Goal: Task Accomplishment & Management: Complete application form

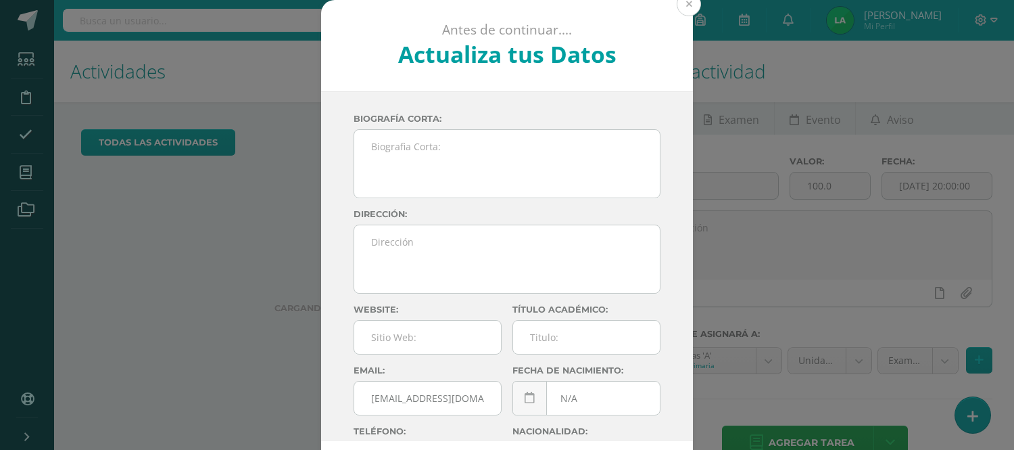
click at [690, 4] on button at bounding box center [689, 4] width 24 height 24
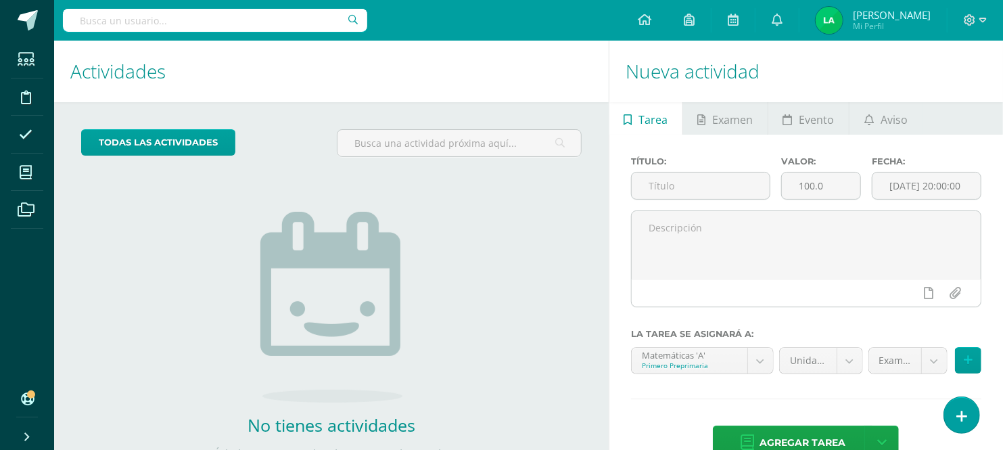
click at [393, 59] on h1 "Actividades" at bounding box center [331, 72] width 522 height 62
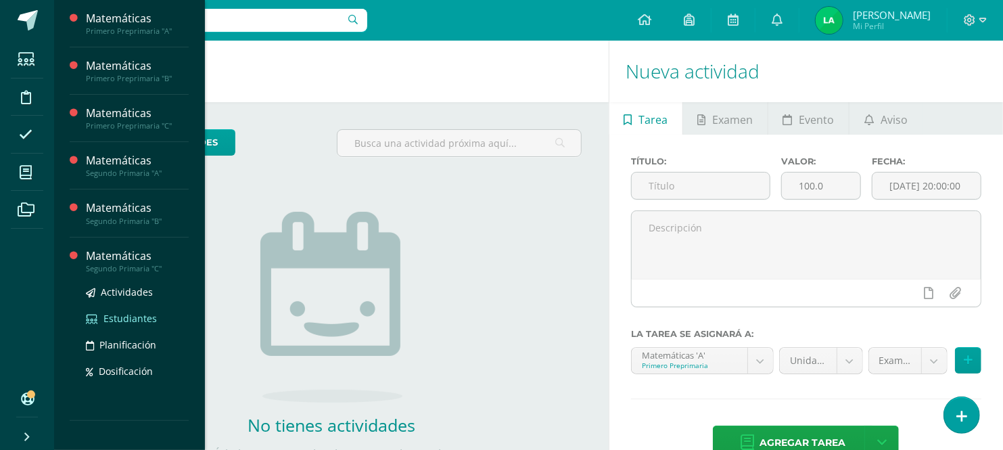
click at [135, 314] on span "Estudiantes" at bounding box center [129, 318] width 53 height 13
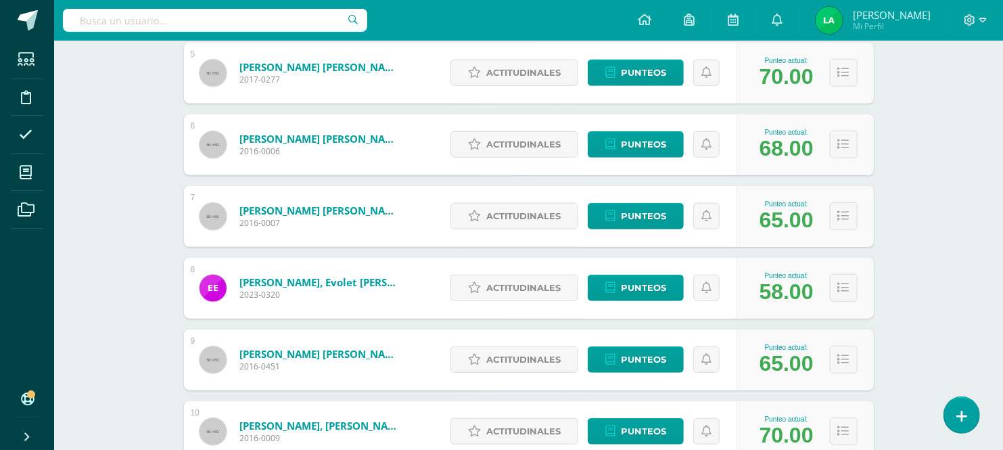
scroll to position [541, 0]
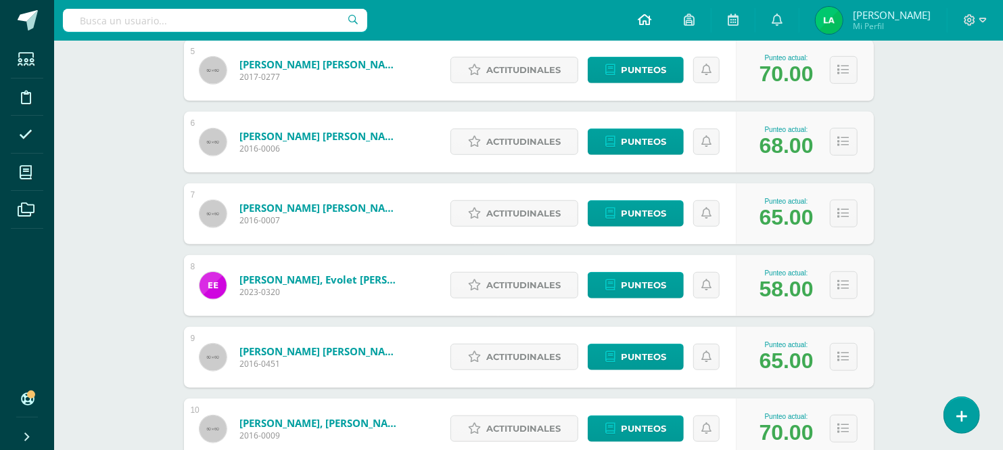
click at [651, 18] on icon at bounding box center [645, 20] width 14 height 12
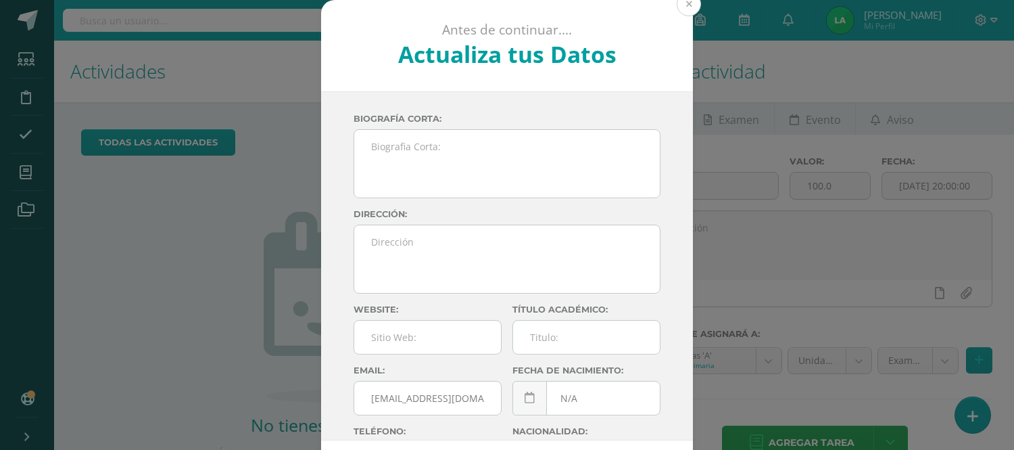
click at [678, 1] on button at bounding box center [689, 4] width 24 height 24
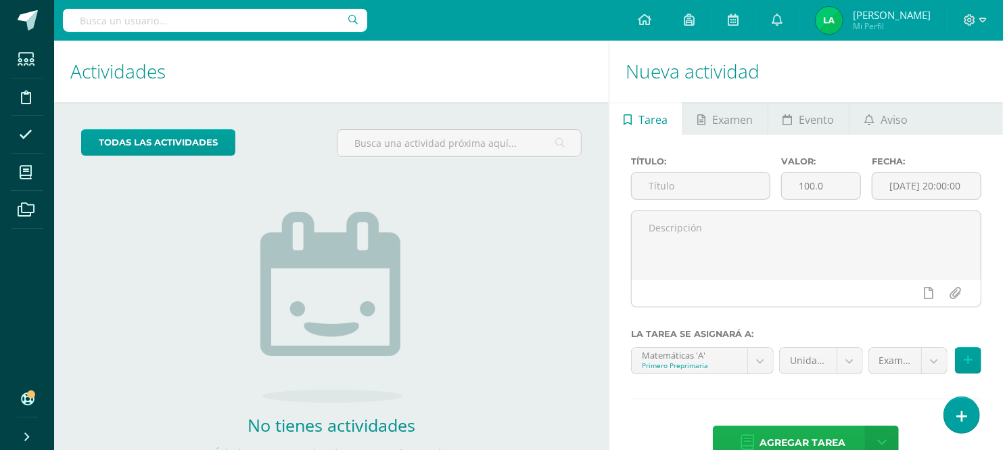
click at [769, 440] on span "Agregar tarea" at bounding box center [802, 442] width 86 height 33
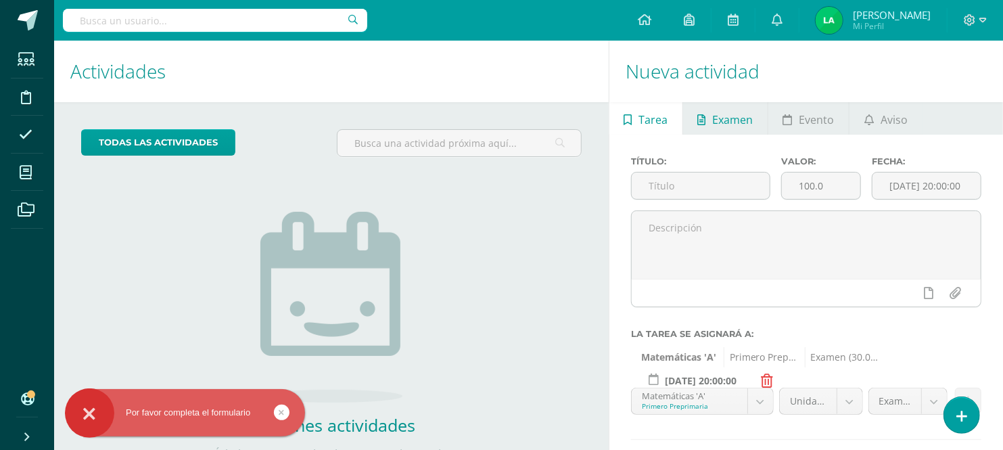
click at [721, 126] on span "Examen" at bounding box center [733, 119] width 41 height 32
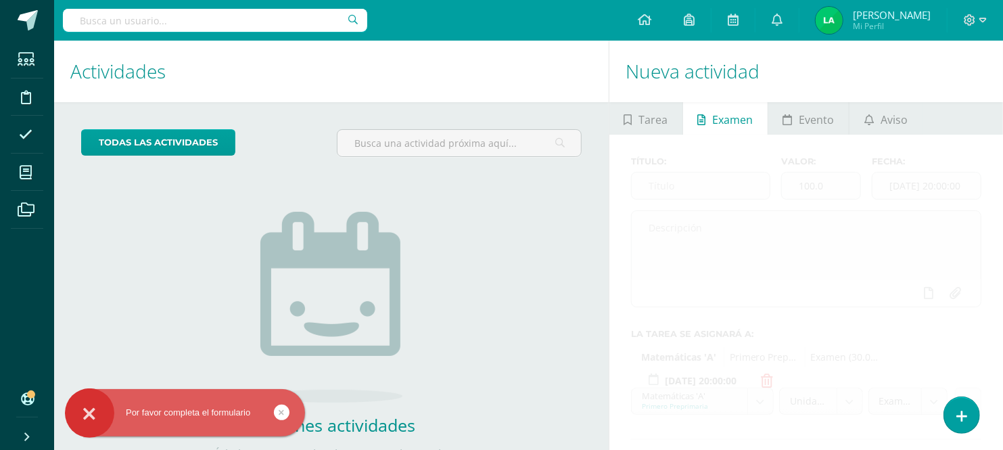
scroll to position [70, 0]
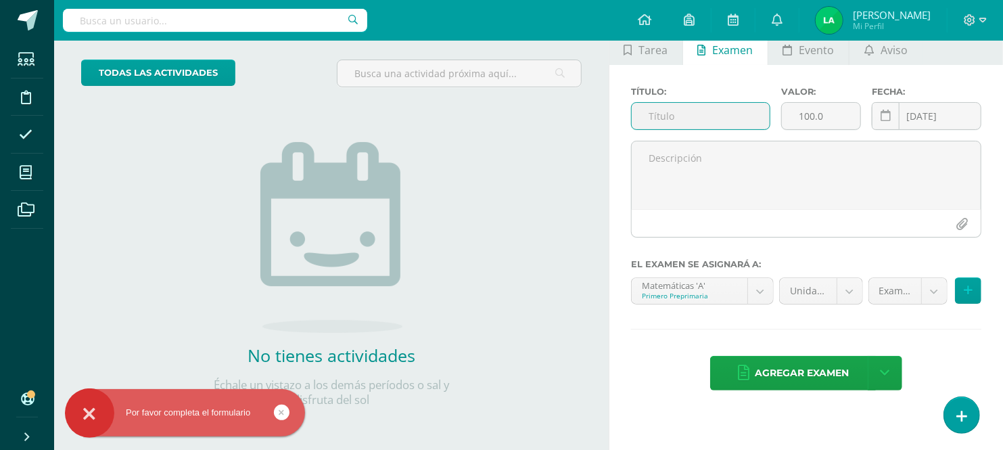
click at [721, 126] on input "text" at bounding box center [701, 116] width 139 height 26
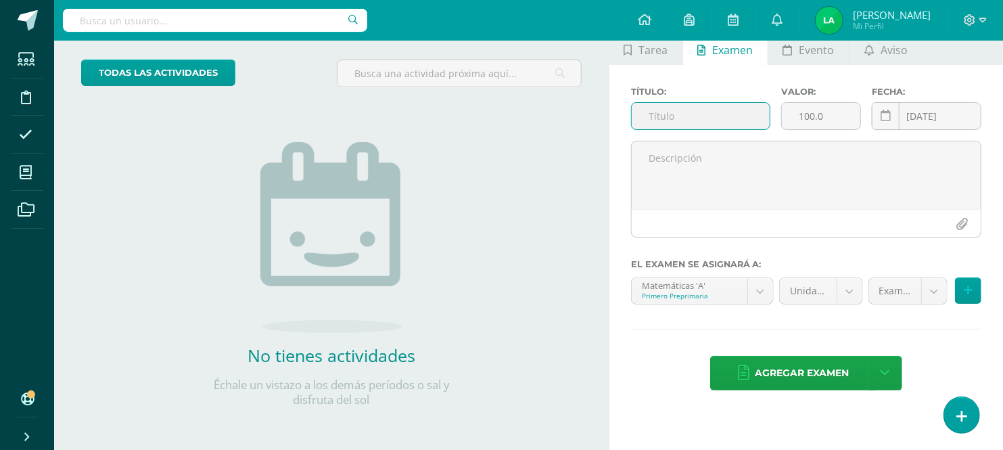
paste input "Fase 1: Inicio – Explorando el mundo de las figuras"
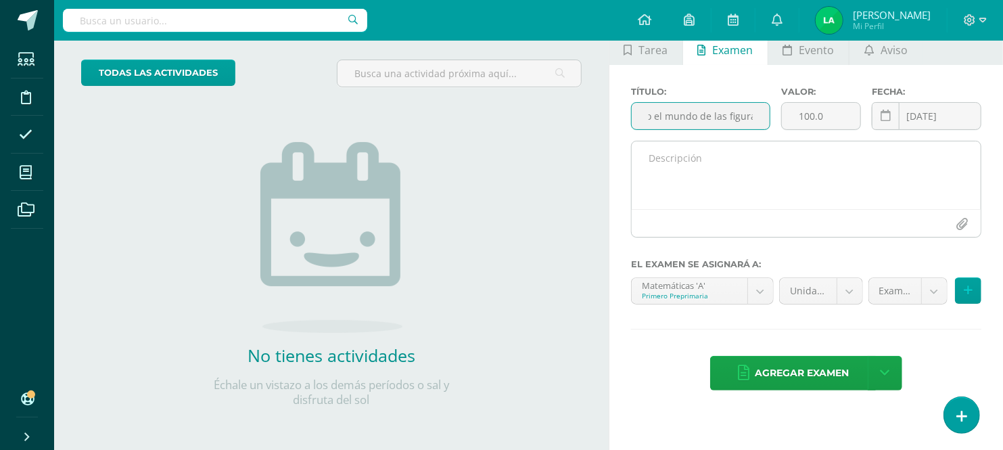
type input "Fase 1: Inicio – Explorando el mundo de las figuras"
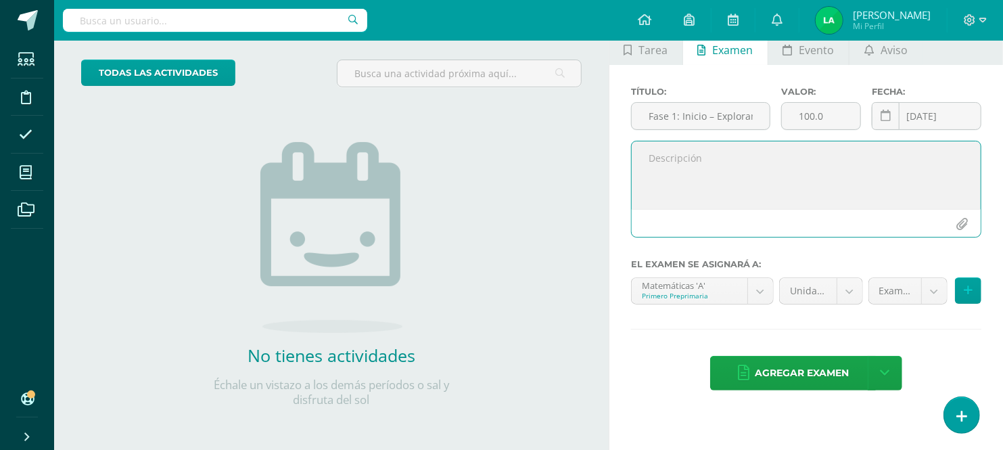
click at [751, 164] on textarea at bounding box center [806, 175] width 349 height 68
paste textarea "Fase 1: Inicio – Explorando el mundo de las figuras"
type textarea "Fase 1: Inicio – Explorando el mundo de las figuras"
click at [822, 114] on input "100.0" at bounding box center [821, 116] width 78 height 26
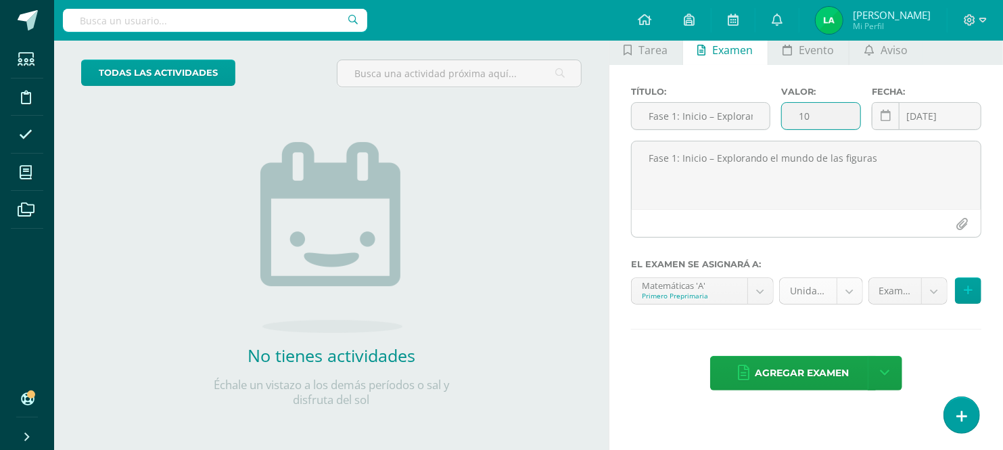
type input "10"
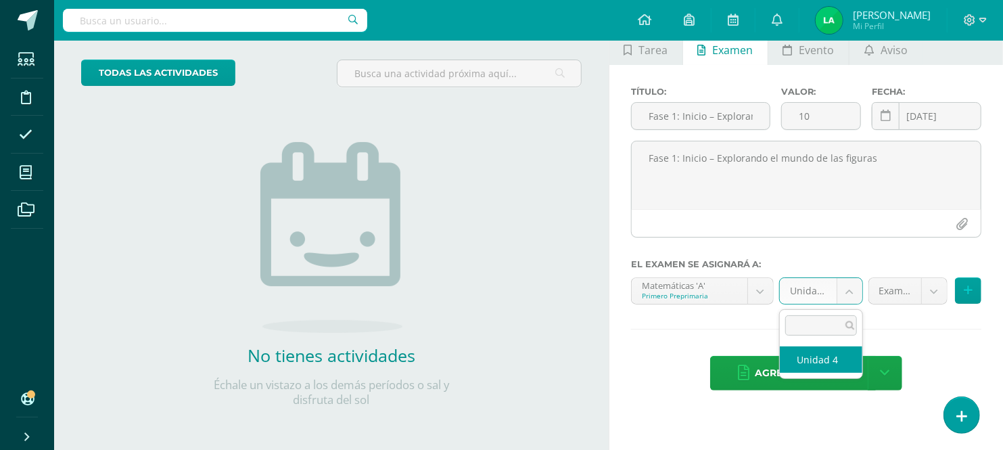
click at [846, 302] on body "Por favor completa el formulario Estudiantes Disciplina Asistencia Mis cursos A…" at bounding box center [501, 155] width 1003 height 450
click at [837, 373] on ul "Unidad 4" at bounding box center [821, 359] width 82 height 37
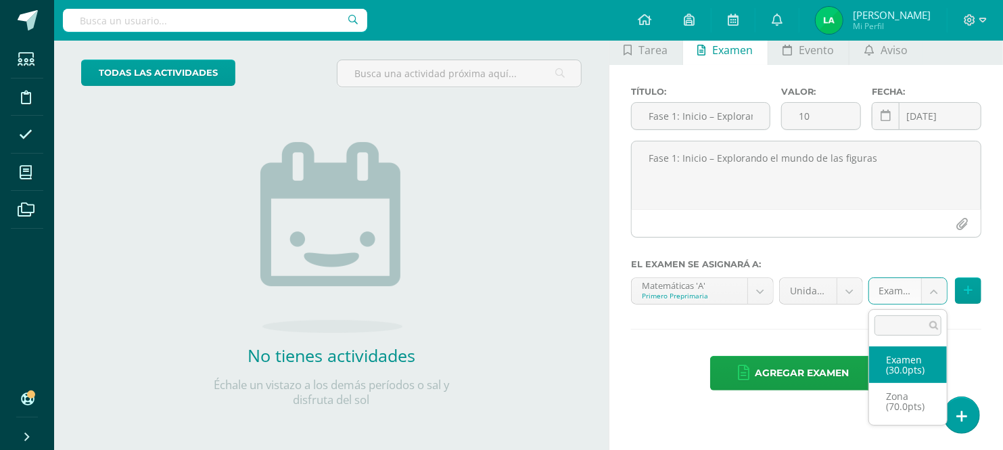
click at [937, 292] on body "Por favor completa el formulario Estudiantes Disciplina Asistencia Mis cursos A…" at bounding box center [501, 155] width 1003 height 450
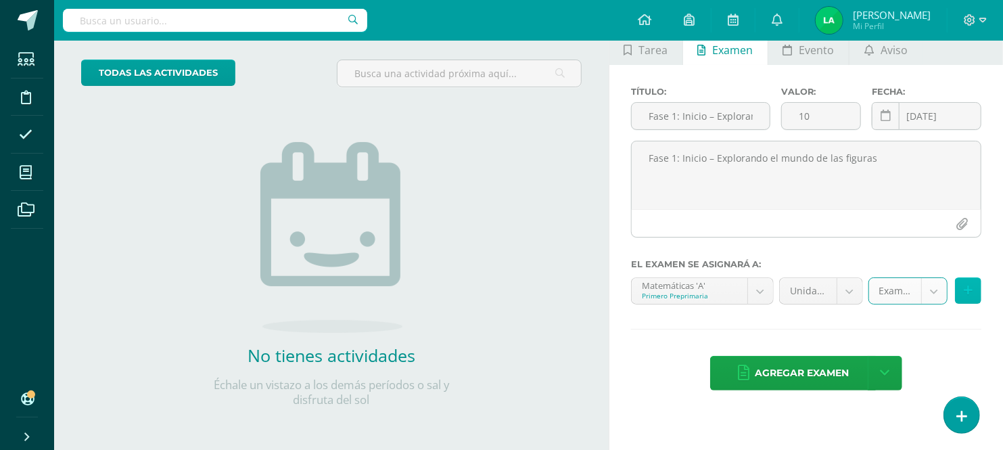
click at [968, 287] on icon at bounding box center [968, 290] width 9 height 11
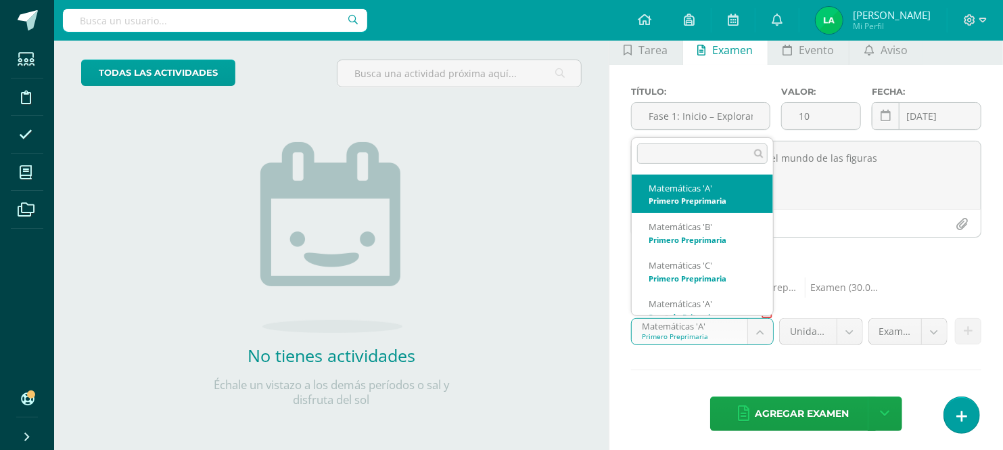
click at [759, 329] on body "Por favor completa el formulario Estudiantes Disciplina Asistencia Mis cursos A…" at bounding box center [501, 155] width 1003 height 450
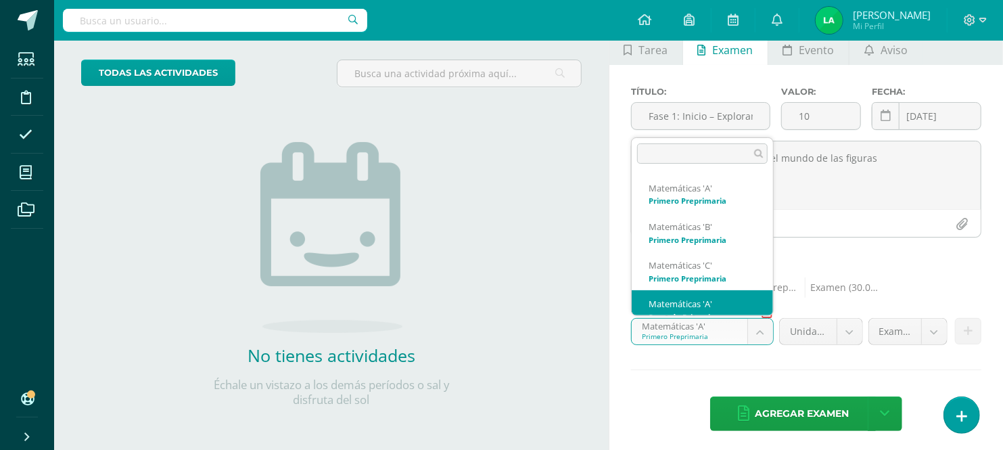
scroll to position [14, 0]
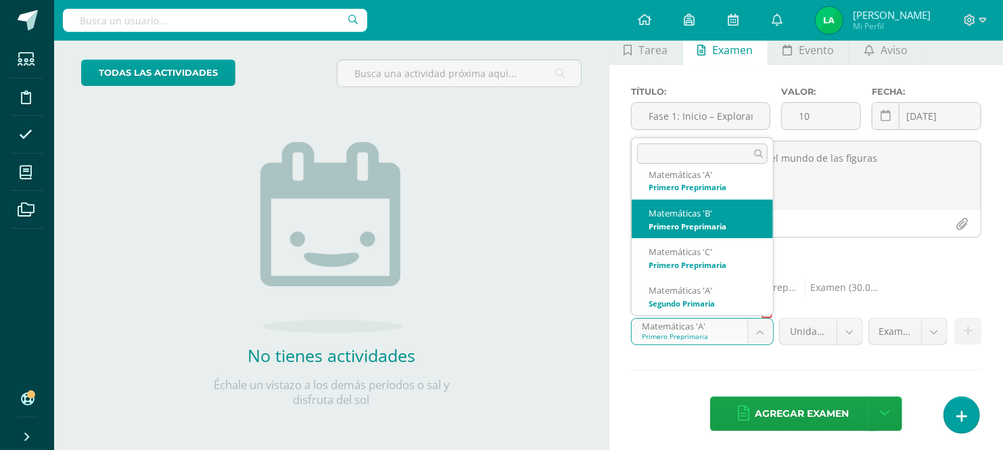
select select "28077"
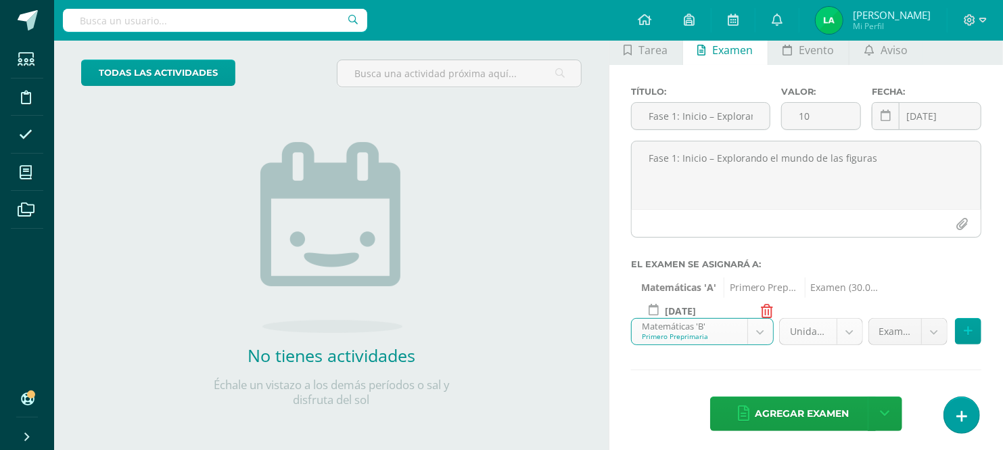
click at [852, 335] on body "Por favor completa el formulario Estudiantes Disciplina Asistencia Mis cursos A…" at bounding box center [501, 155] width 1003 height 450
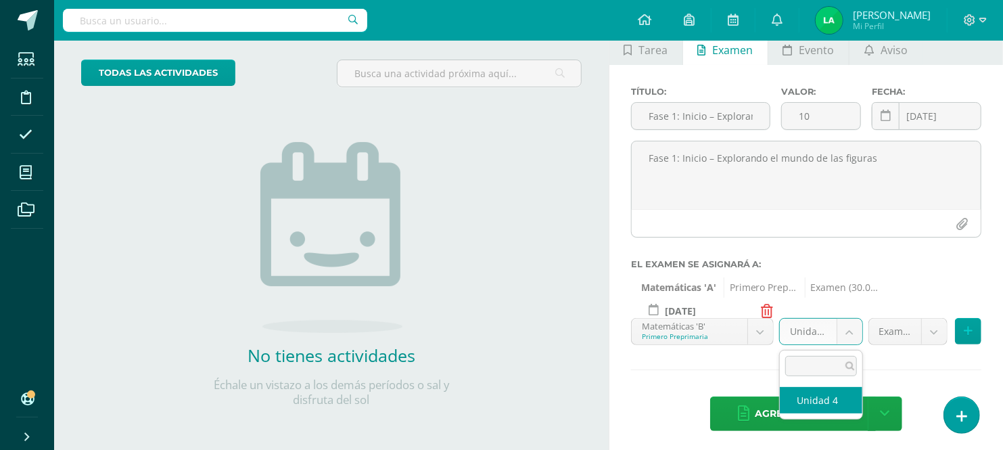
select select "28083"
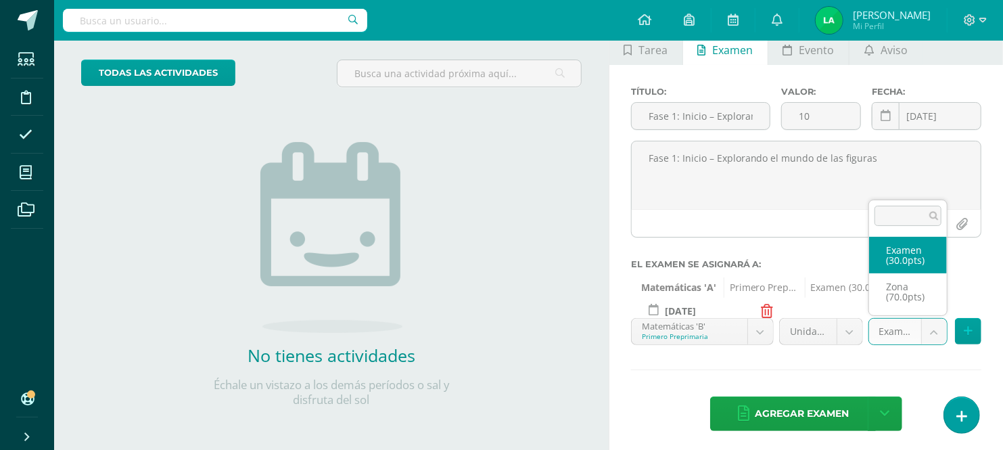
click at [934, 331] on body "Por favor completa el formulario Estudiantes Disciplina Asistencia Mis cursos A…" at bounding box center [501, 155] width 1003 height 450
select select "46601"
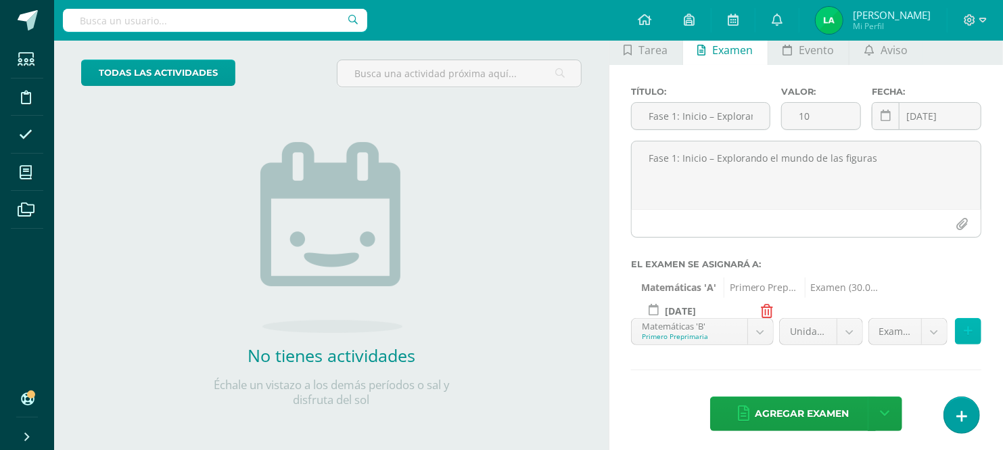
click at [968, 331] on icon at bounding box center [968, 330] width 9 height 11
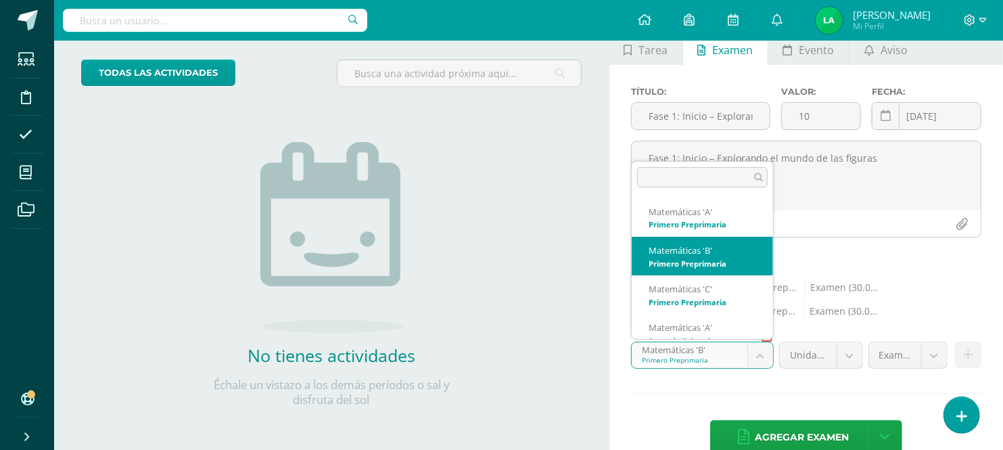
click at [761, 355] on body "Por favor completa el formulario Estudiantes Disciplina Asistencia Mis cursos A…" at bounding box center [501, 155] width 1003 height 450
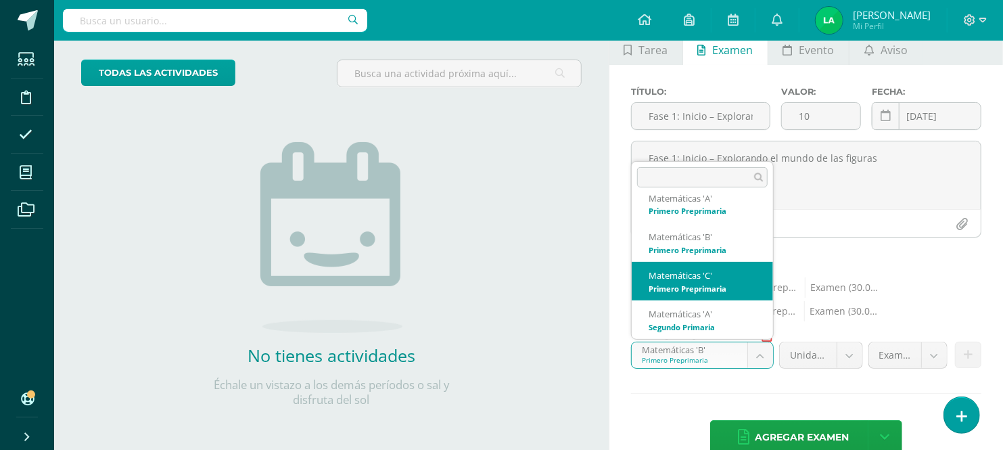
select select "28086"
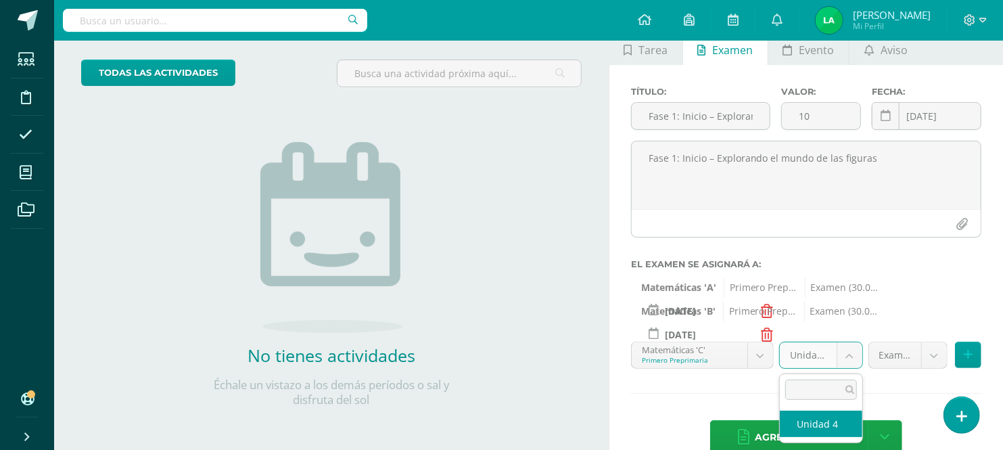
click at [845, 362] on body "Por favor completa el formulario Estudiantes Disciplina Asistencia Mis cursos A…" at bounding box center [501, 155] width 1003 height 450
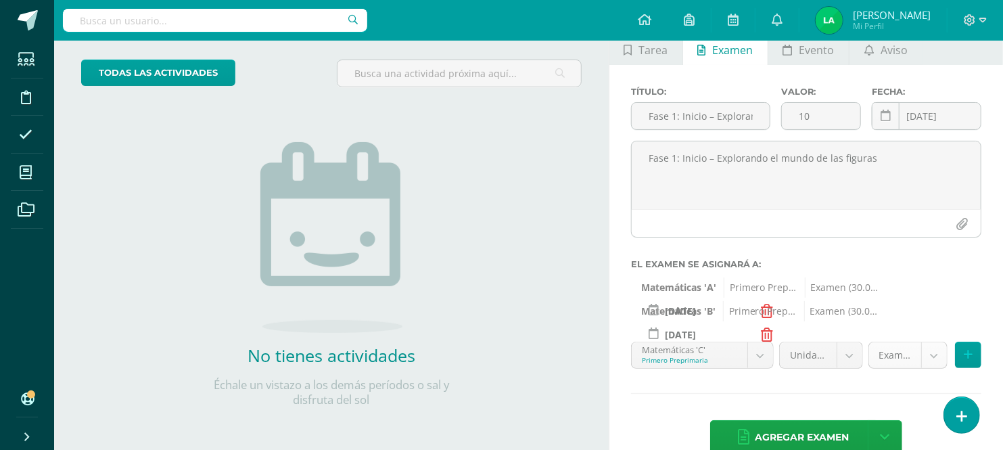
click at [930, 352] on body "Por favor completa el formulario Estudiantes Disciplina Asistencia Mis cursos A…" at bounding box center [501, 155] width 1003 height 450
click at [933, 355] on body "Por favor completa el formulario Estudiantes Disciplina Asistencia Mis cursos A…" at bounding box center [501, 155] width 1003 height 450
select select "46603"
click at [952, 295] on div "Matemáticas 'A' Primero Preprimaria Examen (30.0pts) 2025-10-11 October, 2025 M…" at bounding box center [806, 287] width 350 height 20
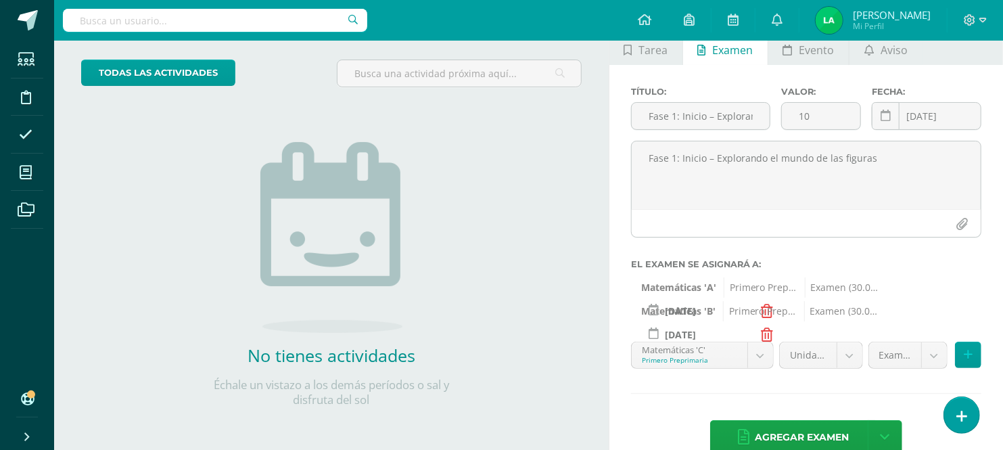
click at [952, 295] on div "Matemáticas 'A' Primero Preprimaria Examen (30.0pts) 2025-10-11 October, 2025 M…" at bounding box center [806, 287] width 350 height 20
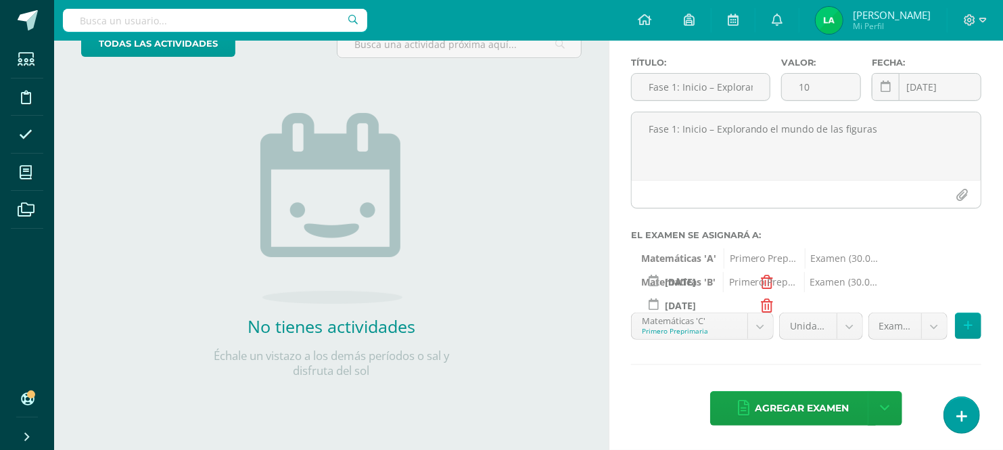
scroll to position [92, 0]
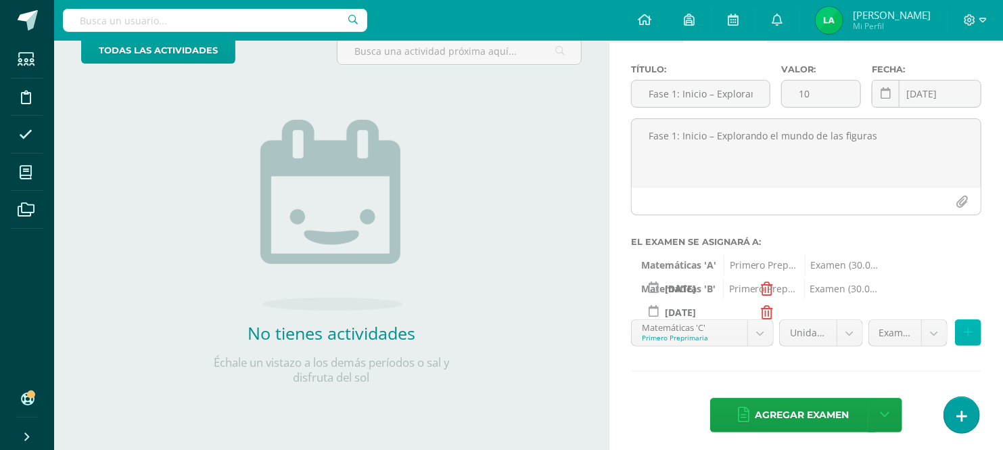
click at [962, 334] on button at bounding box center [968, 332] width 26 height 26
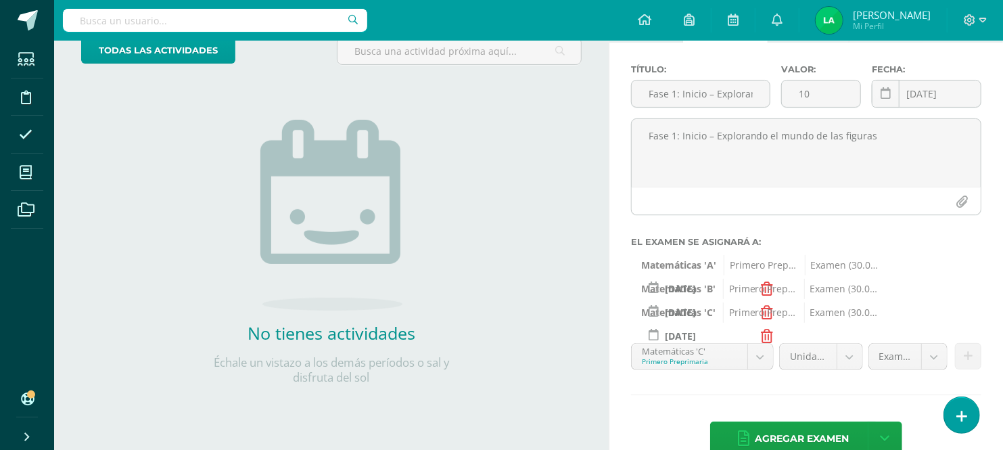
click at [761, 287] on span "Primero Preprimaria" at bounding box center [760, 289] width 74 height 20
click at [766, 293] on span "Primero Preprimaria" at bounding box center [760, 289] width 74 height 20
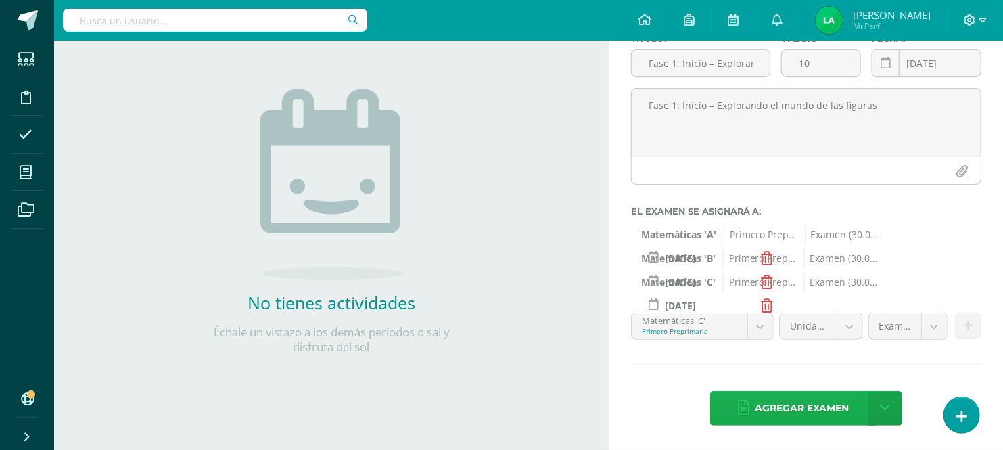
click at [799, 404] on span "Agregar examen" at bounding box center [802, 407] width 94 height 33
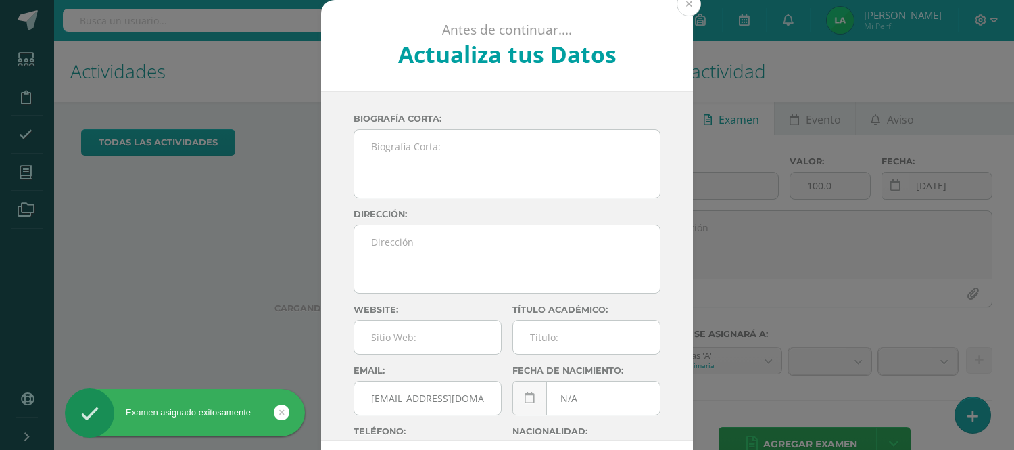
scroll to position [37, 0]
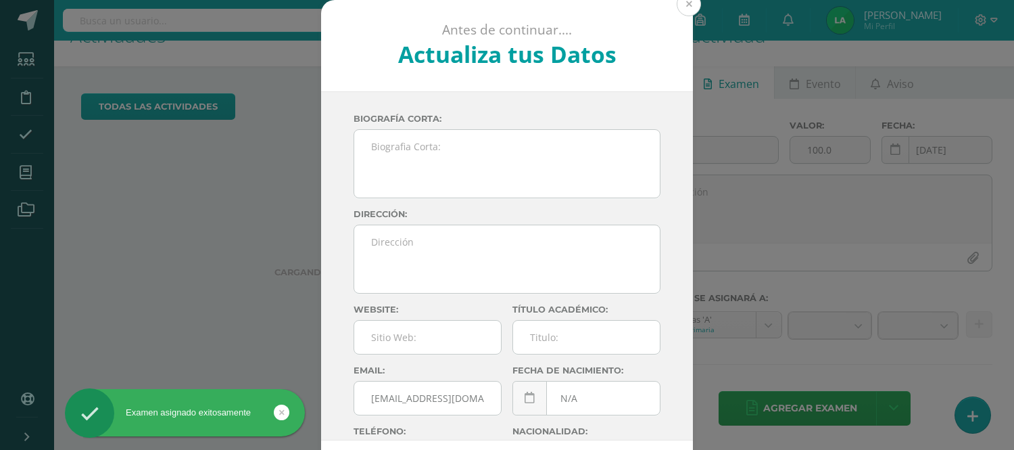
click at [681, 11] on button at bounding box center [689, 4] width 24 height 24
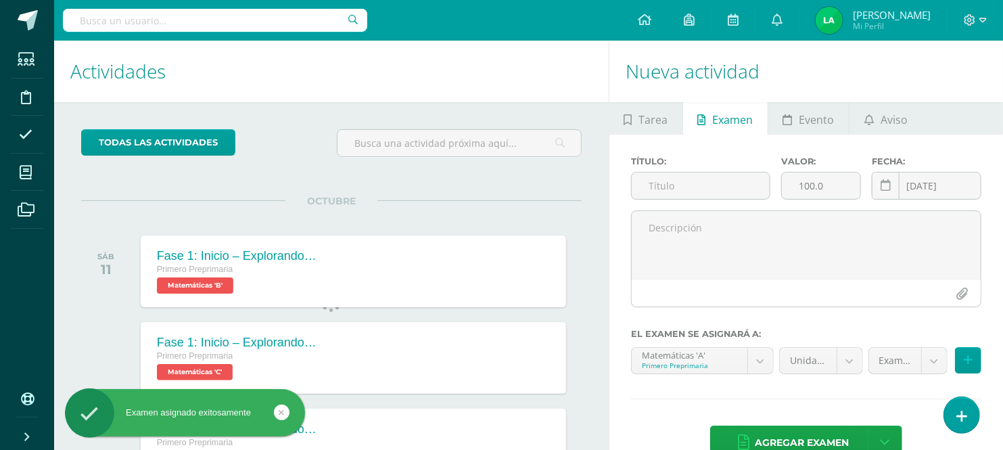
scroll to position [0, 0]
click at [447, 200] on div "OCTUBRE SÁB 11 Fase 1: Inicio – Explorando el mundo de las figuras Primero Prep…" at bounding box center [331, 254] width 500 height 109
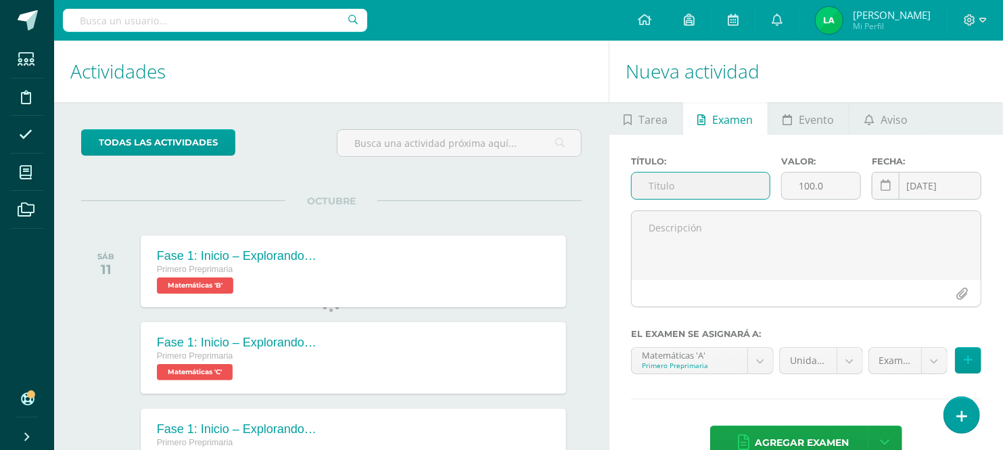
click at [698, 172] on input "text" at bounding box center [701, 185] width 139 height 26
paste input "Fase 2: Desarrollo – Construyendo nuestra piñata geométrica"
type input "Fase 2: Desarrollo – Construyendo nuestra piñata geométrica"
click at [638, 156] on div "Título: Fase 2: Desarrollo – Construyendo nuestra piñata geométrica" at bounding box center [700, 183] width 151 height 54
click at [838, 172] on input "100.0" at bounding box center [821, 185] width 78 height 26
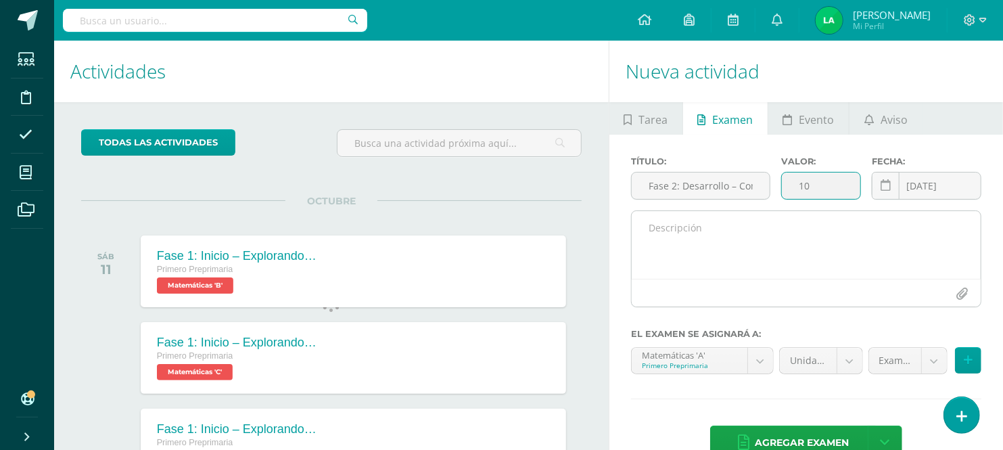
type input "10"
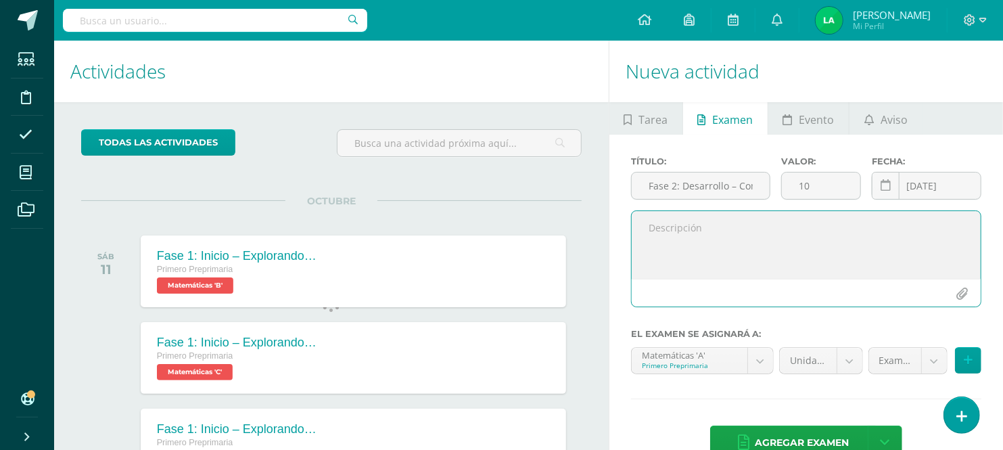
click at [786, 211] on textarea at bounding box center [806, 245] width 349 height 68
paste textarea "Fase 2: Desarrollo – Construyendo nuestra piñata geométrica"
type textarea "Fase 2: Desarrollo – Construyendo nuestra piñata geométrica"
click at [966, 354] on icon at bounding box center [968, 359] width 9 height 11
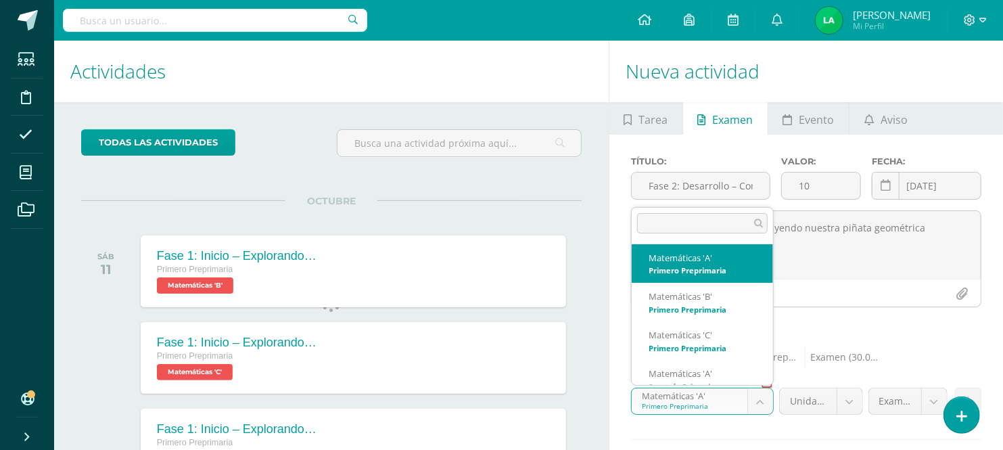
click at [767, 301] on body "Examen asignado exitosamente Estudiantes Disciplina Asistencia Mis cursos Archi…" at bounding box center [501, 225] width 1003 height 450
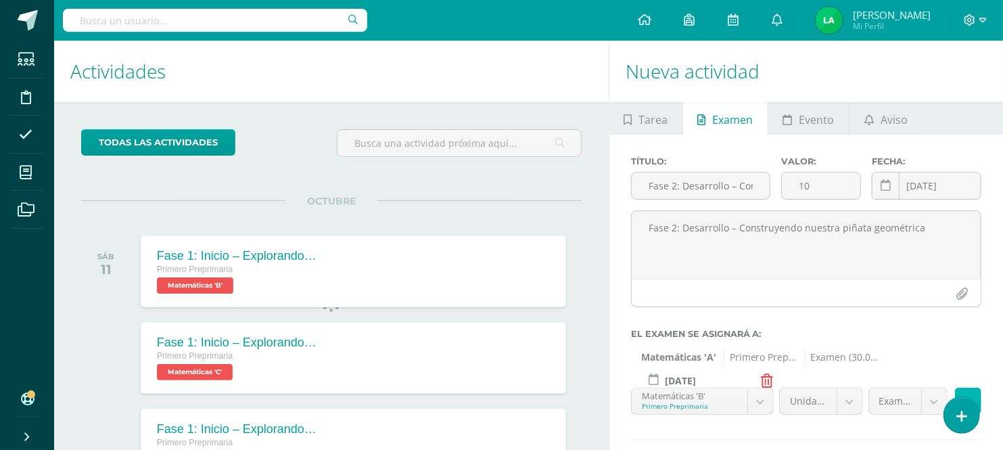
click at [976, 387] on button at bounding box center [968, 400] width 26 height 26
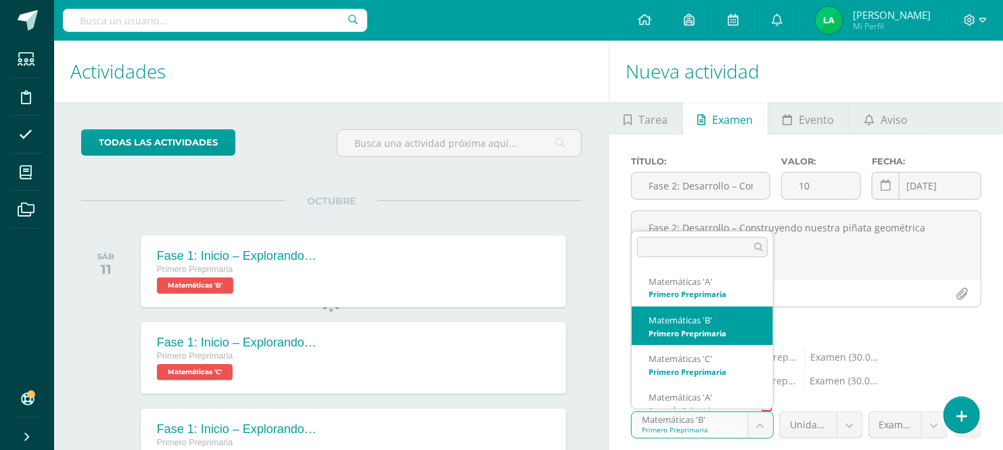
click at [759, 314] on body "Examen asignado exitosamente Estudiantes Disciplina Asistencia Mis cursos Archi…" at bounding box center [501, 225] width 1003 height 450
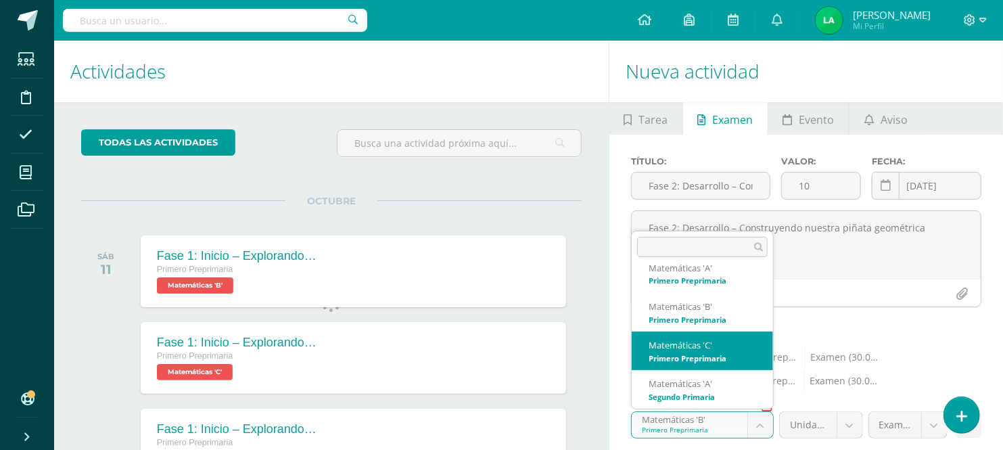
select select "28086"
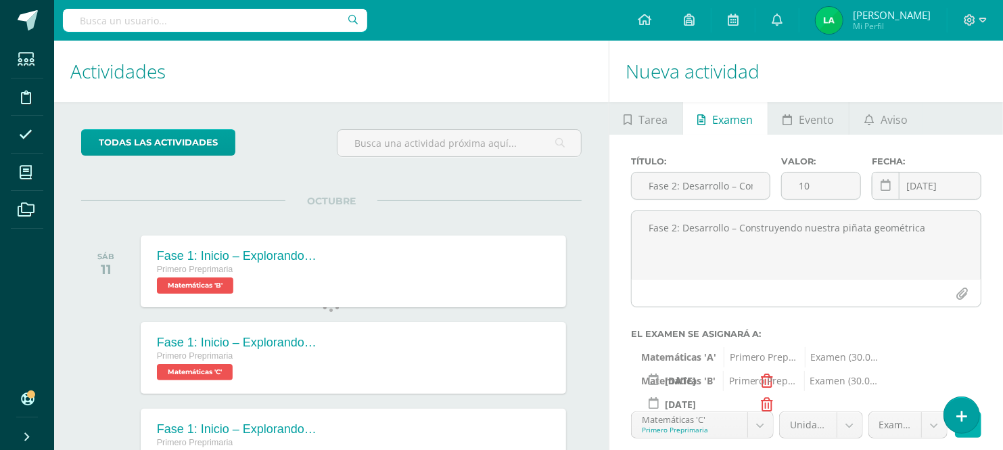
click at [978, 411] on button at bounding box center [968, 424] width 26 height 26
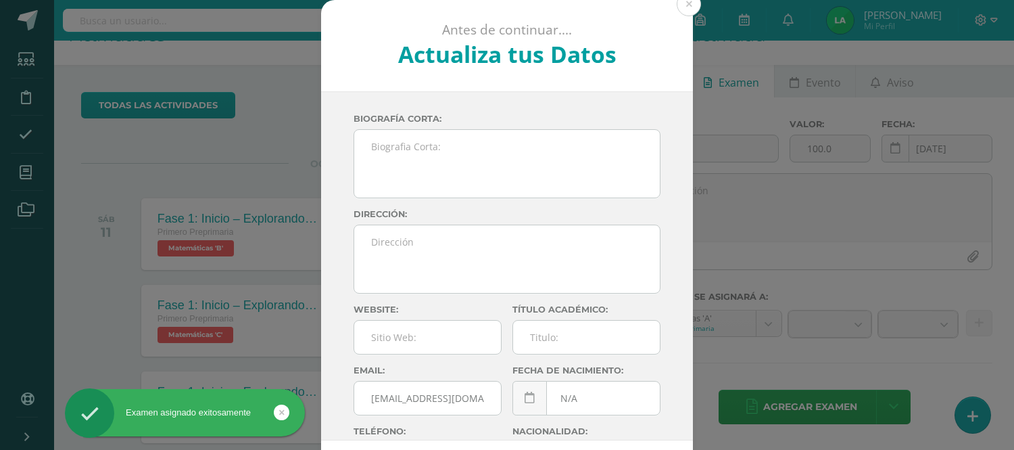
scroll to position [134, 0]
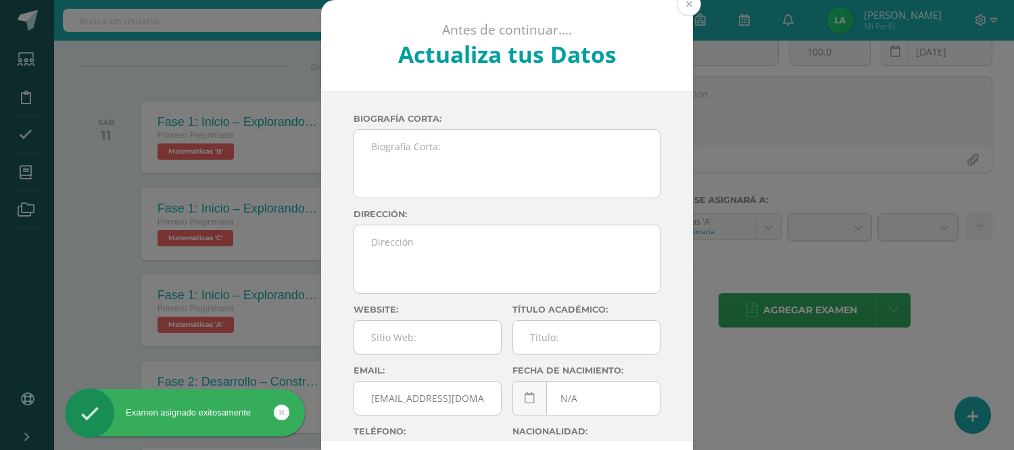
click at [683, 2] on button at bounding box center [689, 4] width 24 height 24
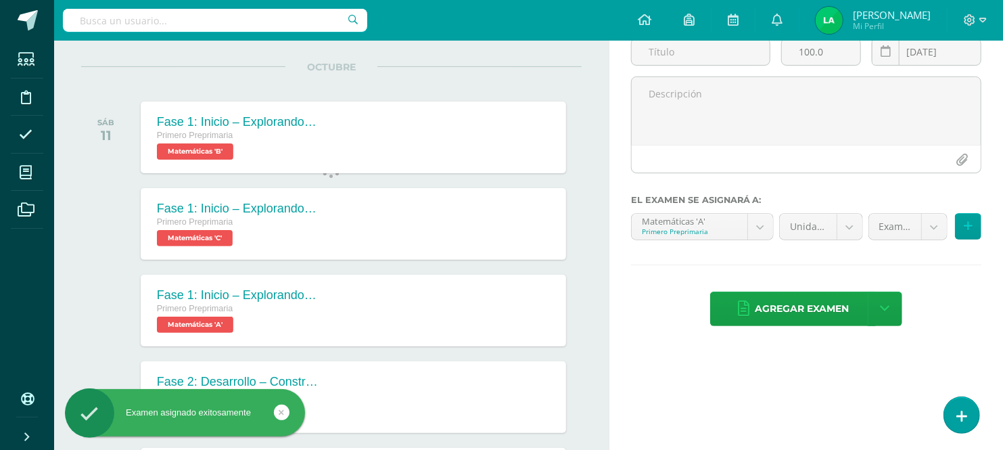
click at [460, 66] on div "OCTUBRE SÁB 11 Fase 1: Inicio – Explorando el mundo de las figuras Primero Prep…" at bounding box center [331, 120] width 500 height 109
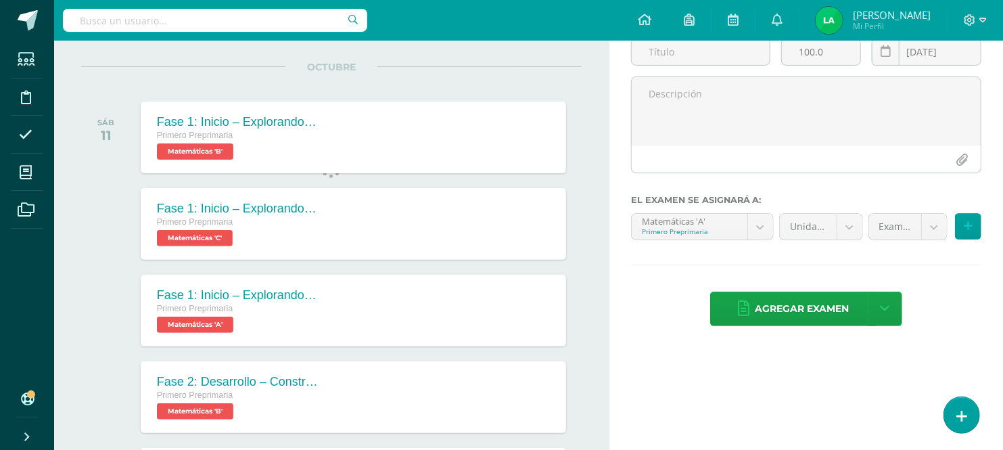
scroll to position [0, 0]
click at [659, 65] on input "text" at bounding box center [701, 52] width 139 height 26
paste input "Fase 3: Cierre – Presentando la fiesta geométrica"
click at [659, 65] on input "Fase 3: Cierre – Presentando la fiesta geométrica" at bounding box center [701, 52] width 139 height 26
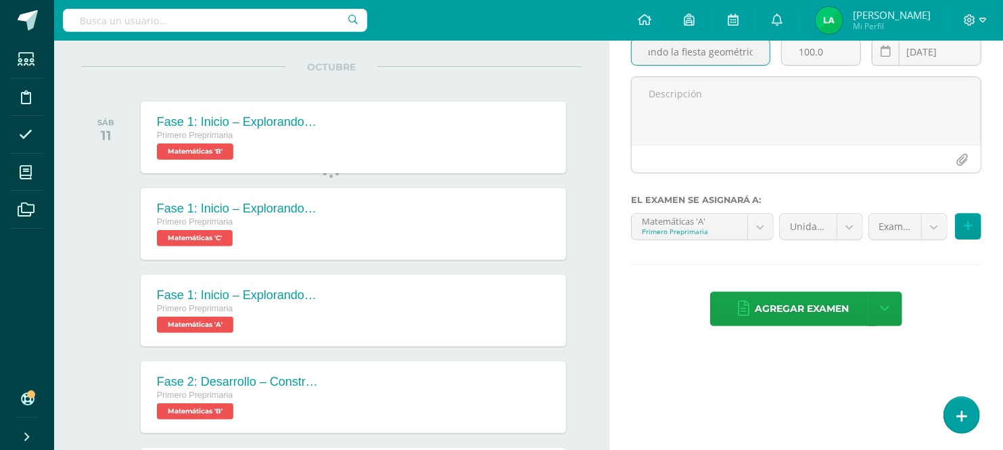
click at [658, 65] on input "Fase 3: Cierre – Presentando la fiesta geométrica" at bounding box center [701, 52] width 139 height 26
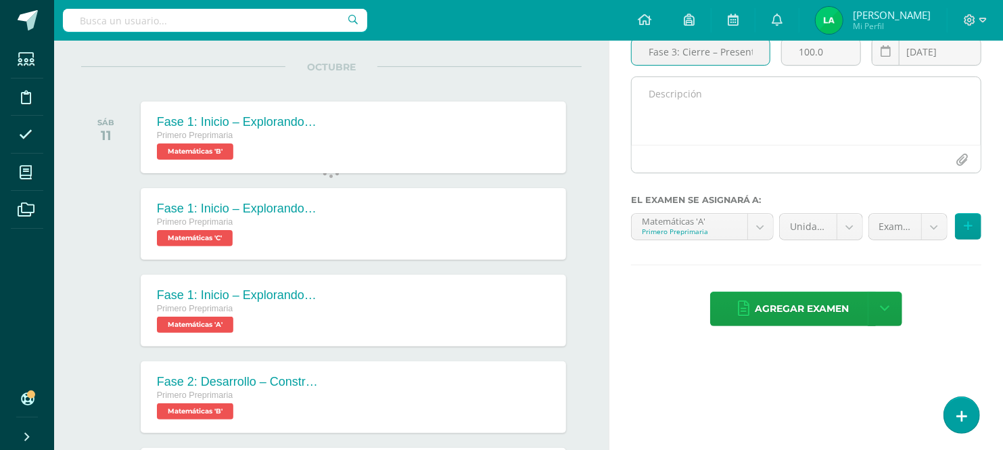
type input "Fase 3: Cierre – Presentando la fiesta geométrica"
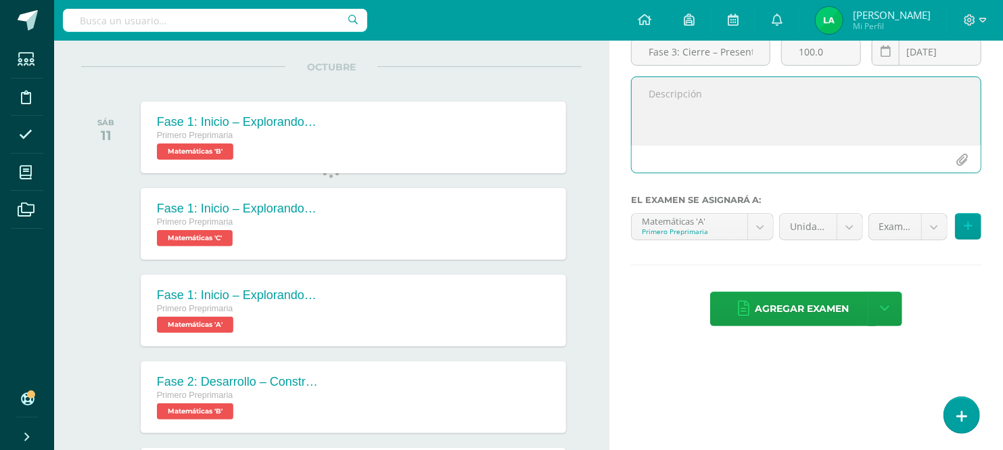
click at [665, 145] on textarea at bounding box center [806, 111] width 349 height 68
paste textarea "Fase 3: Cierre – Presentando la fiesta geométrica"
click at [665, 145] on textarea "Fase 3: Cierre – Presentando la fiesta geométrica" at bounding box center [806, 111] width 349 height 68
type textarea "Fase 3: Cierre – Presentando la fiesta geométrica"
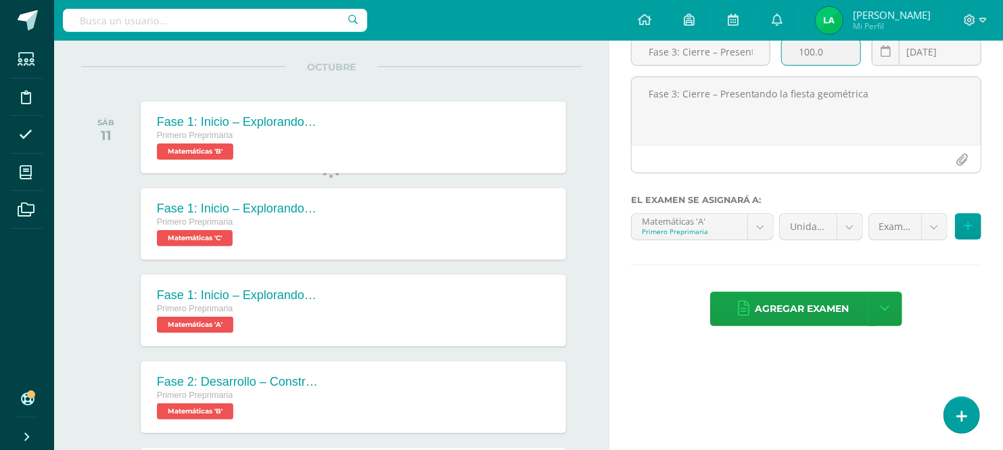
click at [832, 65] on input "100.0" at bounding box center [821, 52] width 78 height 26
type input "10"
click at [968, 232] on icon at bounding box center [968, 225] width 9 height 11
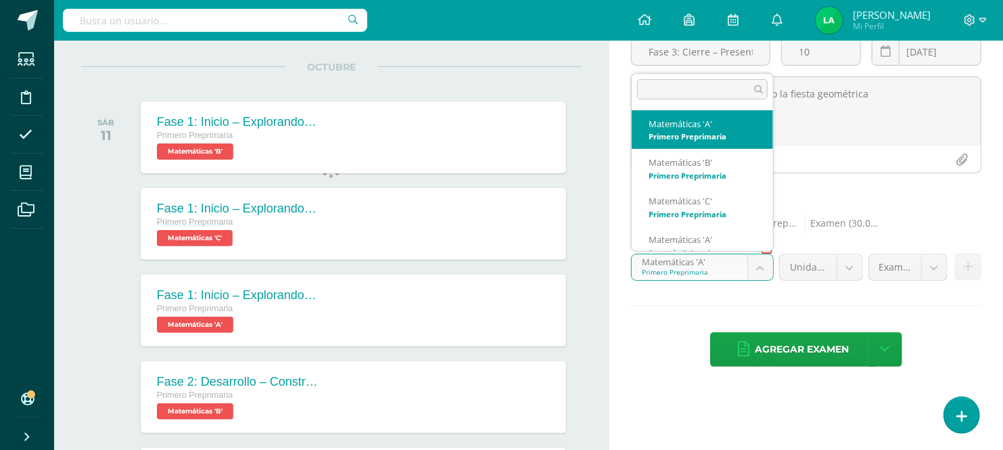
click at [759, 316] on body "Examen asignado exitosamente Estudiantes Disciplina Asistencia Mis cursos Archi…" at bounding box center [501, 91] width 1003 height 450
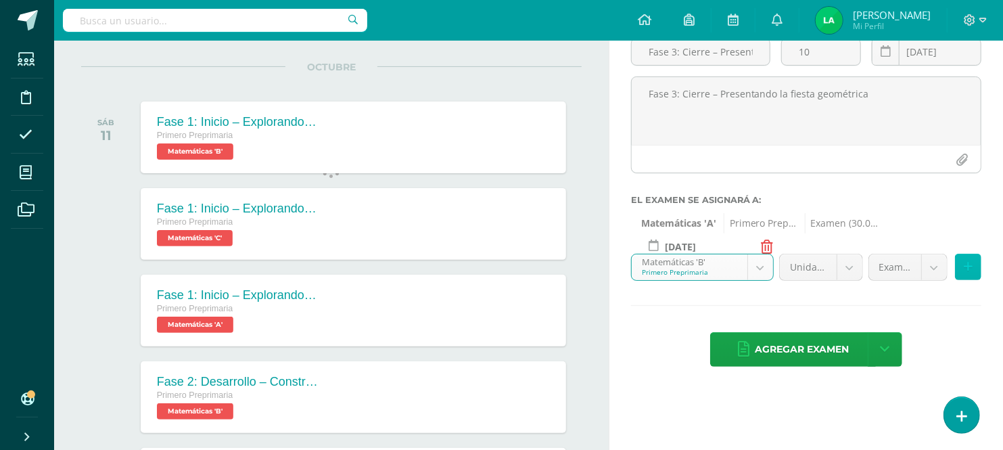
click at [976, 280] on button at bounding box center [968, 267] width 26 height 26
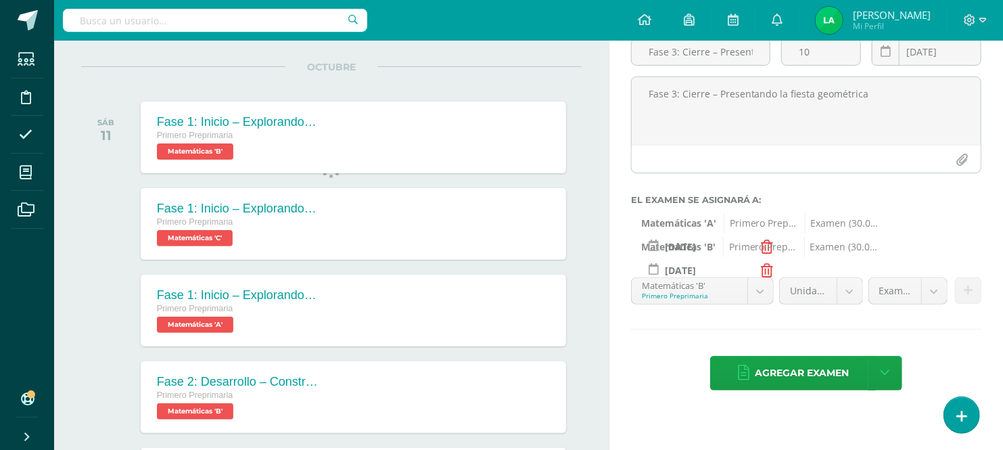
scroll to position [118, 0]
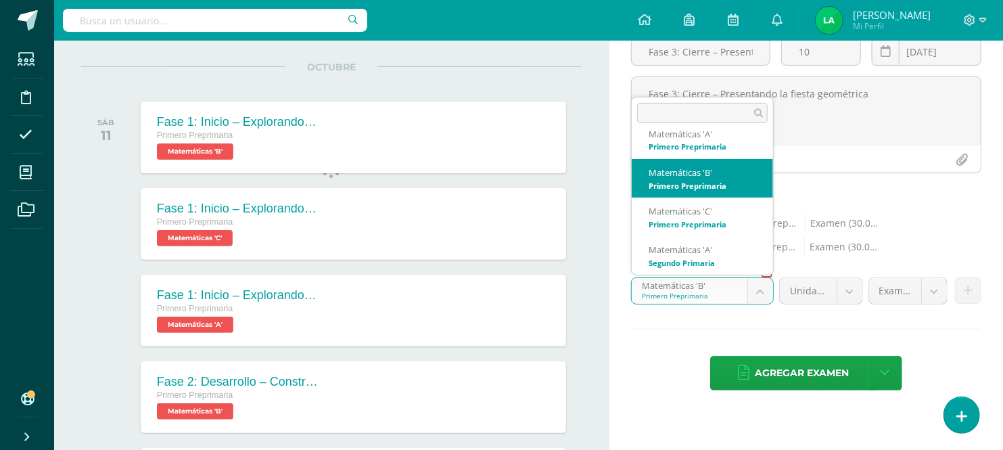
click at [761, 306] on body "Examen asignado exitosamente Estudiantes Disciplina Asistencia Mis cursos Archi…" at bounding box center [501, 91] width 1003 height 450
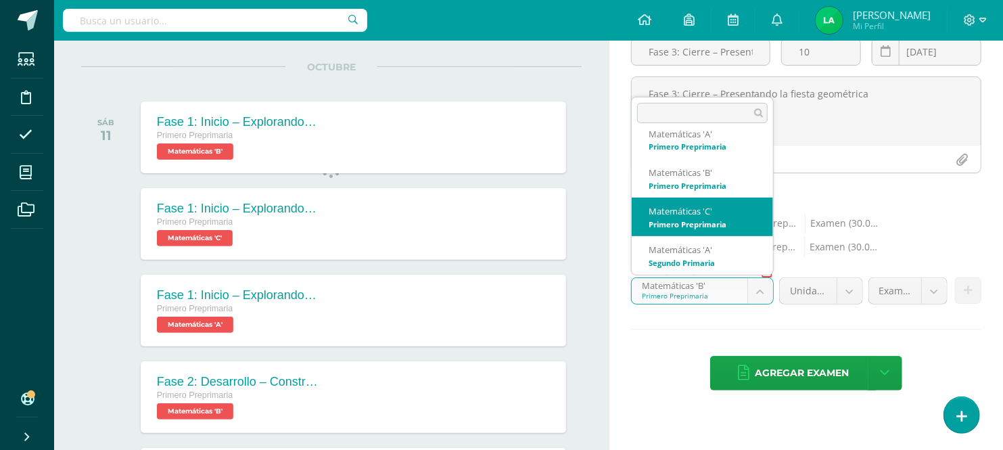
select select "28086"
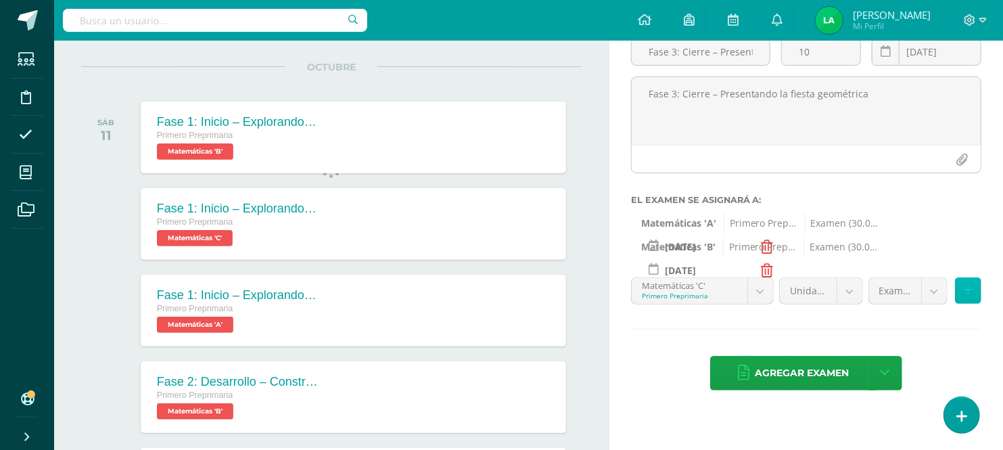
click at [968, 296] on icon at bounding box center [968, 290] width 9 height 11
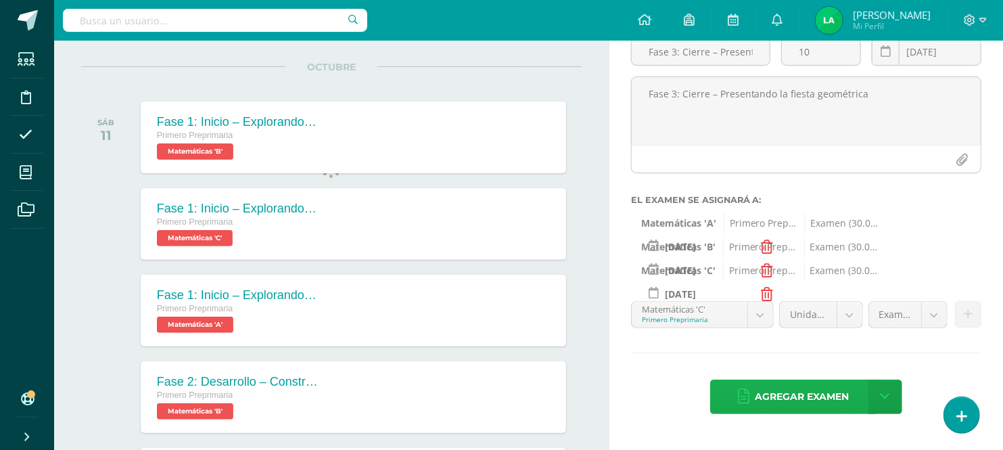
click at [781, 413] on span "Agregar examen" at bounding box center [802, 396] width 94 height 33
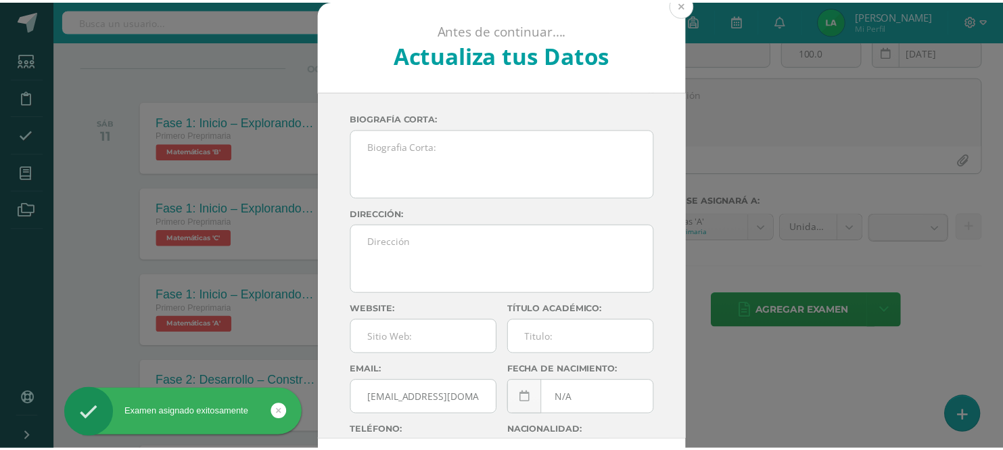
scroll to position [42, 0]
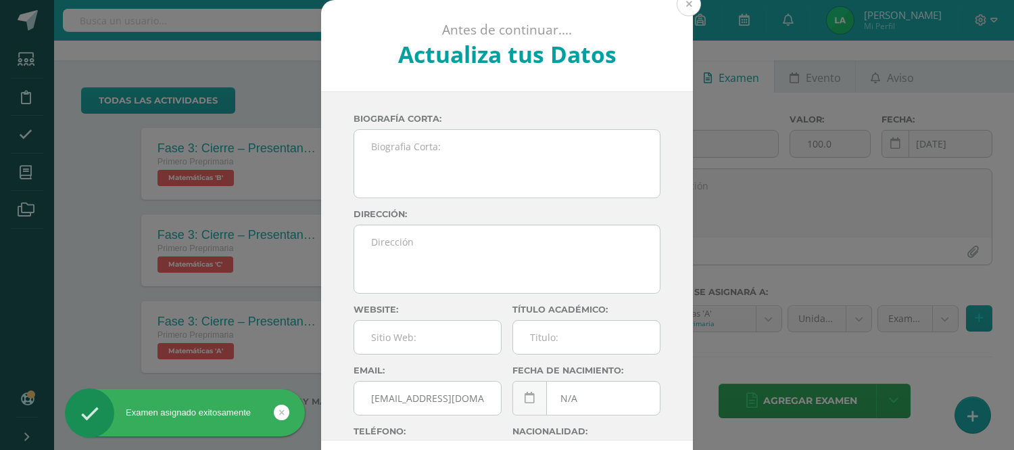
click at [685, 10] on button at bounding box center [689, 4] width 24 height 24
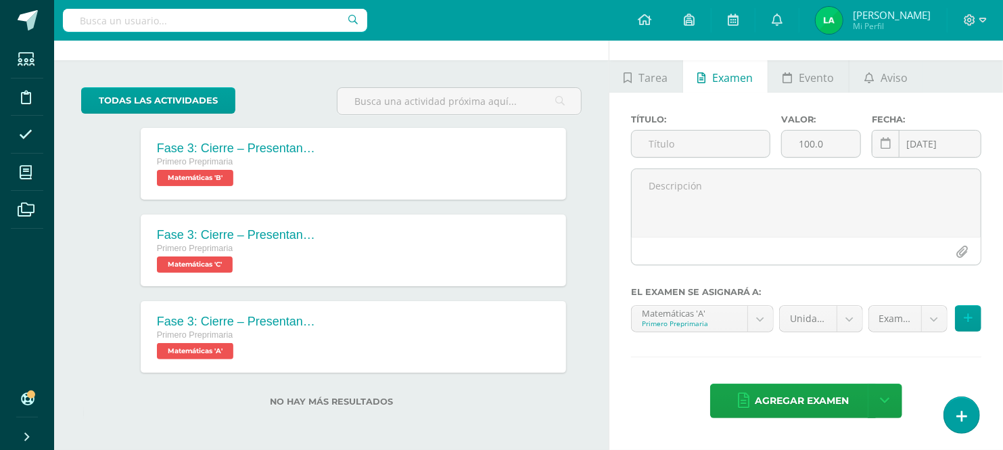
click at [594, 294] on div "todas las Actividades No tienes actividades Échale un vistazo a los demás perío…" at bounding box center [331, 254] width 554 height 389
click at [87, 114] on link "todas las Actividades" at bounding box center [158, 100] width 154 height 26
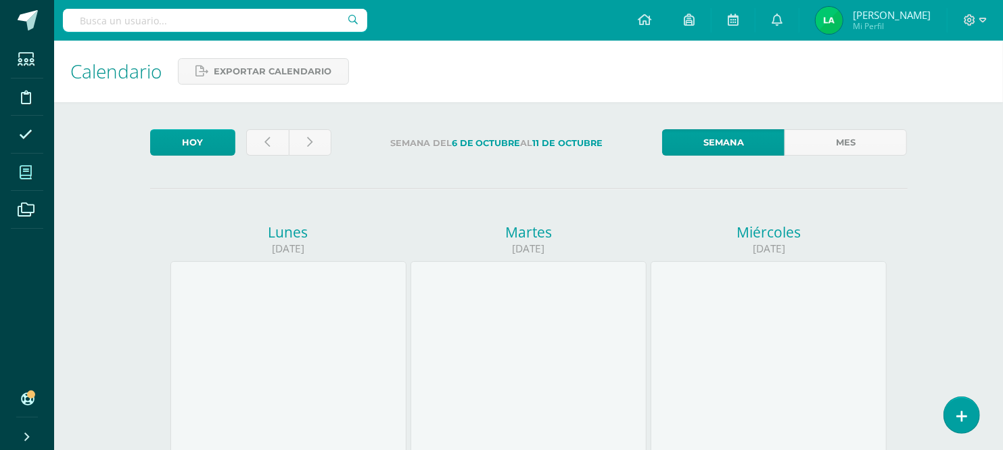
click at [27, 170] on icon at bounding box center [26, 173] width 12 height 14
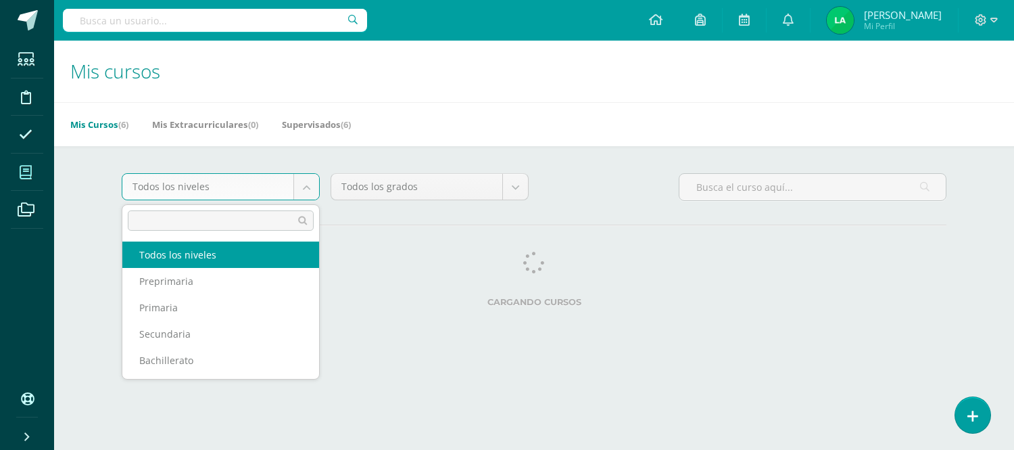
click at [133, 180] on body "Estudiantes Disciplina Asistencia Mis cursos Archivos Soporte Ayuda Reportar un…" at bounding box center [507, 169] width 1014 height 339
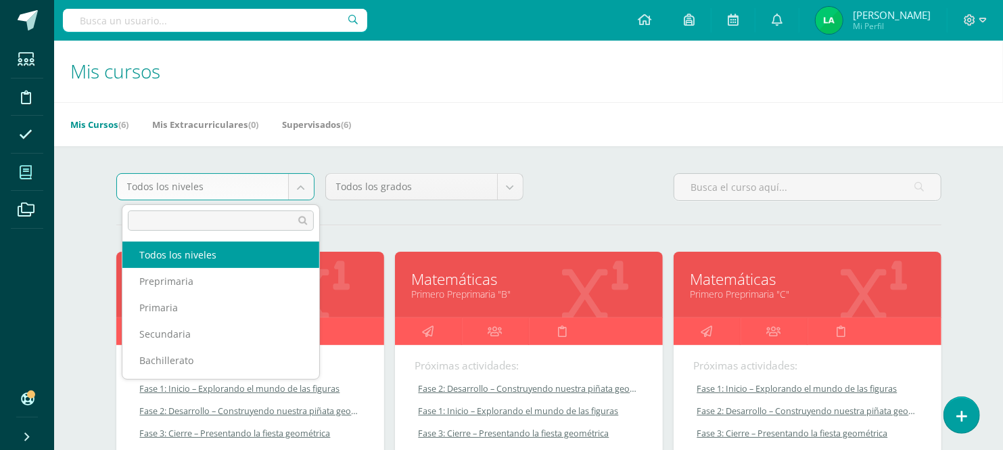
click at [93, 254] on body "Estudiantes Disciplina Asistencia Mis cursos Archivos Soporte Ayuda Reportar un…" at bounding box center [501, 421] width 1003 height 842
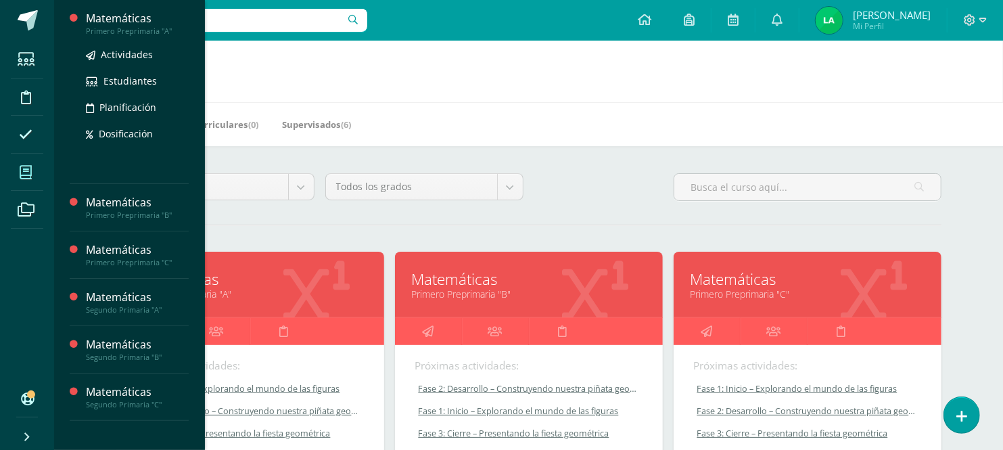
click at [131, 17] on div "Matemáticas" at bounding box center [137, 19] width 103 height 16
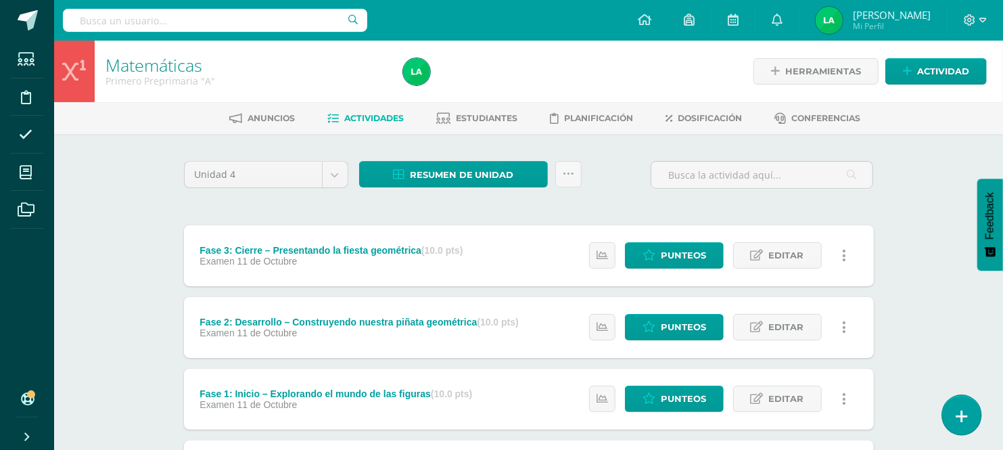
click at [955, 400] on link at bounding box center [961, 414] width 39 height 39
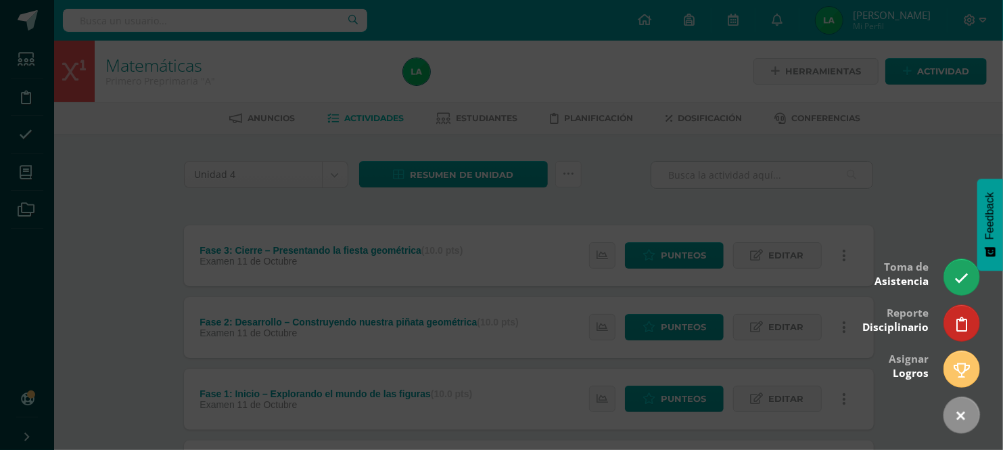
click at [813, 305] on div at bounding box center [501, 225] width 1003 height 450
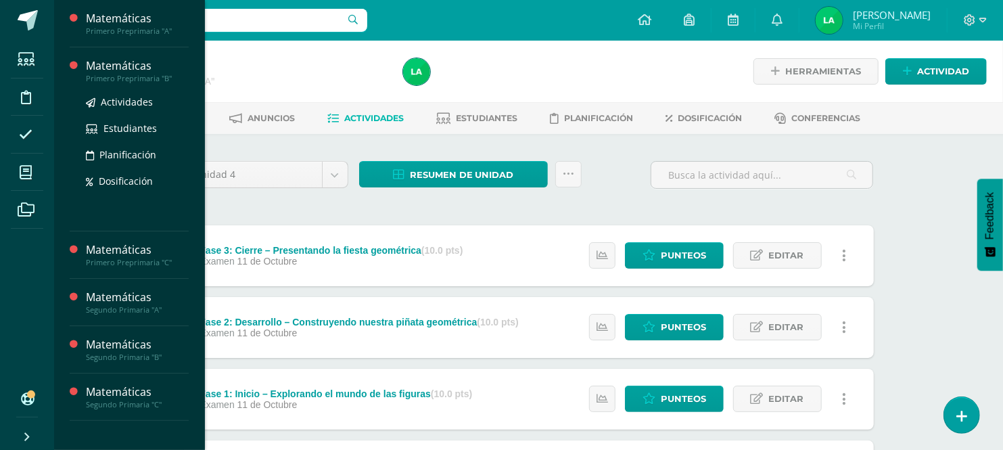
click at [122, 68] on div "Matemáticas" at bounding box center [137, 66] width 103 height 16
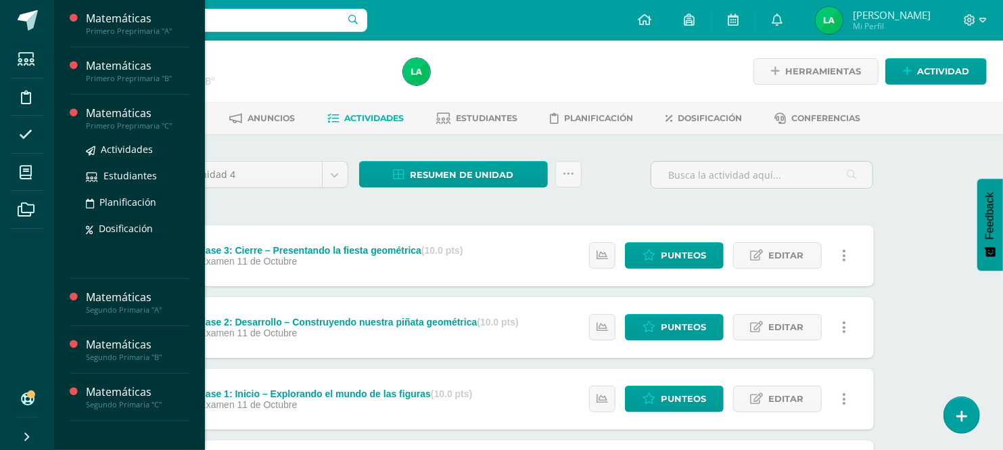
click at [130, 112] on div "Matemáticas" at bounding box center [137, 113] width 103 height 16
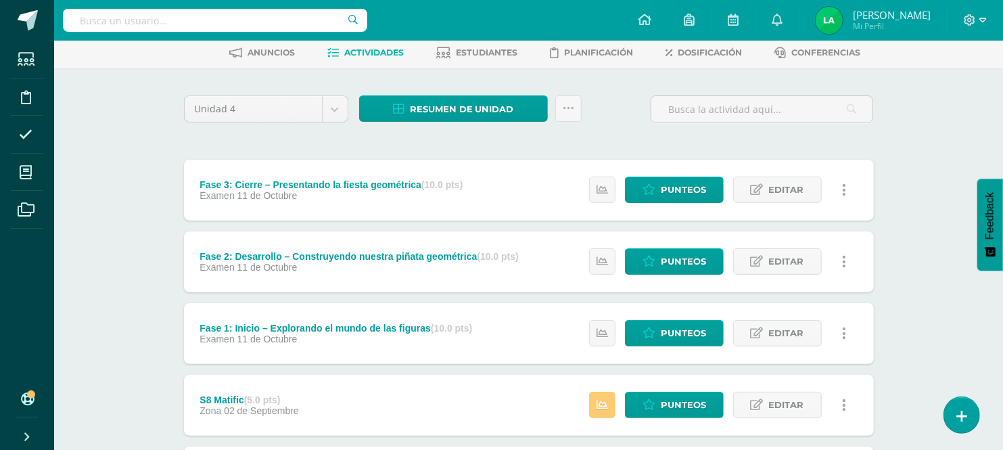
scroll to position [90, 0]
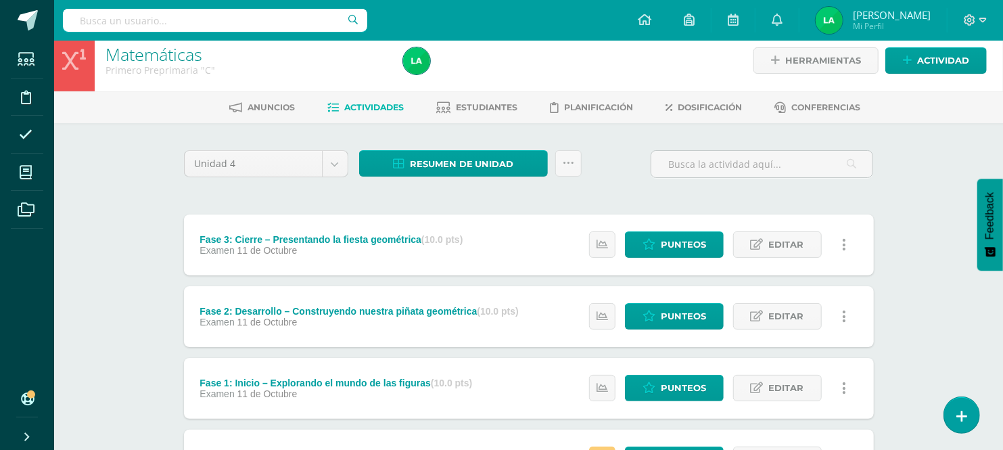
scroll to position [0, 0]
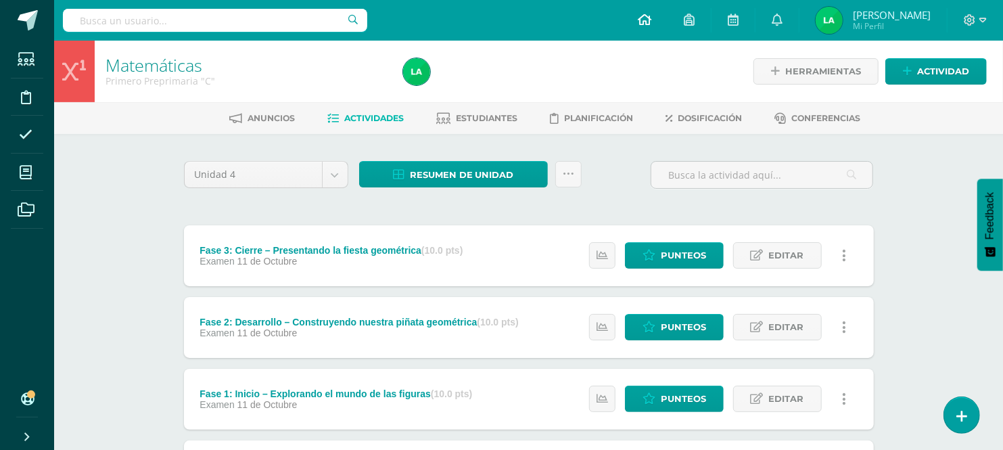
click at [654, 30] on link at bounding box center [644, 20] width 46 height 41
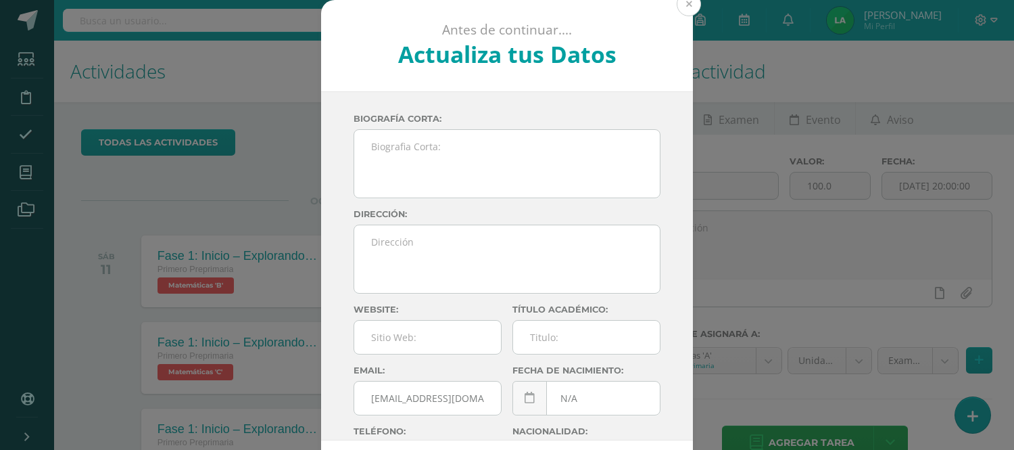
click at [681, 3] on button at bounding box center [689, 4] width 24 height 24
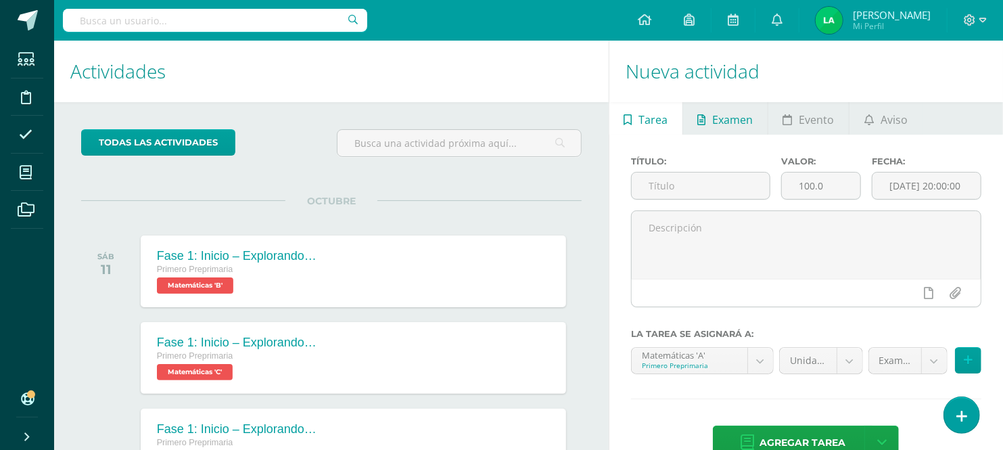
click at [735, 117] on span "Examen" at bounding box center [733, 119] width 41 height 32
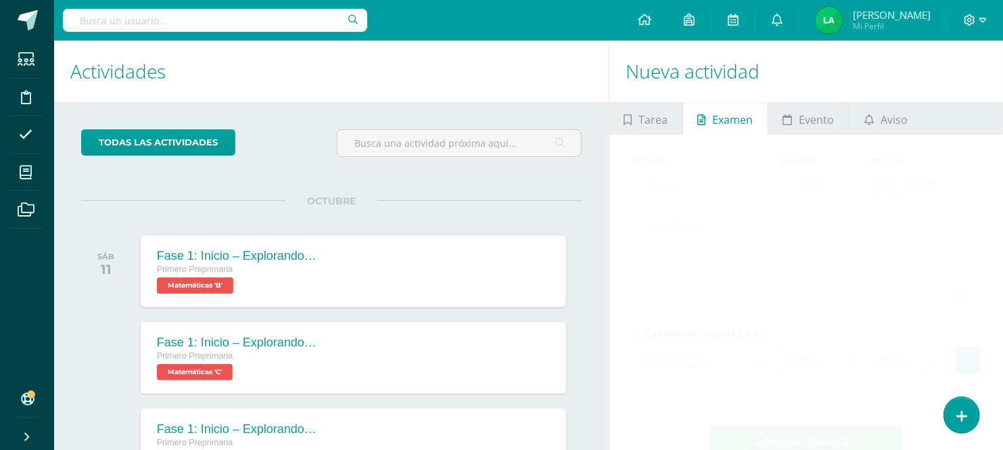
scroll to position [134, 0]
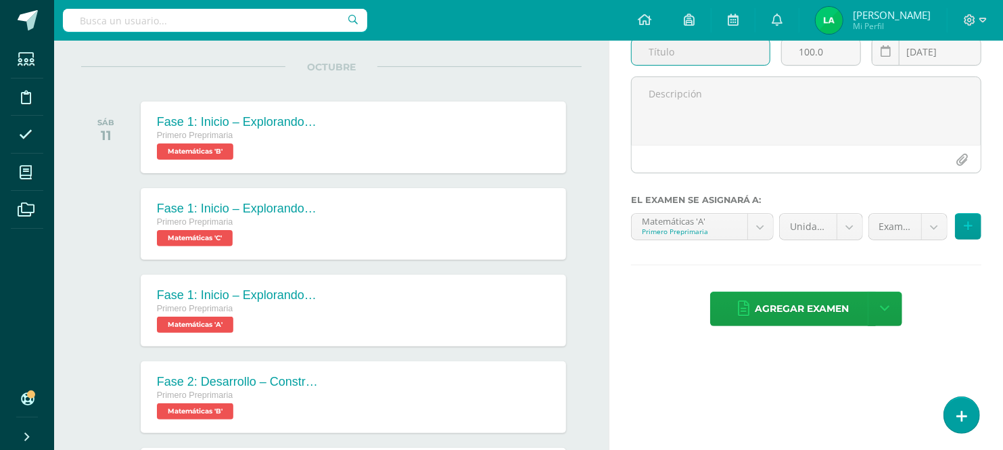
click at [698, 49] on input "text" at bounding box center [701, 52] width 139 height 26
paste input "• Miniálbum “Formas en mi entorno”."
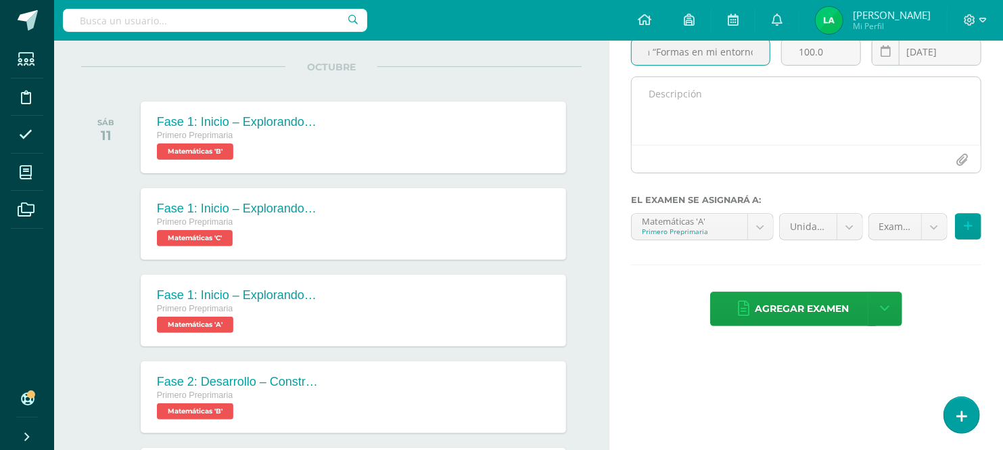
type input "Fase 1 • Miniálbum “Formas en mi entorno”."
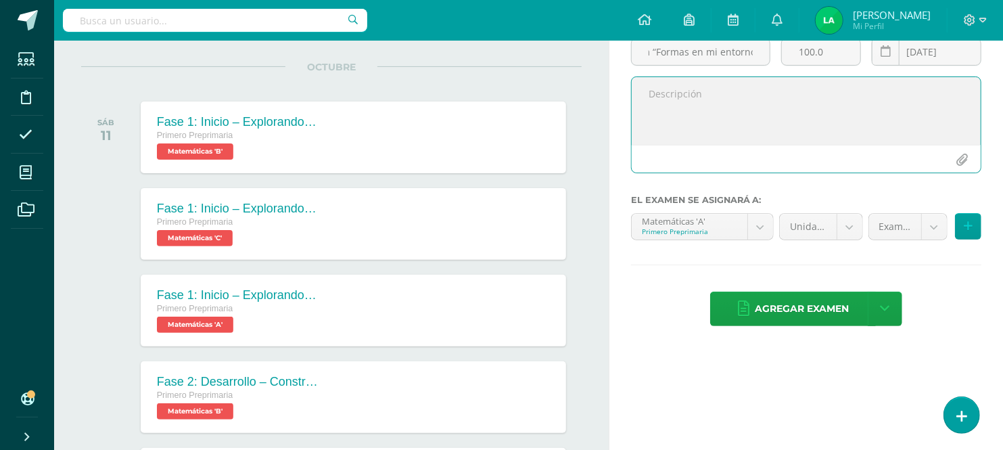
scroll to position [0, 0]
click at [704, 95] on textarea at bounding box center [806, 111] width 349 height 68
paste textarea "• Miniálbum “Formas en mi entorno”."
click at [700, 82] on textarea "Fase 1 • Miniálbum “Formas en mi entorno”." at bounding box center [806, 111] width 349 height 68
type textarea "Fase 1 • Miniálbum “Formas en mi entorno”."
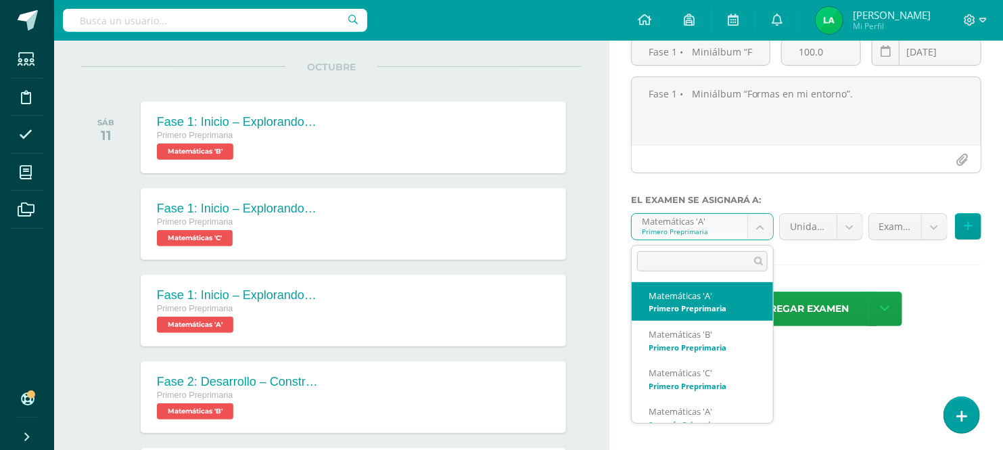
click at [757, 230] on body "Estudiantes Disciplina Asistencia Mis cursos Archivos Soporte Ayuda Reportar un…" at bounding box center [501, 91] width 1003 height 450
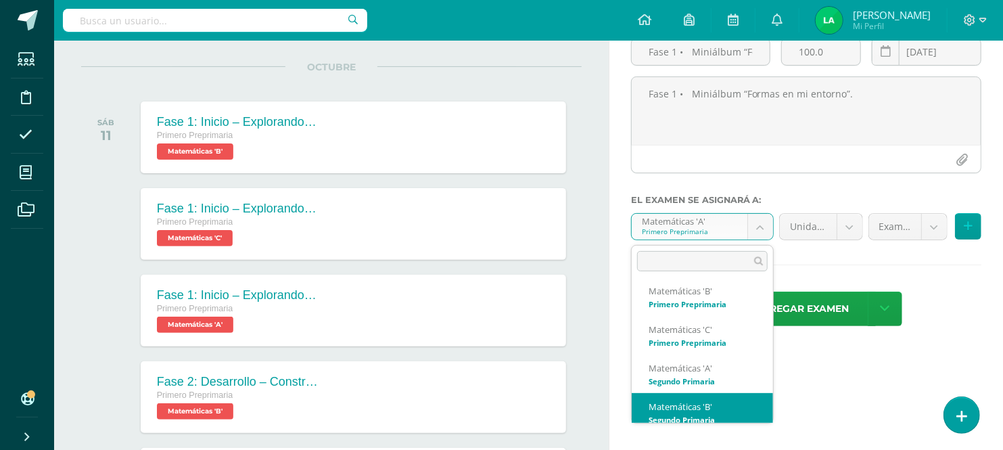
scroll to position [52, 0]
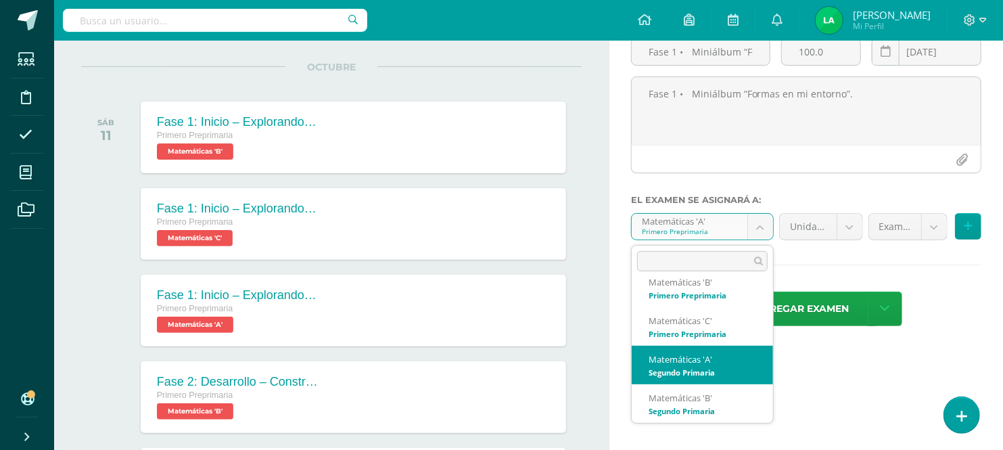
select select "28635"
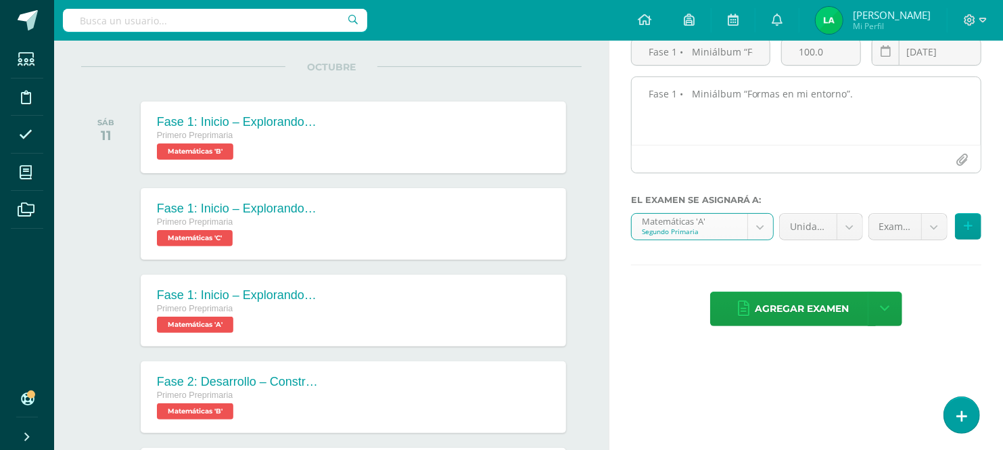
click at [893, 152] on div at bounding box center [806, 159] width 349 height 28
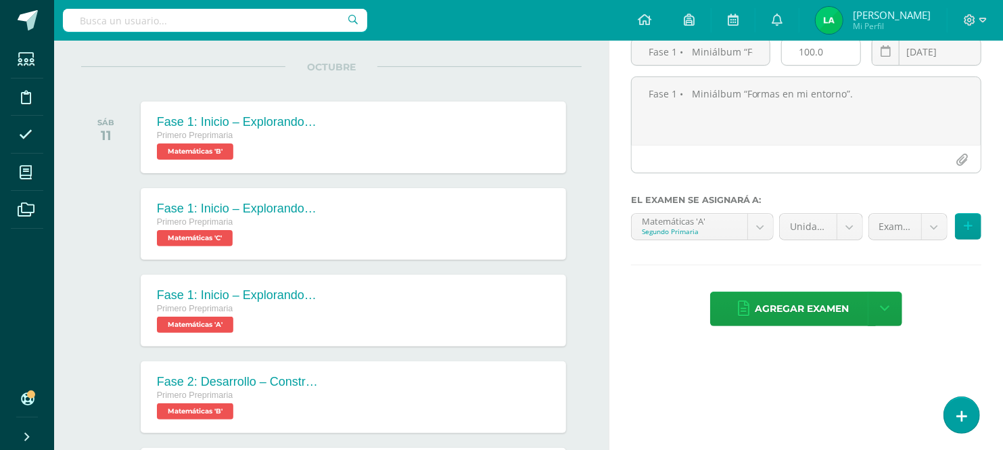
drag, startPoint x: 832, startPoint y: 55, endPoint x: 836, endPoint y: 62, distance: 7.3
click at [836, 62] on input "100.0" at bounding box center [821, 52] width 78 height 26
type input "10"
click at [977, 221] on button at bounding box center [968, 226] width 26 height 26
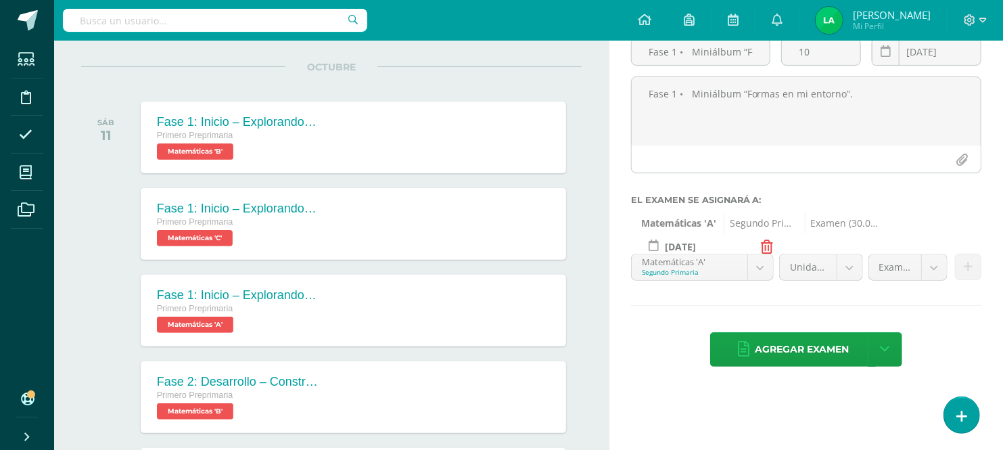
scroll to position [14, 0]
click at [759, 267] on body "Estudiantes Disciplina Asistencia Mis cursos Archivos Soporte Ayuda Reportar un…" at bounding box center [501, 91] width 1003 height 450
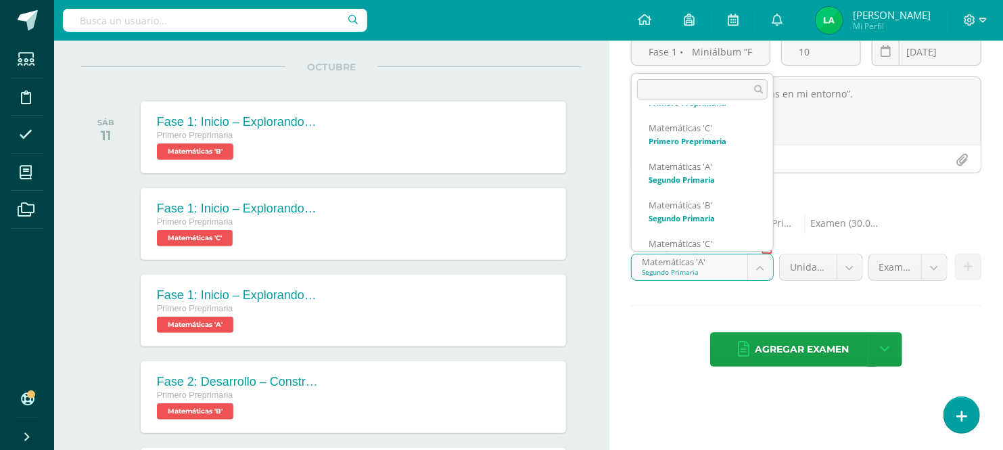
scroll to position [91, 0]
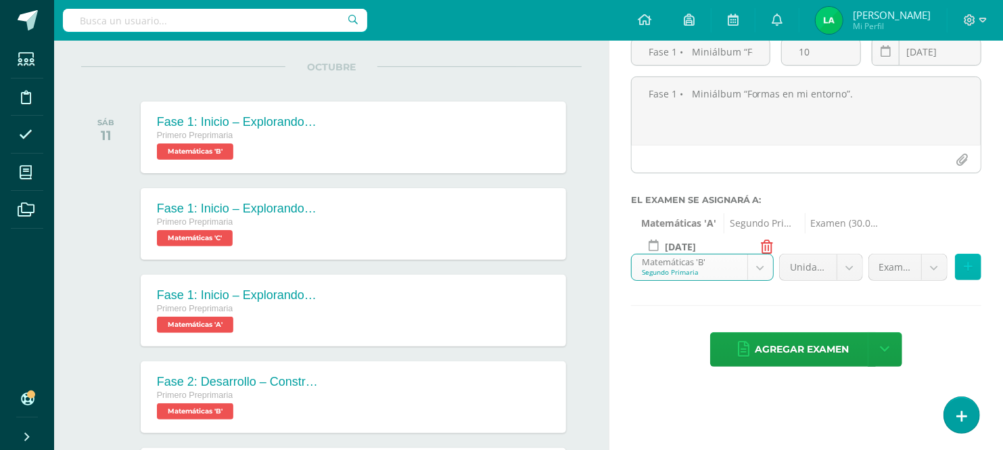
click at [970, 267] on icon at bounding box center [968, 266] width 9 height 11
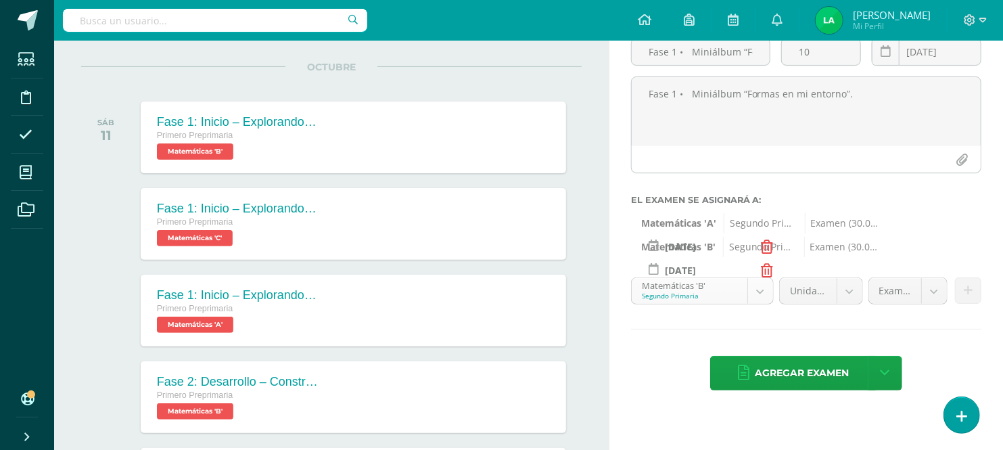
scroll to position [52, 0]
click at [761, 293] on body "Estudiantes Disciplina Asistencia Mis cursos Archivos Soporte Ayuda Reportar un…" at bounding box center [501, 91] width 1003 height 450
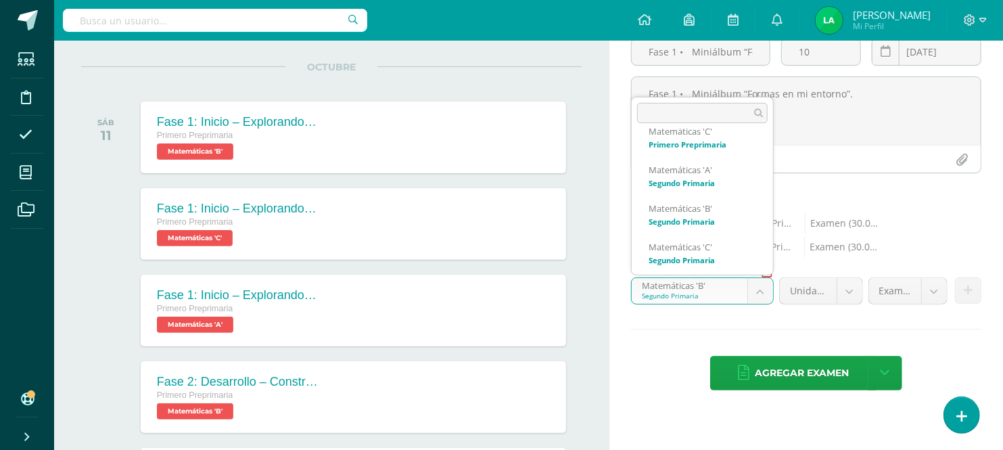
scroll to position [97, 0]
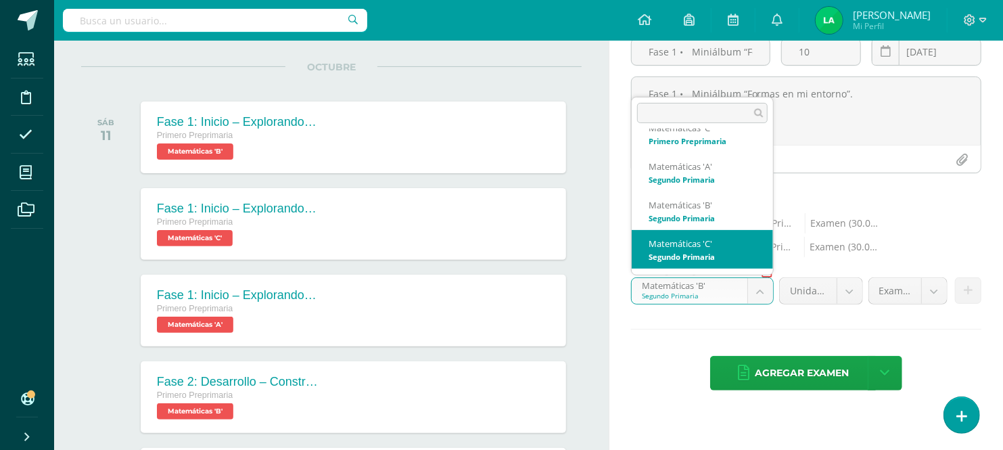
select select "28653"
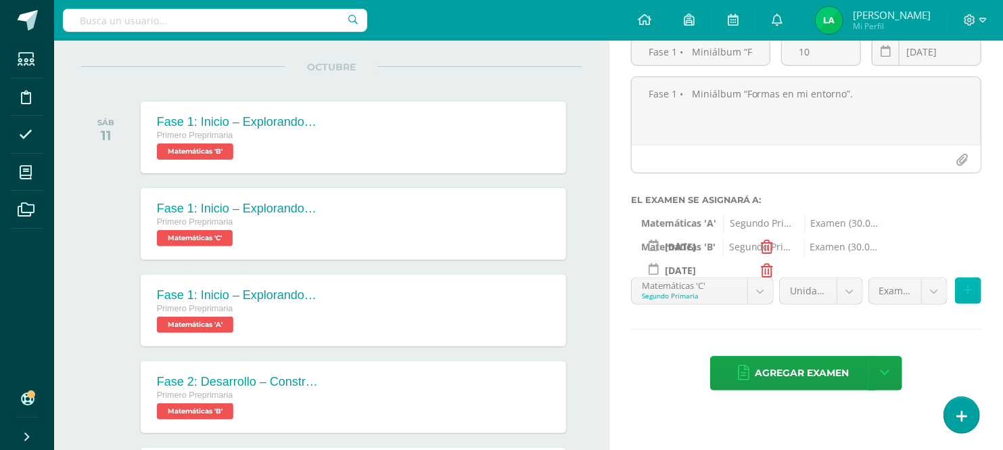
click at [972, 286] on button at bounding box center [968, 290] width 26 height 26
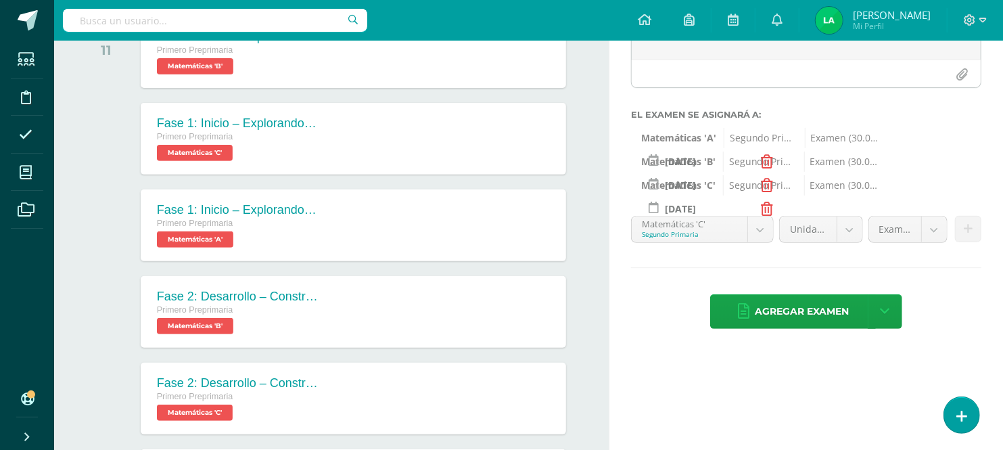
scroll to position [221, 0]
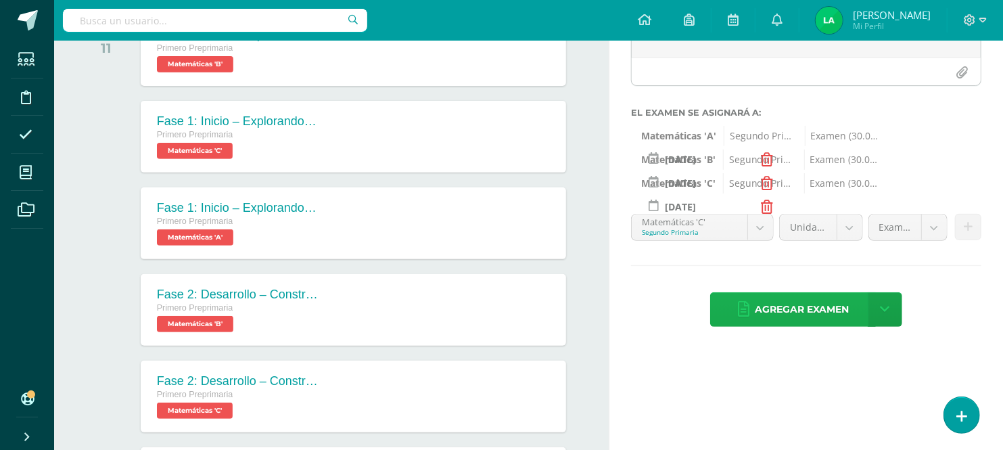
click at [794, 318] on span "Agregar examen" at bounding box center [802, 309] width 94 height 33
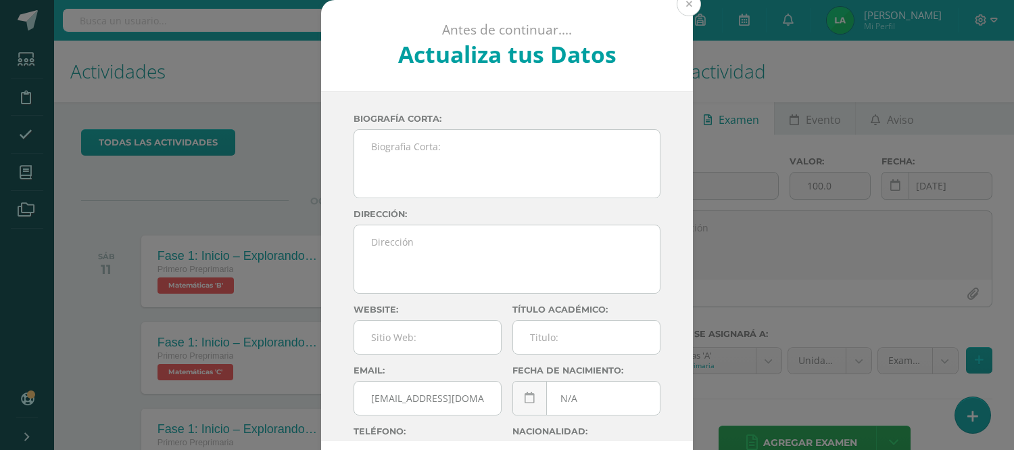
click at [682, 4] on button at bounding box center [689, 4] width 24 height 24
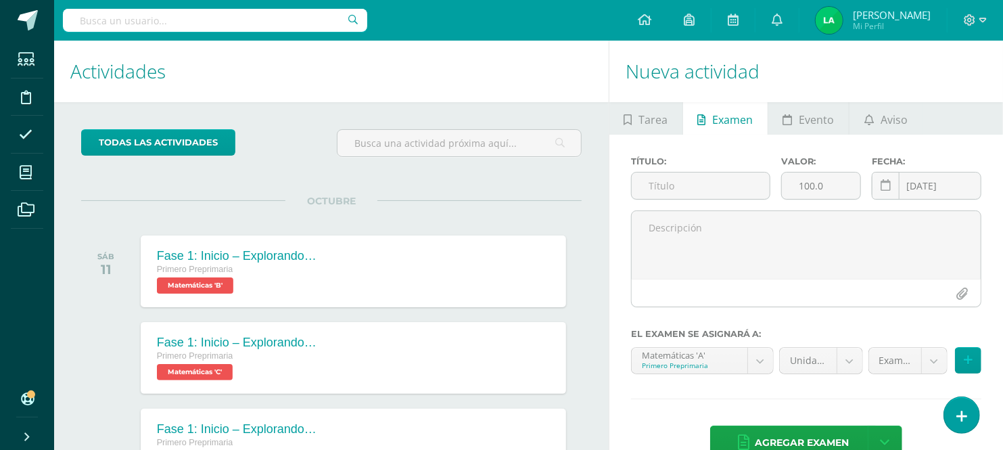
click at [448, 218] on div "OCTUBRE SÁB 11 Fase 1: Inicio – Explorando el mundo de las figuras Primero Prep…" at bounding box center [331, 254] width 500 height 109
click at [684, 179] on input "text" at bounding box center [701, 185] width 139 height 26
paste input "Diseñando mi ciudad"
click at [654, 189] on input "Fase 2 Diseñando mi ciudad" at bounding box center [701, 185] width 139 height 26
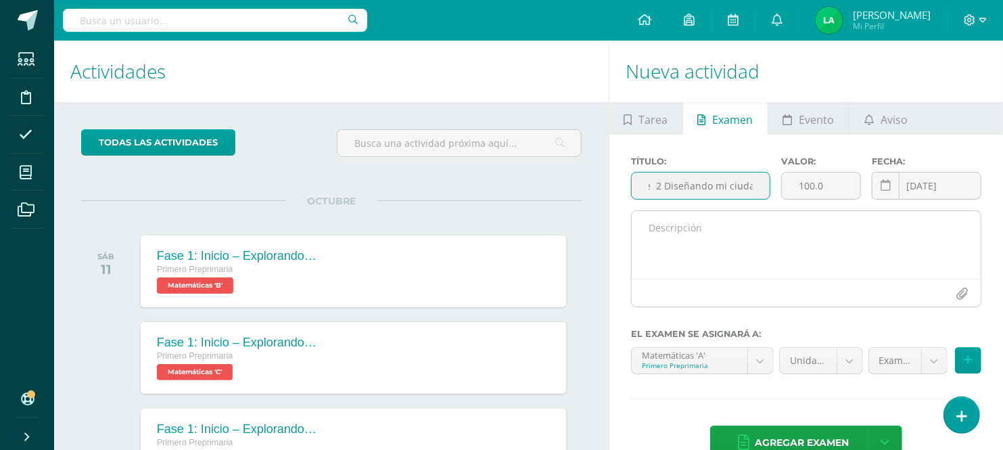
type input "Fase 2 Diseñando mi ciudad"
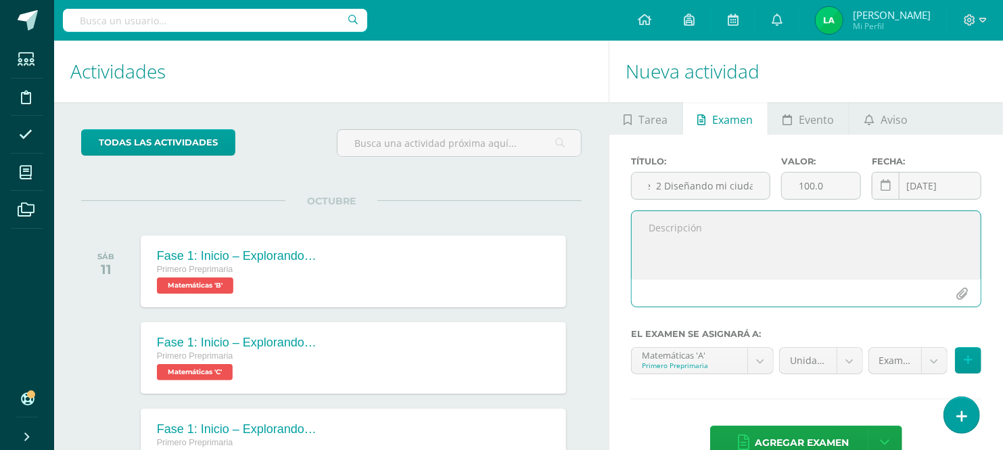
scroll to position [0, 0]
click at [666, 237] on textarea at bounding box center [806, 245] width 349 height 68
paste textarea "Diseñando mi ciudad"
type textarea "Fase 2 Diseñando mi ciudad"
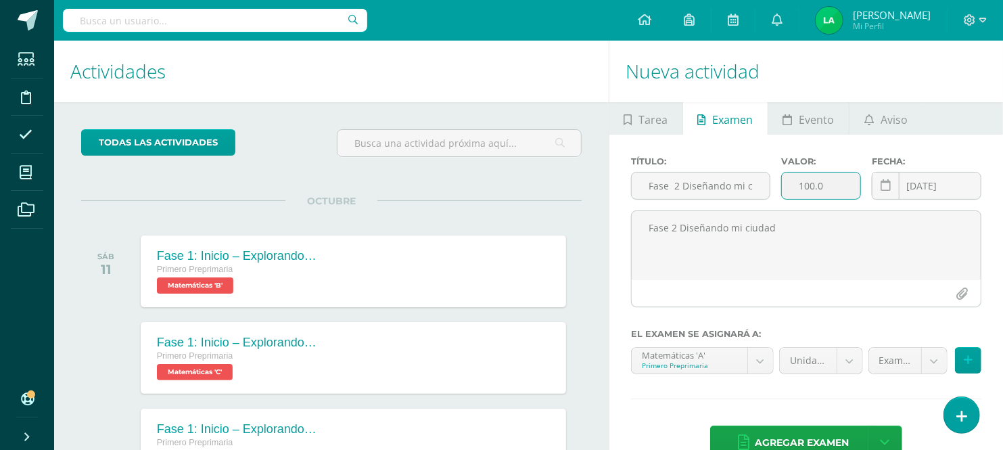
click at [829, 191] on input "100.0" at bounding box center [821, 185] width 78 height 26
type input "10"
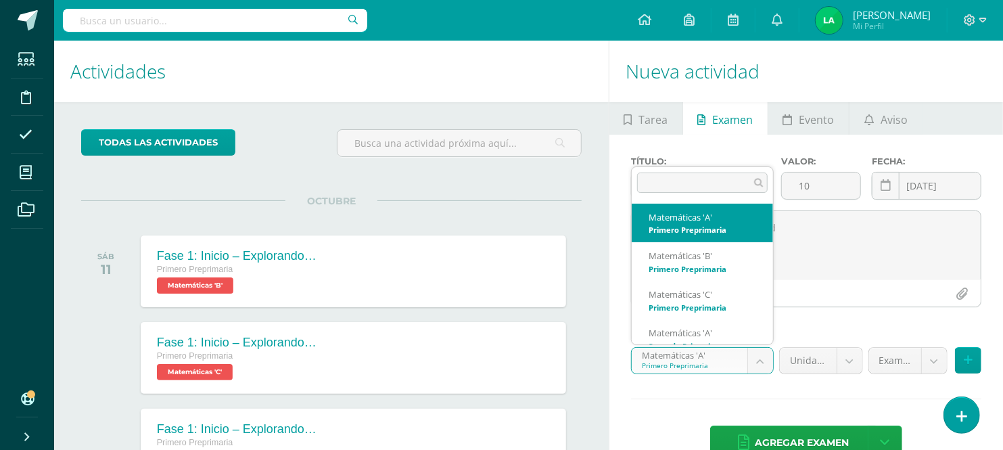
click at [762, 366] on body "Examen asignado exitosamente Estudiantes Disciplina Asistencia Mis cursos Archi…" at bounding box center [501, 225] width 1003 height 450
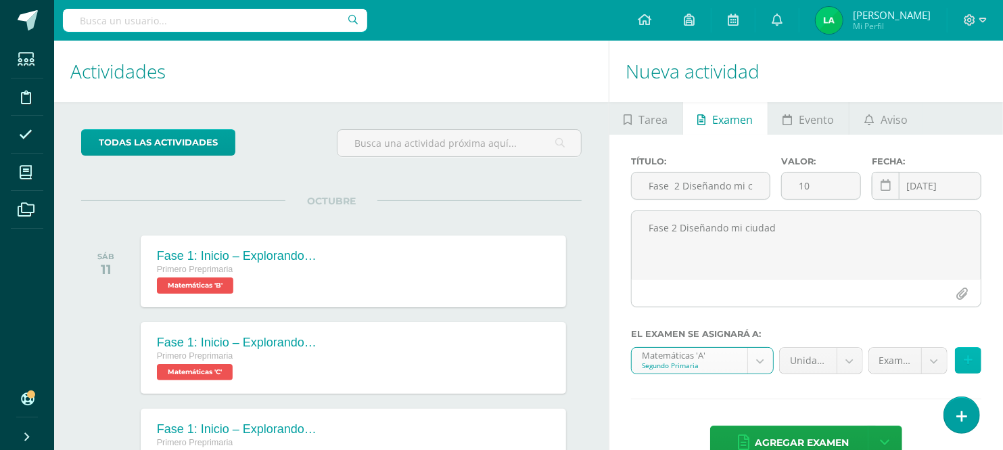
click at [967, 362] on icon at bounding box center [968, 359] width 9 height 11
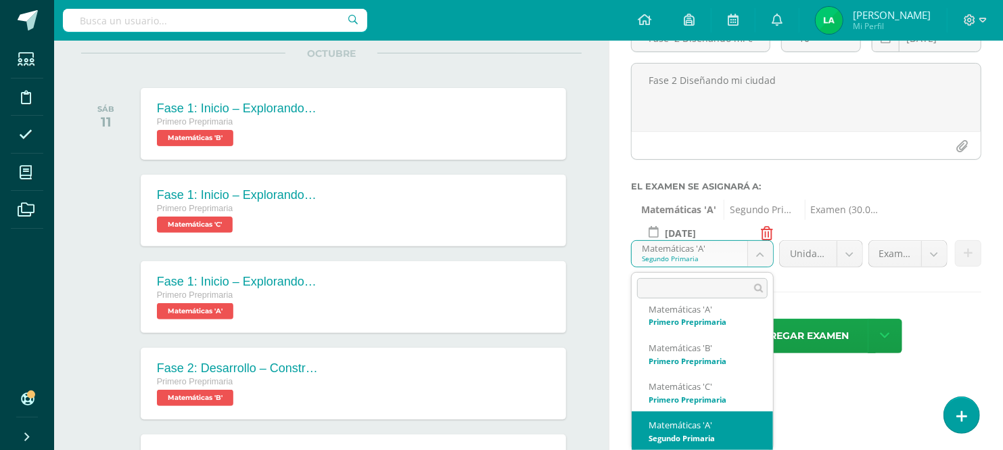
click at [765, 260] on body "Examen asignado exitosamente Estudiantes Disciplina Asistencia Mis cursos Archi…" at bounding box center [501, 78] width 1003 height 450
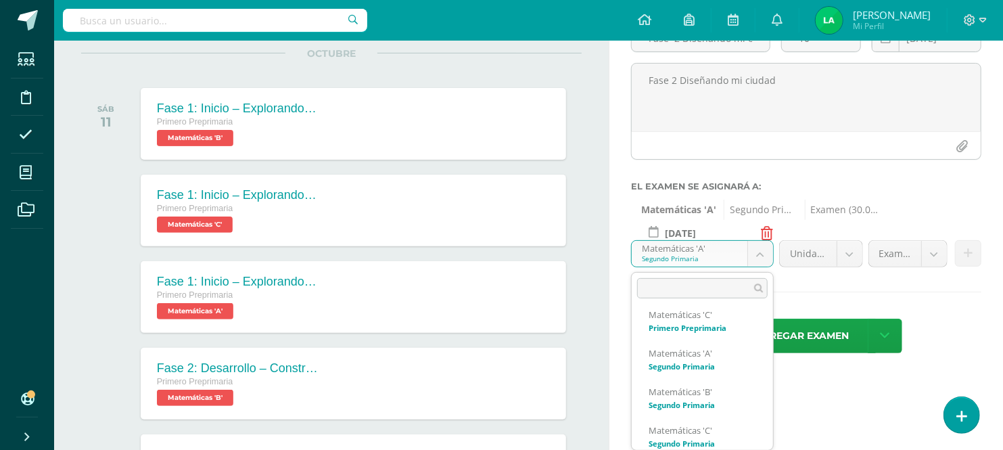
scroll to position [97, 0]
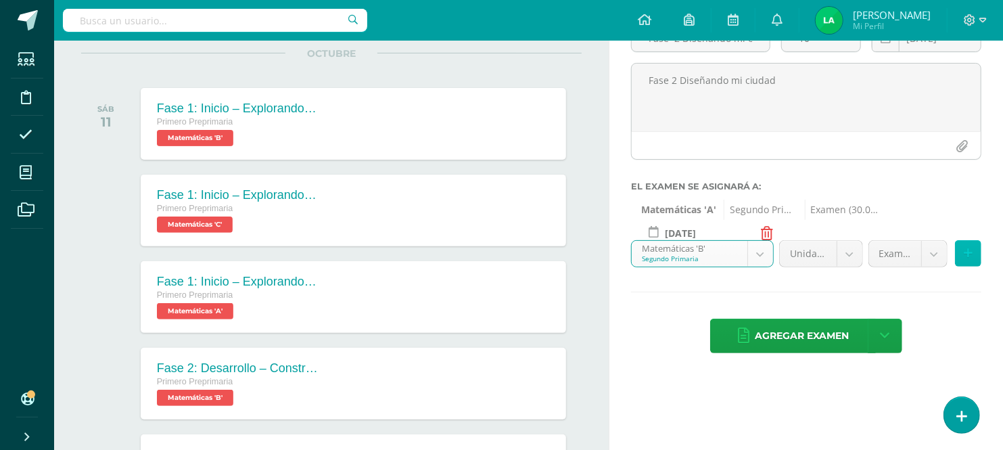
click at [969, 255] on icon at bounding box center [968, 252] width 9 height 11
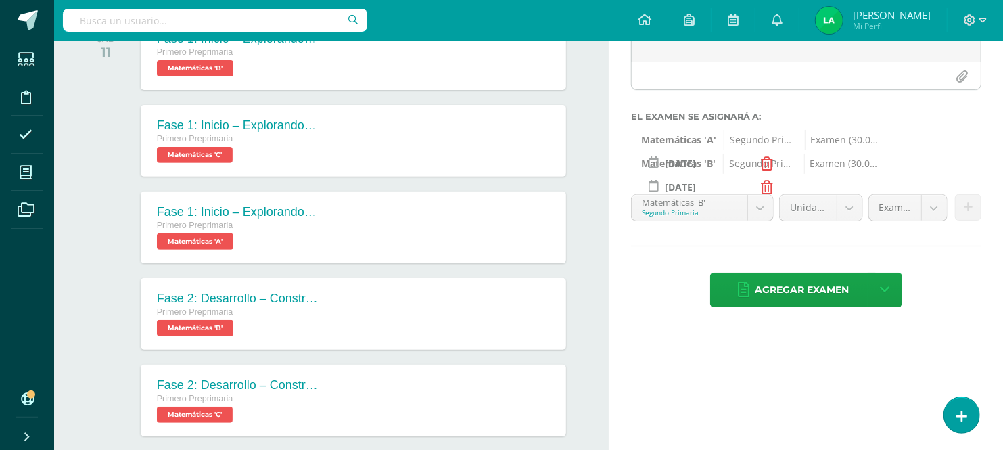
scroll to position [222, 0]
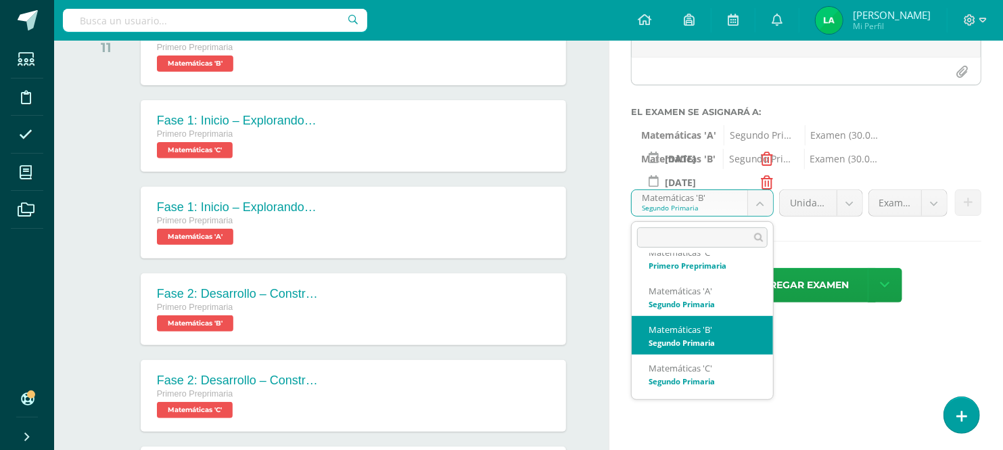
click at [762, 204] on body "Examen asignado exitosamente Estudiantes Disciplina Asistencia Mis cursos Archi…" at bounding box center [501, 3] width 1003 height 450
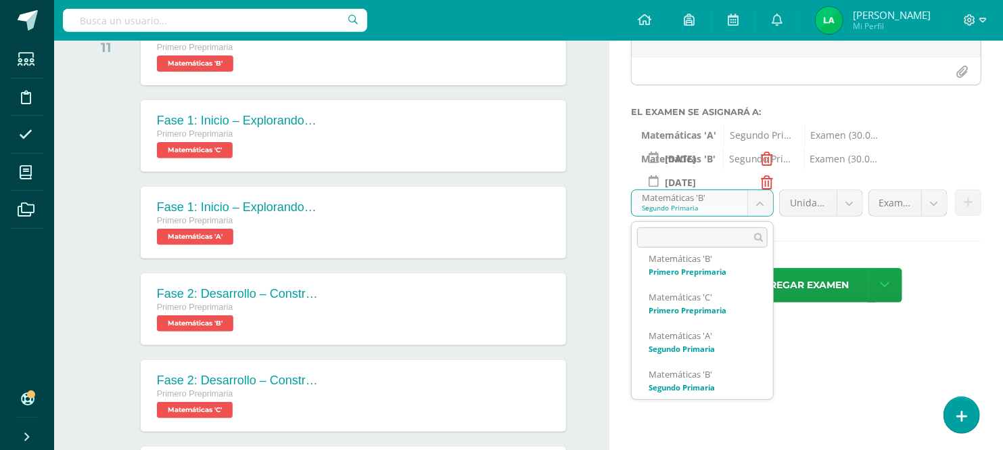
scroll to position [96, 0]
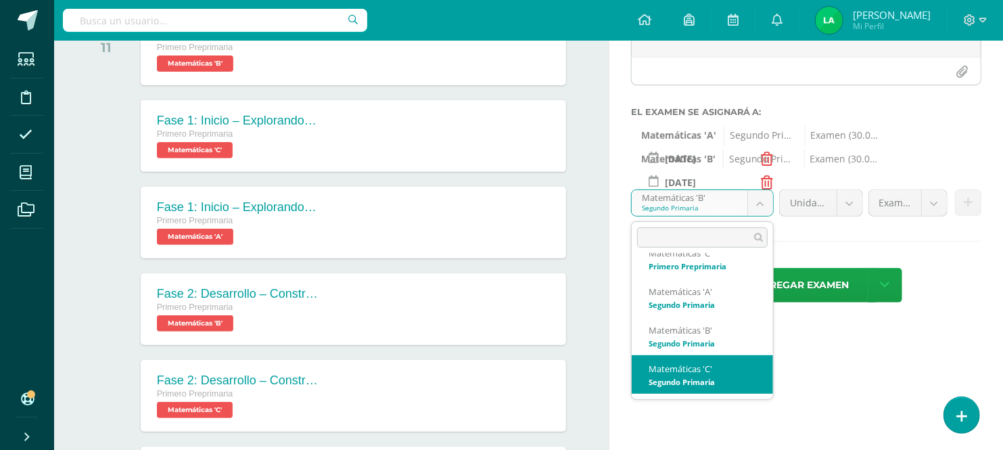
select select "28653"
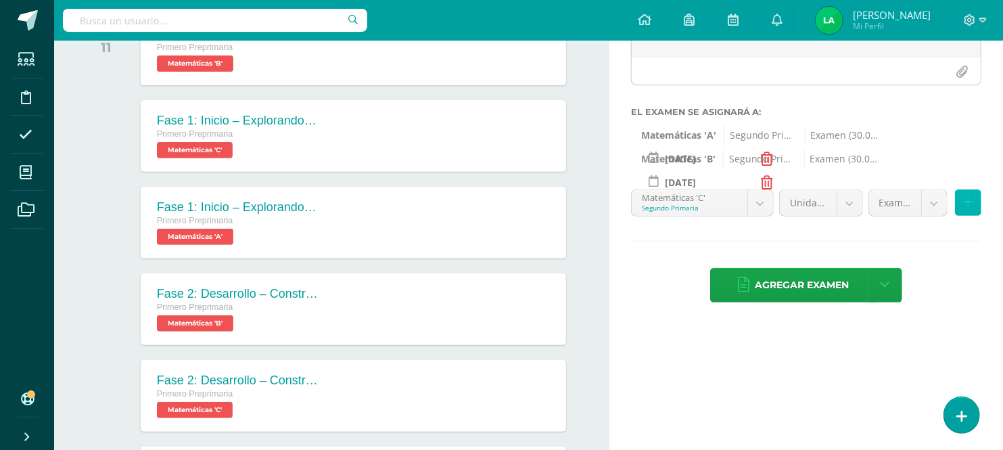
click at [972, 212] on button at bounding box center [968, 202] width 26 height 26
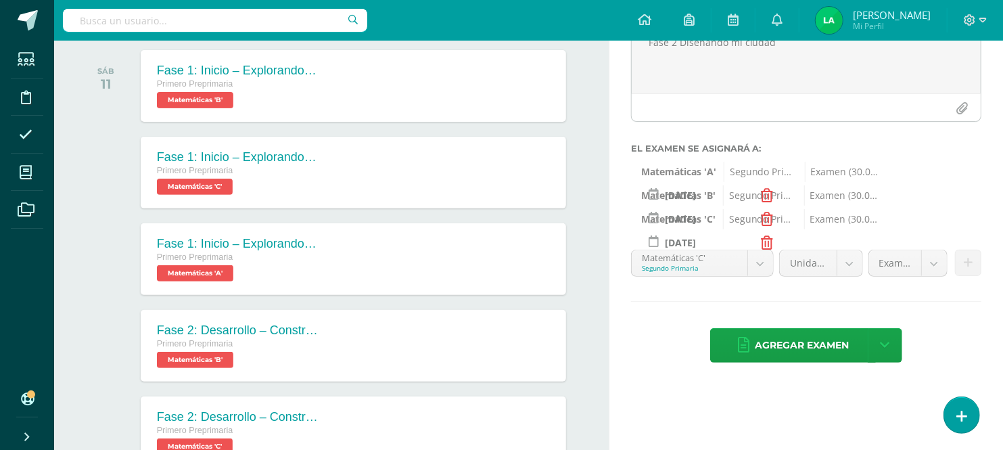
scroll to position [112, 0]
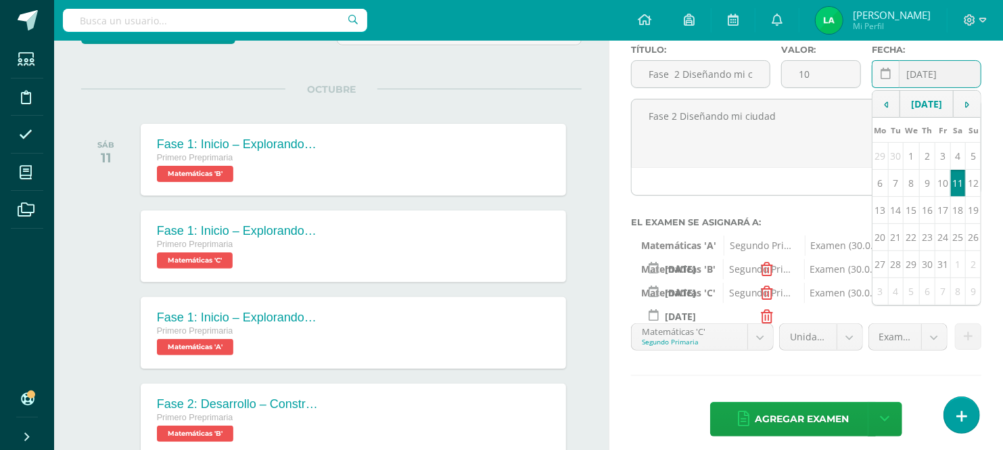
click at [918, 78] on div "2025-10-11 October, 2025 Mo Tu We Th Fr Sa Su 29 30 1 2 3 4 5 6 7 8 9 10 11 12 …" at bounding box center [927, 79] width 110 height 39
click at [883, 224] on td "13" at bounding box center [880, 210] width 16 height 27
type input "2025-10-13"
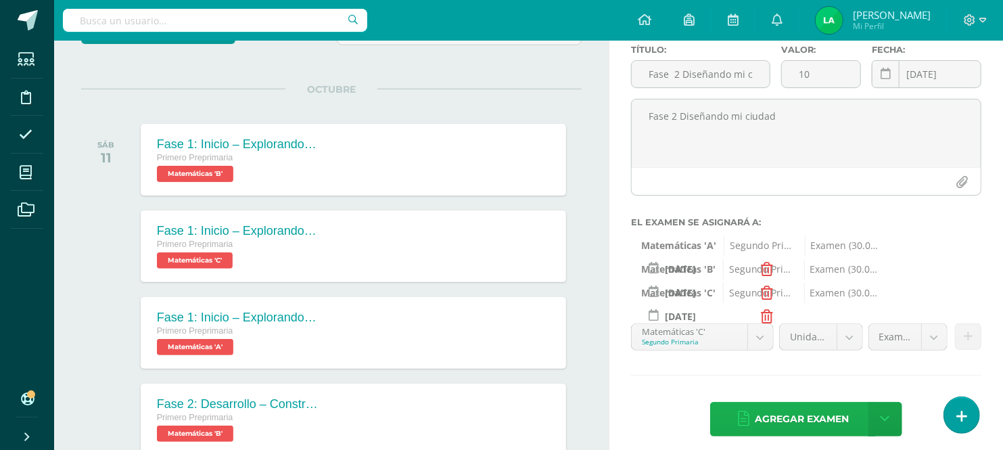
click at [796, 422] on span "Agregar examen" at bounding box center [802, 418] width 94 height 33
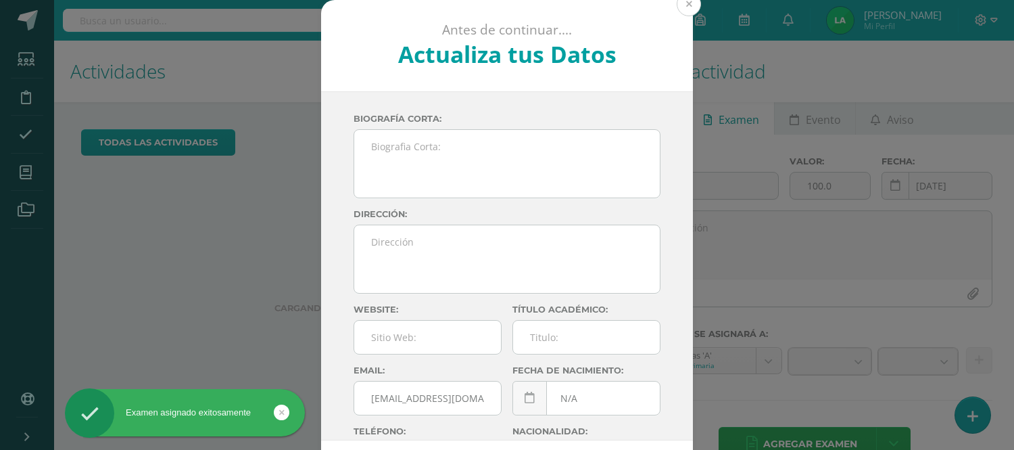
click at [679, 7] on button at bounding box center [689, 4] width 24 height 24
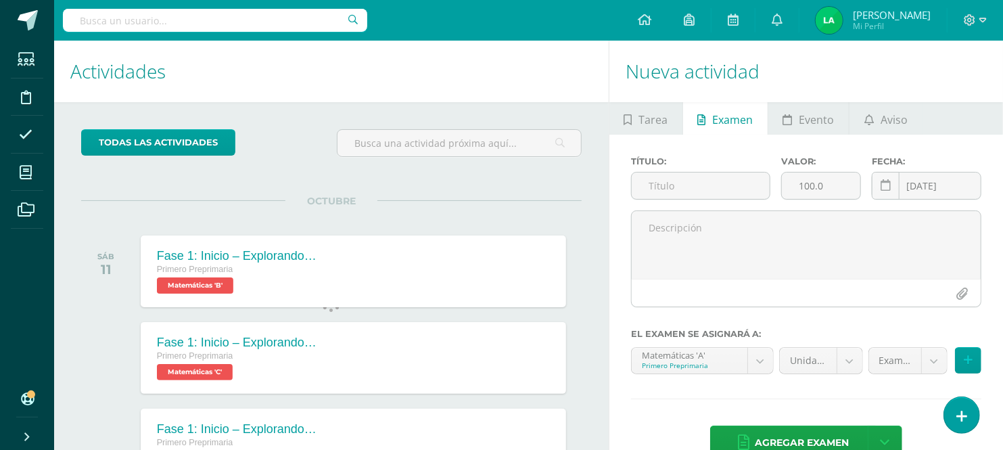
scroll to position [126, 0]
click at [698, 172] on input "text" at bounding box center [701, 185] width 139 height 26
paste input "Construyendo y presentando mi ciudad de formas"
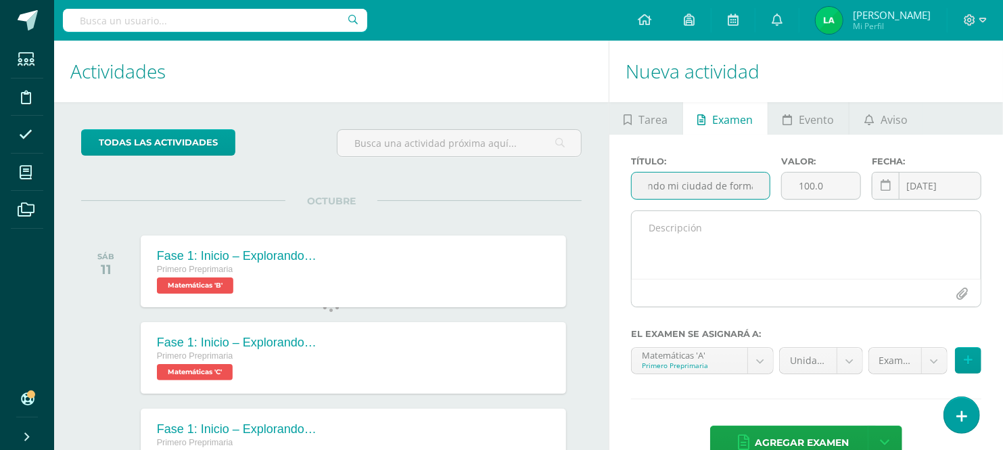
type input "Fase 3 Construyendo y presentando mi ciudad de formas"
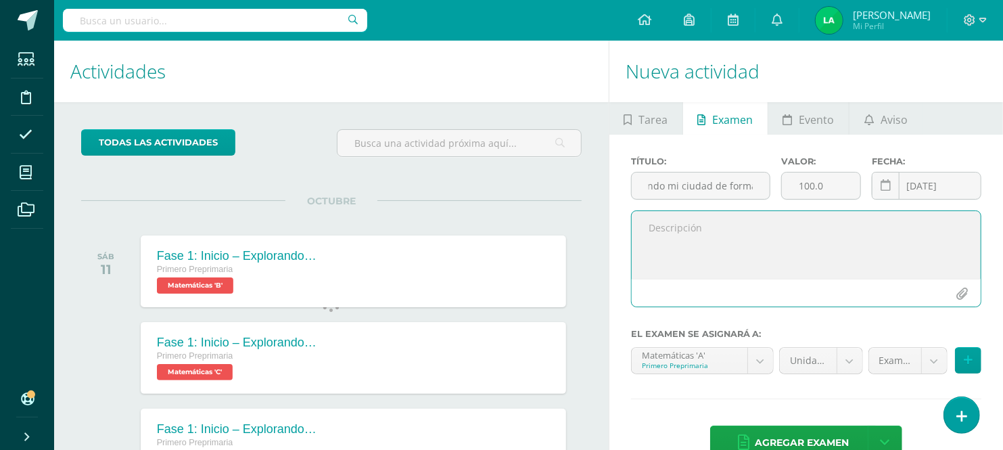
scroll to position [0, 0]
click at [713, 211] on textarea at bounding box center [806, 245] width 349 height 68
paste textarea "Construyendo y presentando mi ciudad de formas"
type textarea "Fase 3 Construyendo y presentando mi ciudad de formas"
click at [760, 235] on body "Examen asignado exitosamente Estudiantes Disciplina Asistencia Mis cursos Archi…" at bounding box center [501, 225] width 1003 height 450
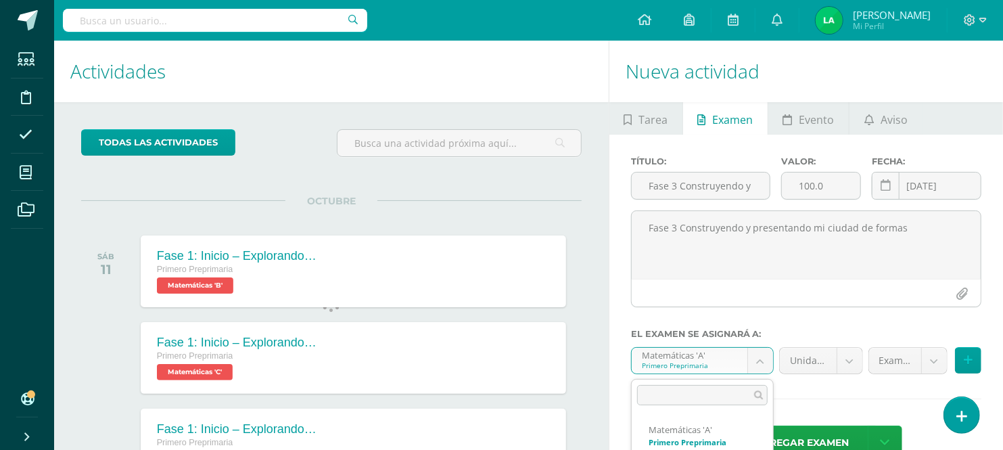
scroll to position [14, 0]
select select "28635"
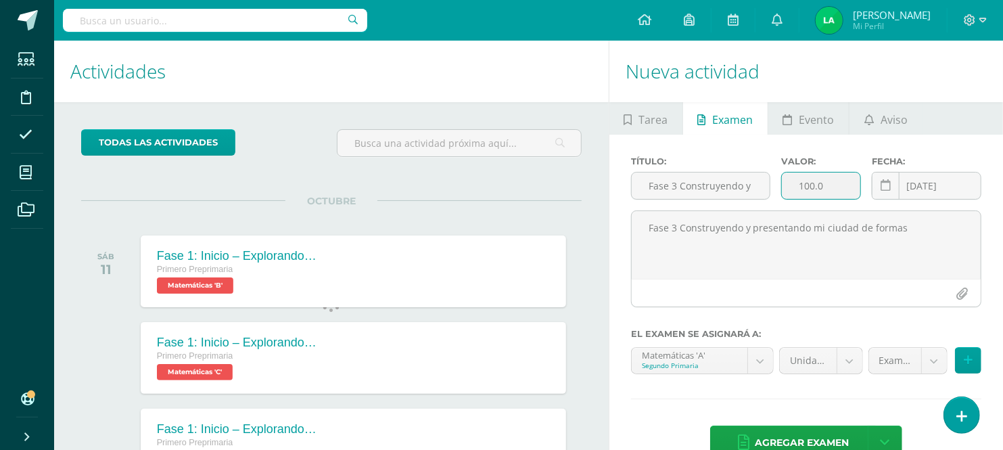
click at [823, 172] on input "100.0" at bounding box center [821, 185] width 78 height 26
type input "10"
click at [975, 347] on button at bounding box center [968, 360] width 26 height 26
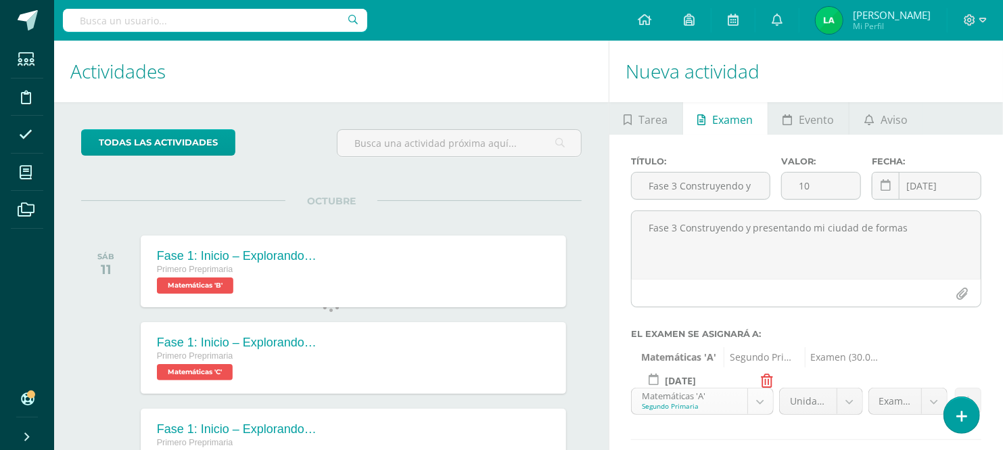
click at [764, 284] on body "Examen asignado exitosamente Estudiantes Disciplina Asistencia Mis cursos Archi…" at bounding box center [501, 225] width 1003 height 450
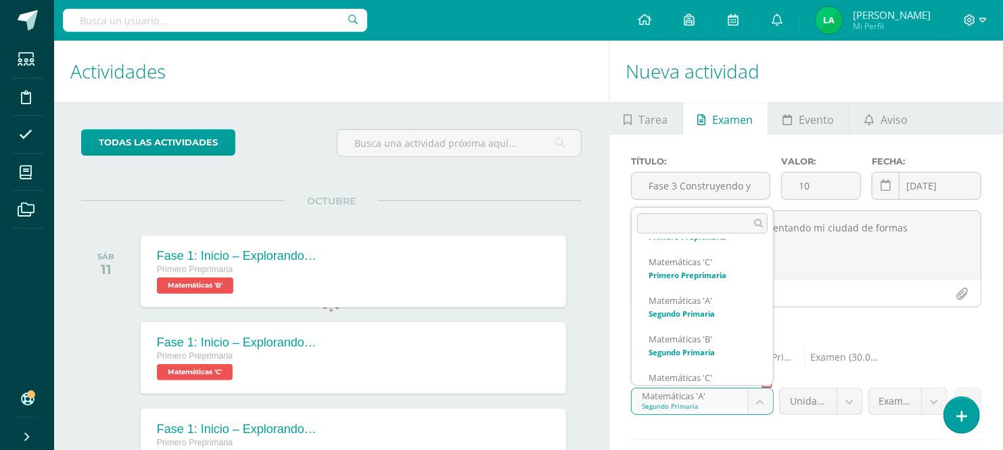
scroll to position [91, 0]
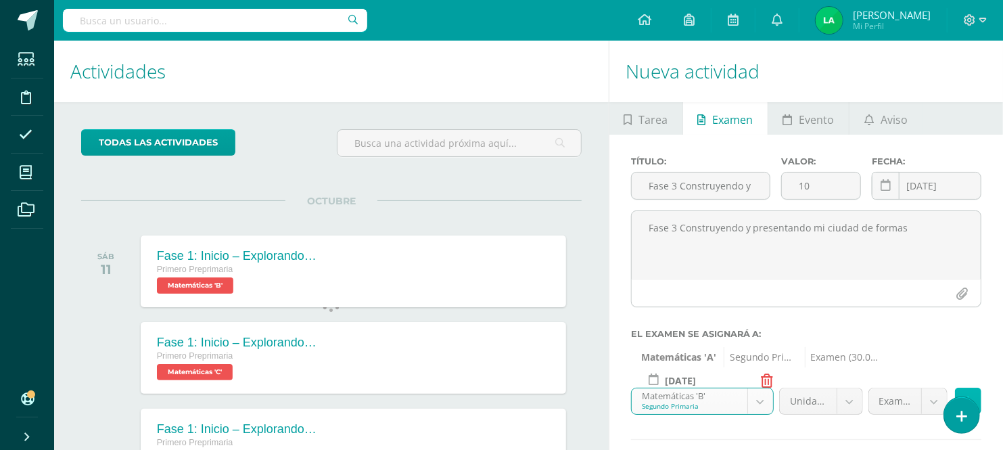
click at [969, 395] on icon at bounding box center [968, 400] width 9 height 11
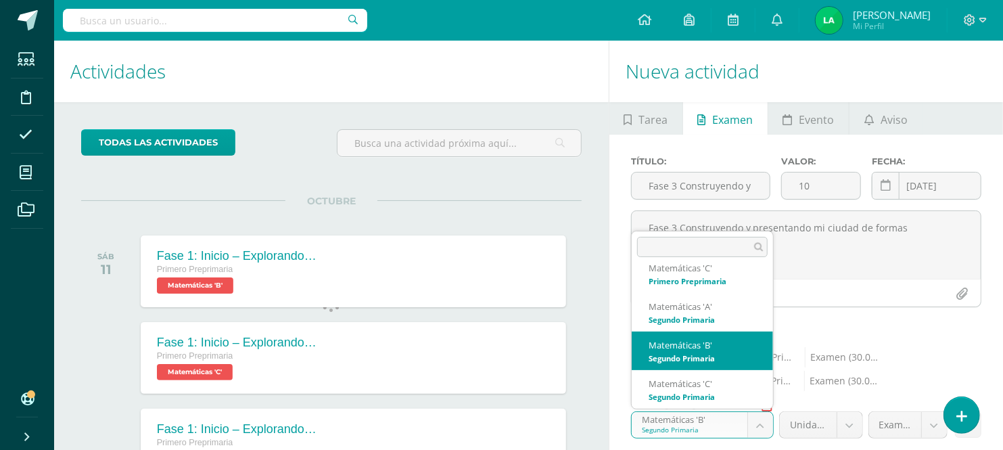
click at [763, 300] on body "Examen asignado exitosamente Estudiantes Disciplina Asistencia Mis cursos Archi…" at bounding box center [501, 225] width 1003 height 450
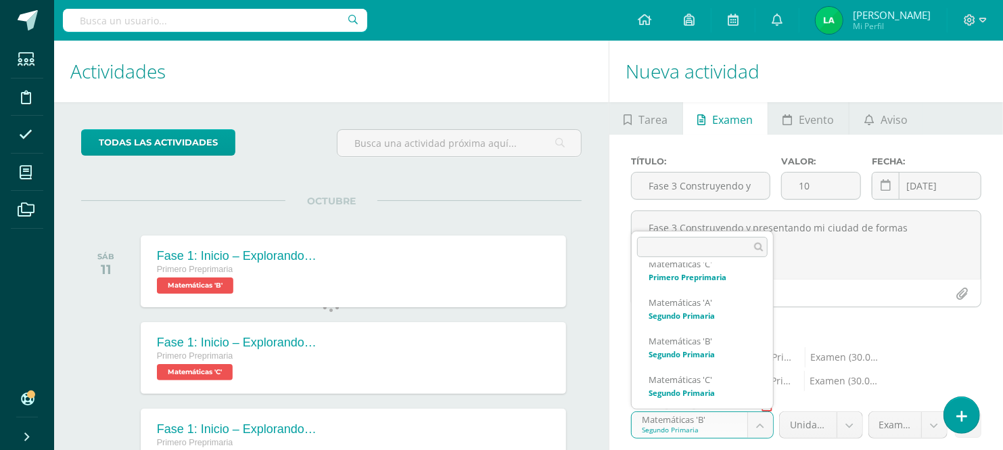
scroll to position [97, 0]
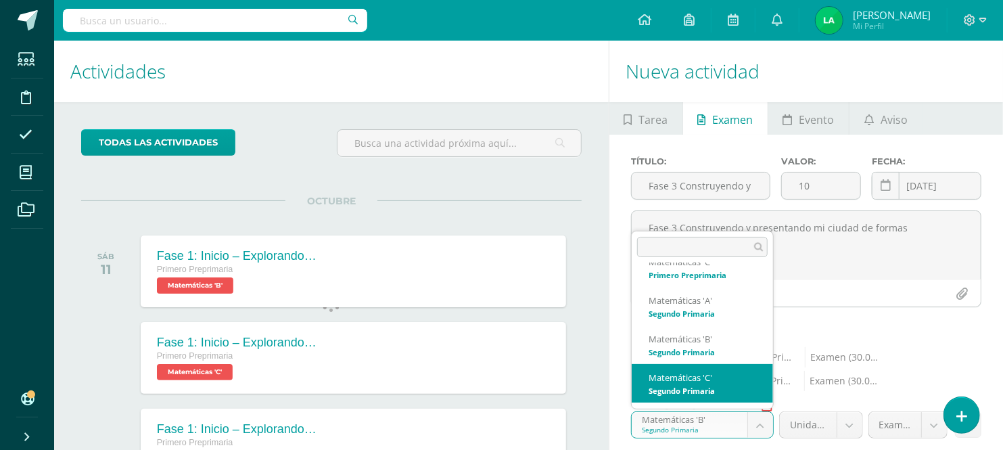
select select "28653"
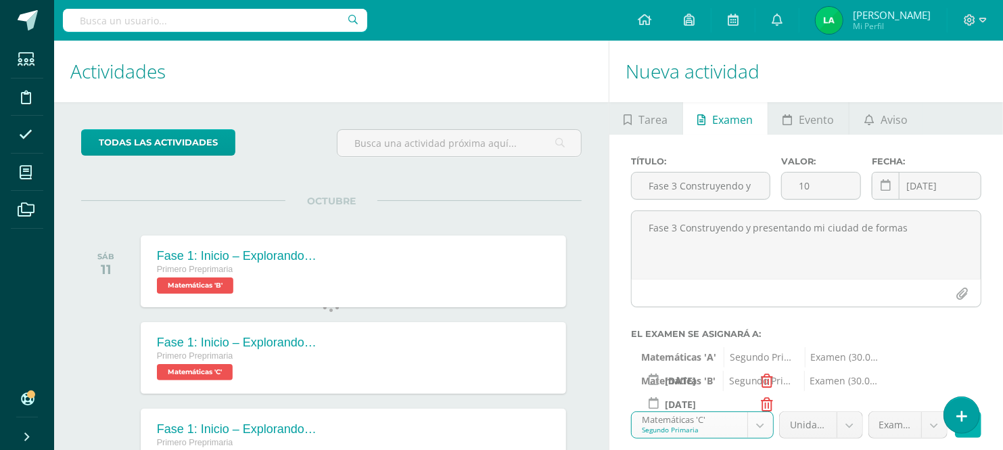
click at [966, 419] on icon at bounding box center [968, 424] width 9 height 11
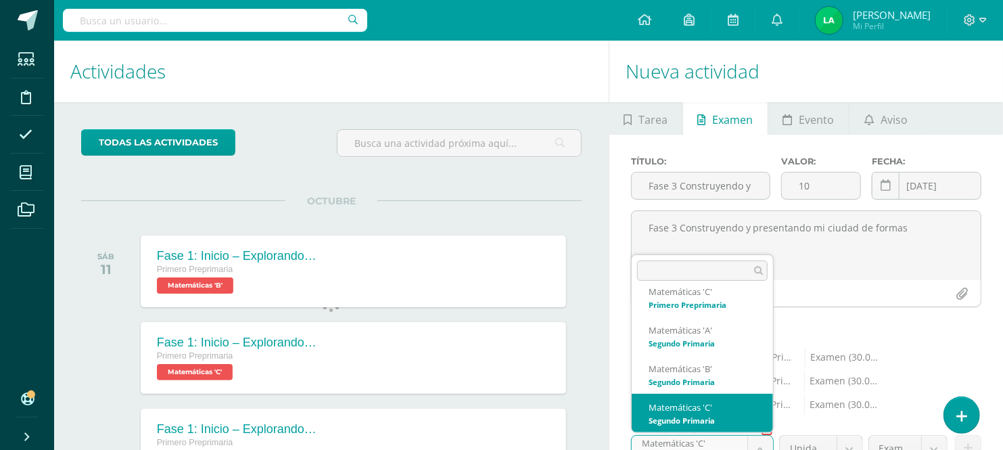
click at [765, 325] on body "Examen asignado exitosamente Estudiantes Disciplina Asistencia Mis cursos Archi…" at bounding box center [501, 225] width 1003 height 450
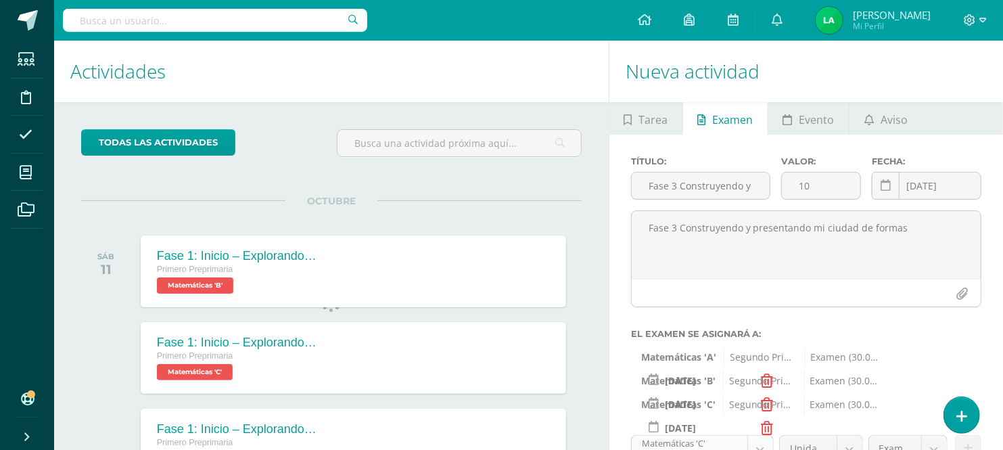
click at [765, 325] on body "Examen asignado exitosamente Estudiantes Disciplina Asistencia Mis cursos Archi…" at bounding box center [501, 225] width 1003 height 450
click at [845, 360] on body "Examen asignado exitosamente Estudiantes Disciplina Asistencia Mis cursos Archi…" at bounding box center [501, 225] width 1003 height 450
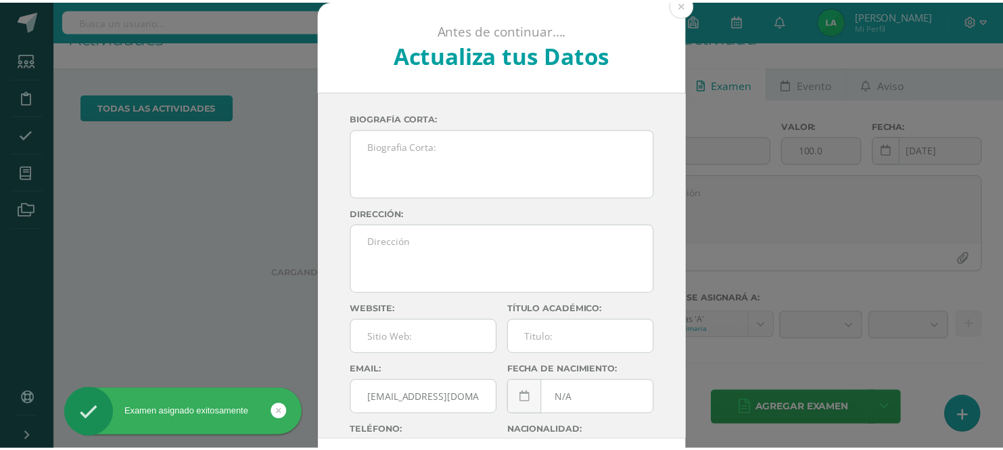
scroll to position [134, 0]
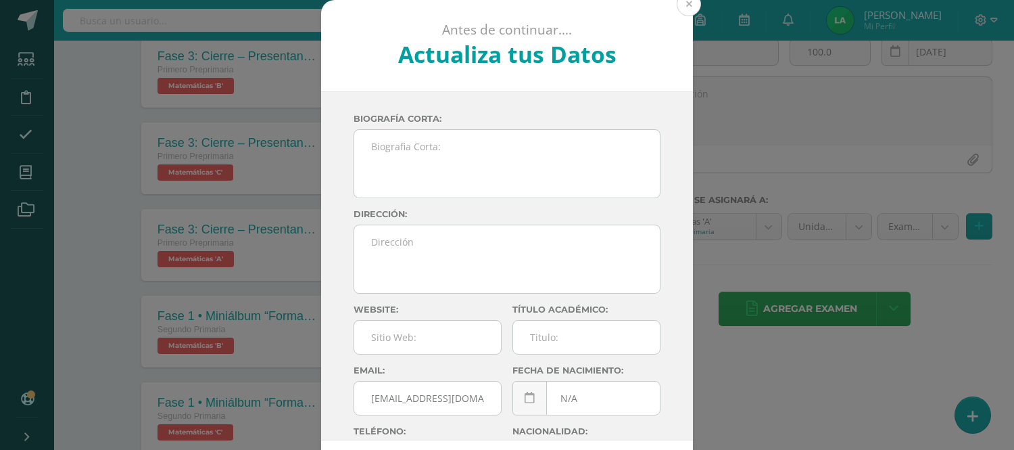
click at [682, 11] on button at bounding box center [689, 4] width 24 height 24
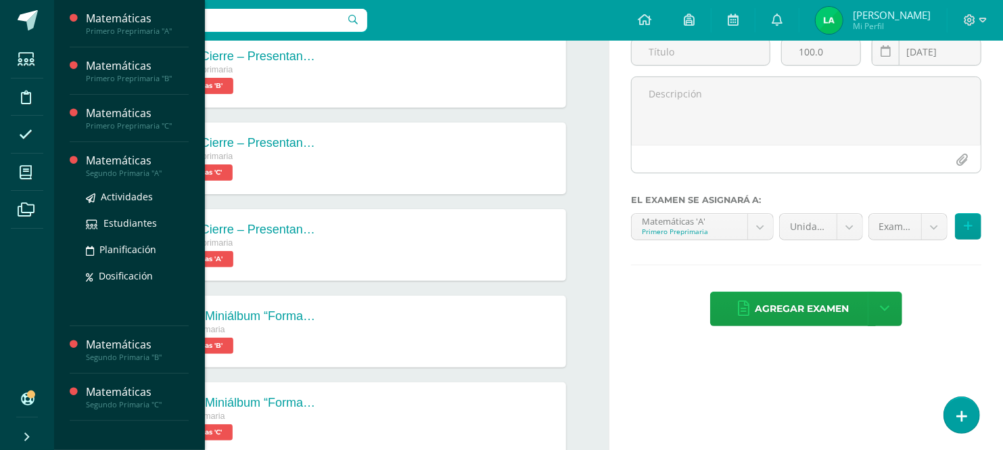
click at [131, 168] on div "Segundo Primaria "A"" at bounding box center [137, 172] width 103 height 9
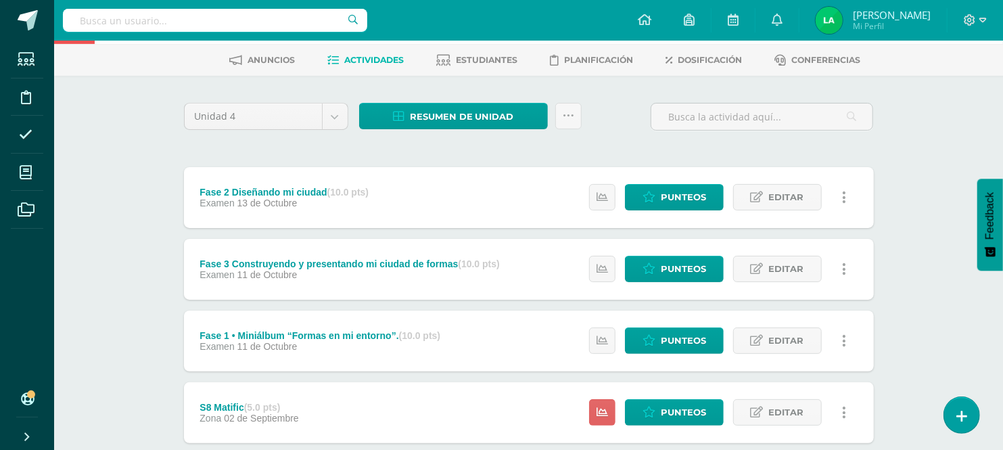
scroll to position [60, 0]
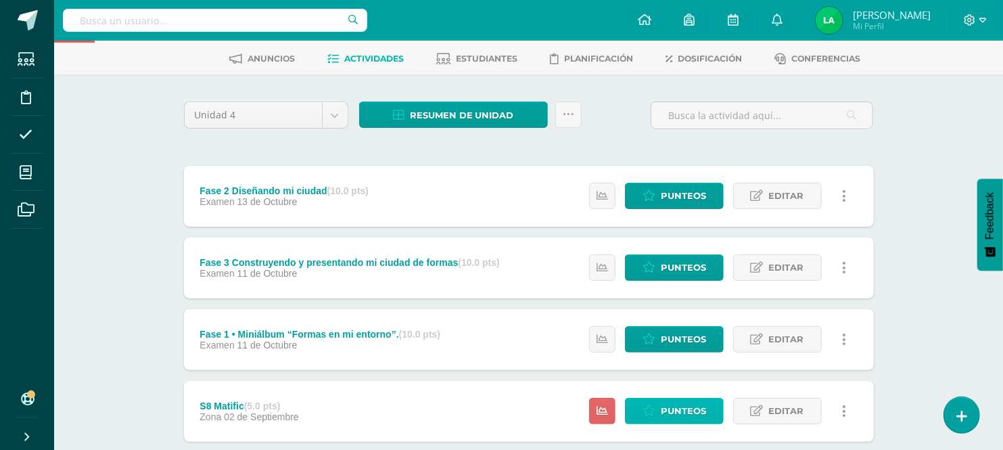
click at [640, 410] on link "Punteos" at bounding box center [674, 411] width 99 height 26
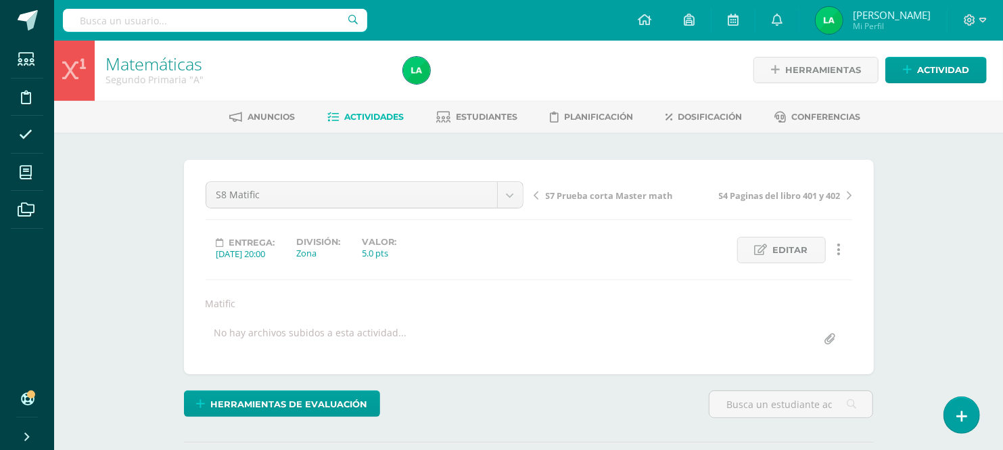
scroll to position [2, 0]
click at [451, 423] on div "Herramientas de evaluación Lista de cotejo Escala de valoración Puntos Extra Su…" at bounding box center [529, 408] width 700 height 39
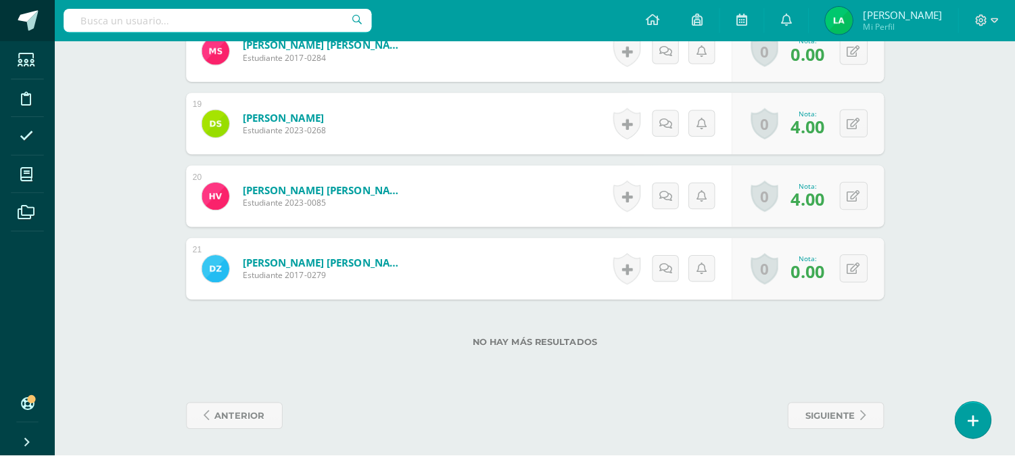
scroll to position [1675, 0]
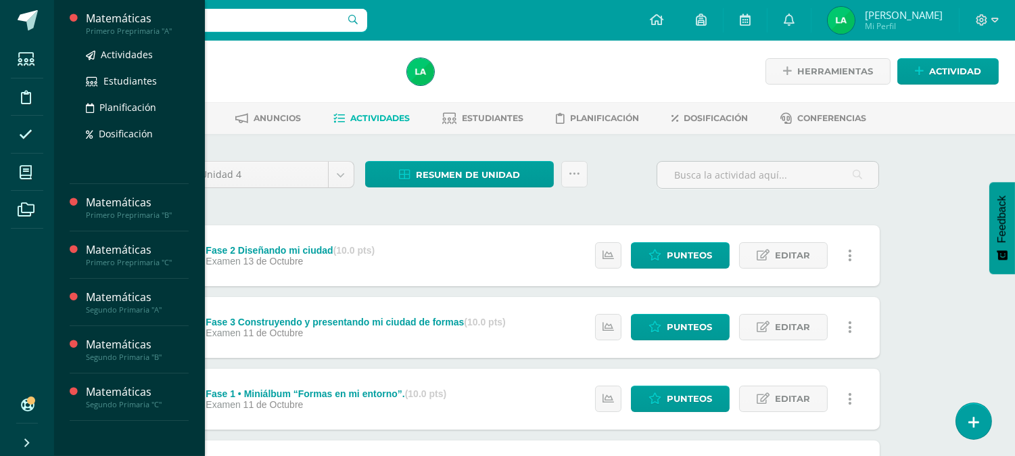
click at [126, 32] on div "Primero Preprimaria "A"" at bounding box center [137, 30] width 103 height 9
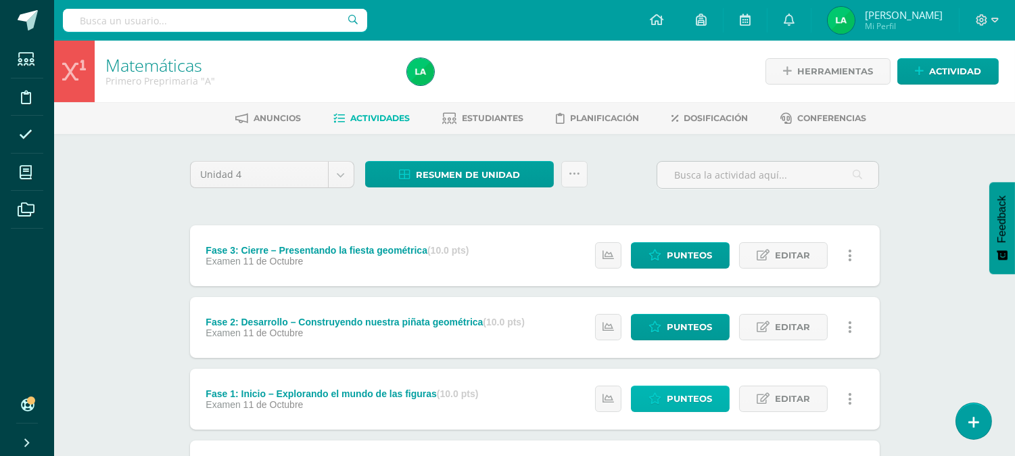
click at [683, 397] on span "Punteos" at bounding box center [689, 398] width 45 height 25
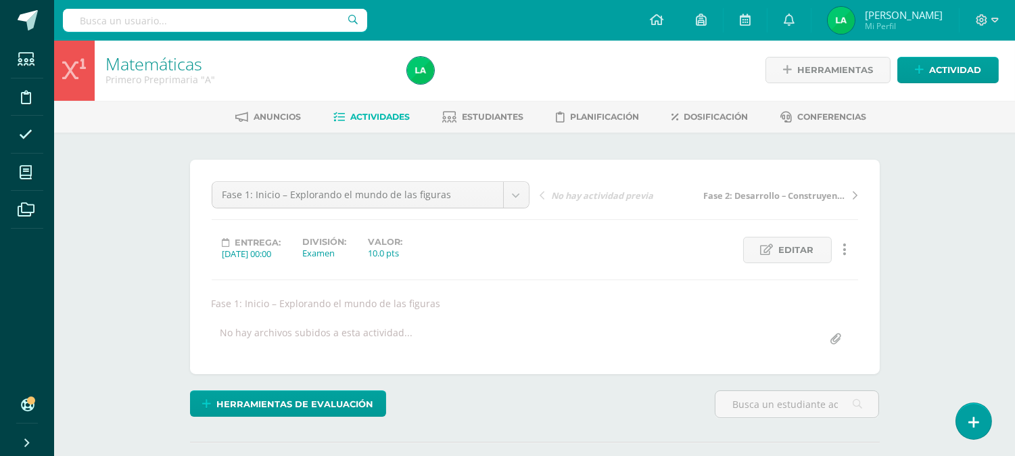
scroll to position [2, 0]
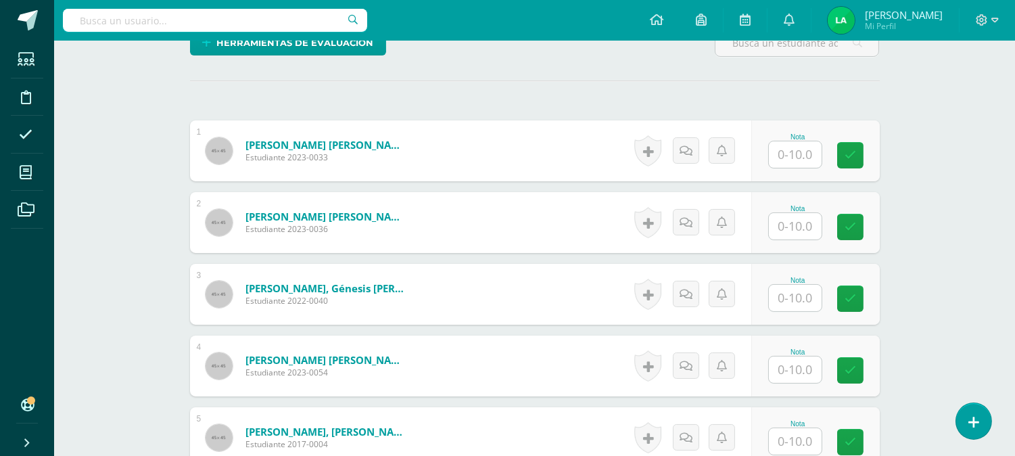
scroll to position [393, 0]
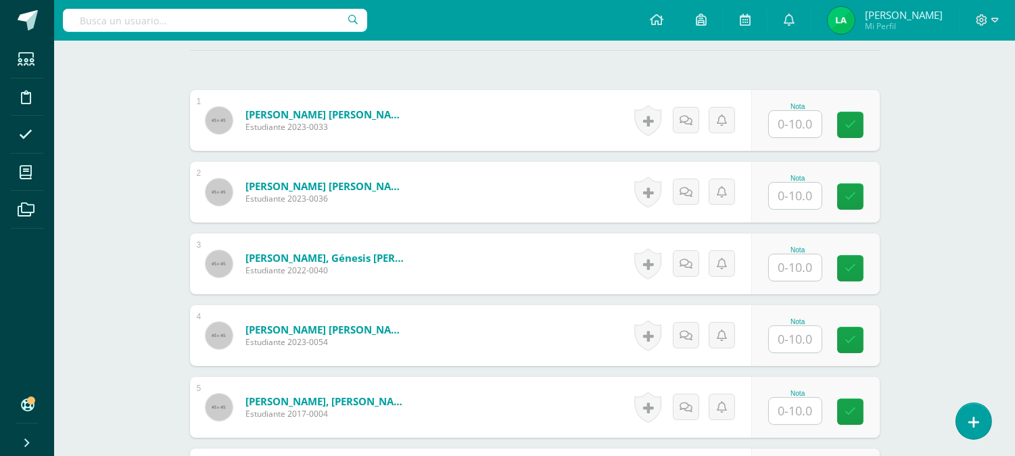
click at [802, 119] on input "text" at bounding box center [795, 124] width 53 height 26
type input "10"
click at [853, 126] on link at bounding box center [859, 125] width 27 height 27
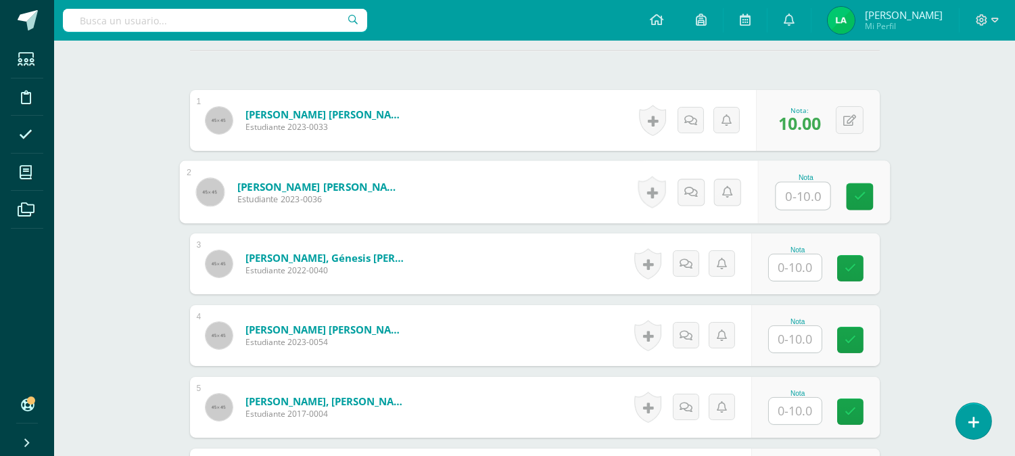
click at [790, 207] on input "text" at bounding box center [803, 196] width 54 height 27
type input "9"
click at [857, 197] on icon at bounding box center [859, 196] width 12 height 11
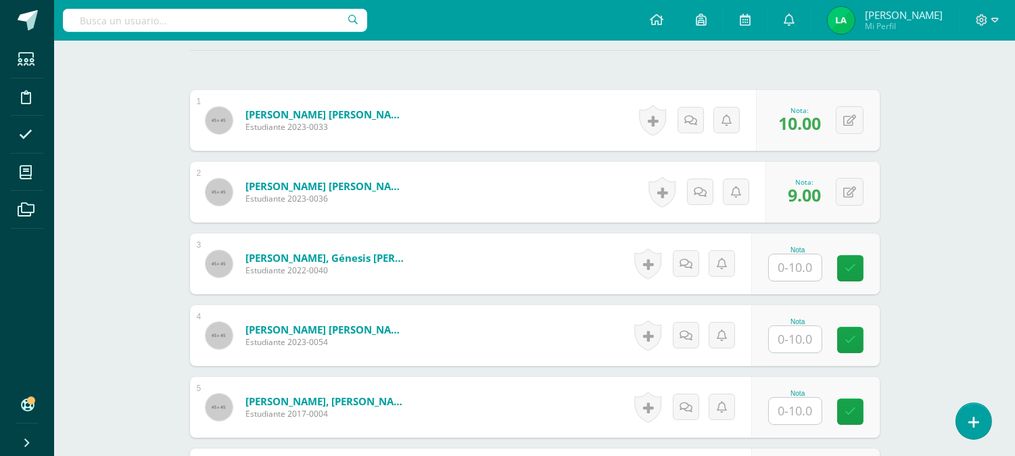
click at [793, 260] on input "text" at bounding box center [795, 267] width 53 height 26
type input "10"
click at [859, 271] on icon at bounding box center [859, 267] width 12 height 11
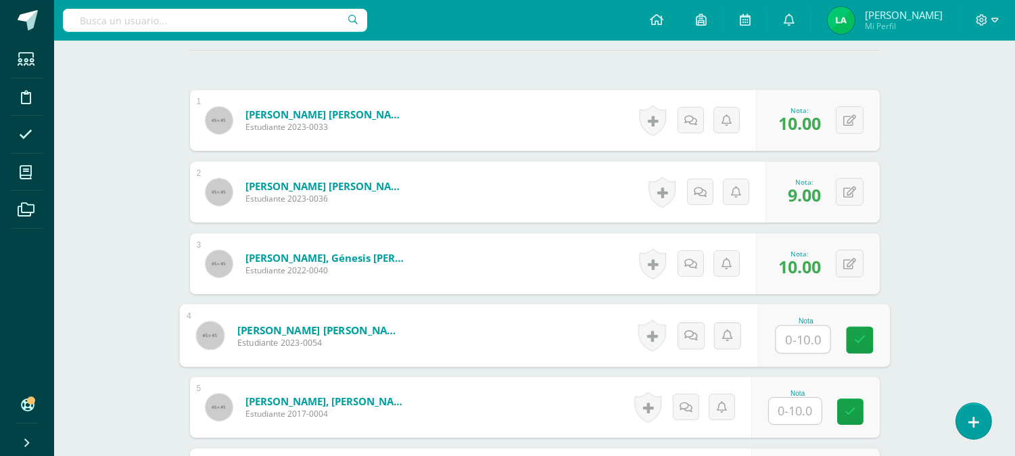
click at [794, 347] on input "text" at bounding box center [803, 339] width 54 height 27
type input "9"
click at [864, 336] on icon at bounding box center [859, 339] width 12 height 11
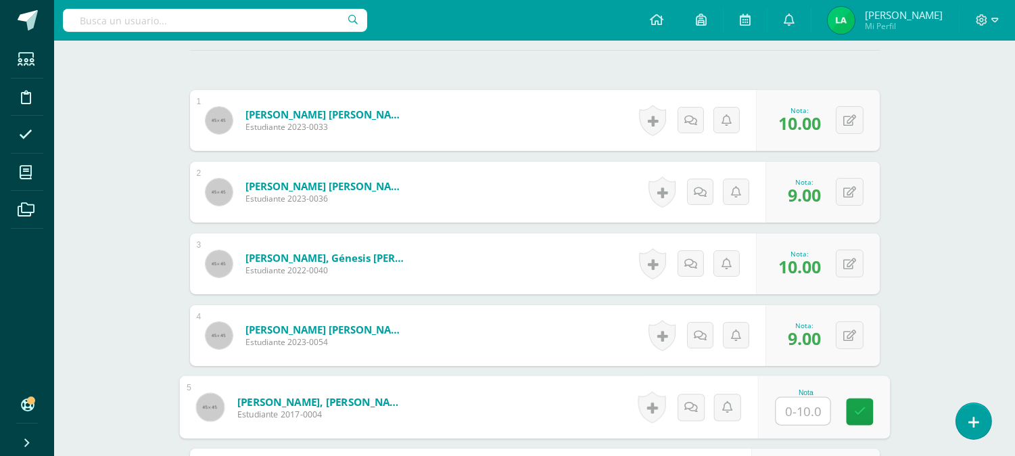
click at [794, 413] on input "text" at bounding box center [803, 411] width 54 height 27
type input "10"
click at [866, 417] on link at bounding box center [859, 411] width 27 height 27
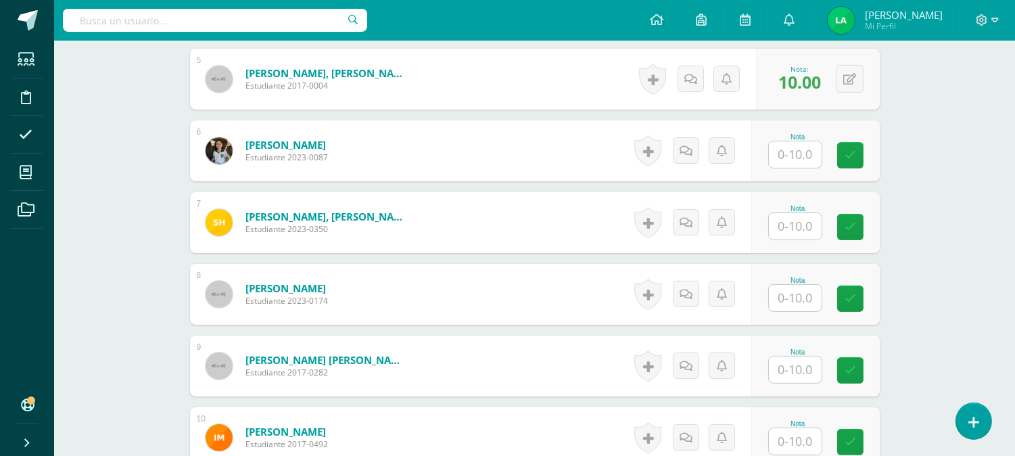
scroll to position [723, 0]
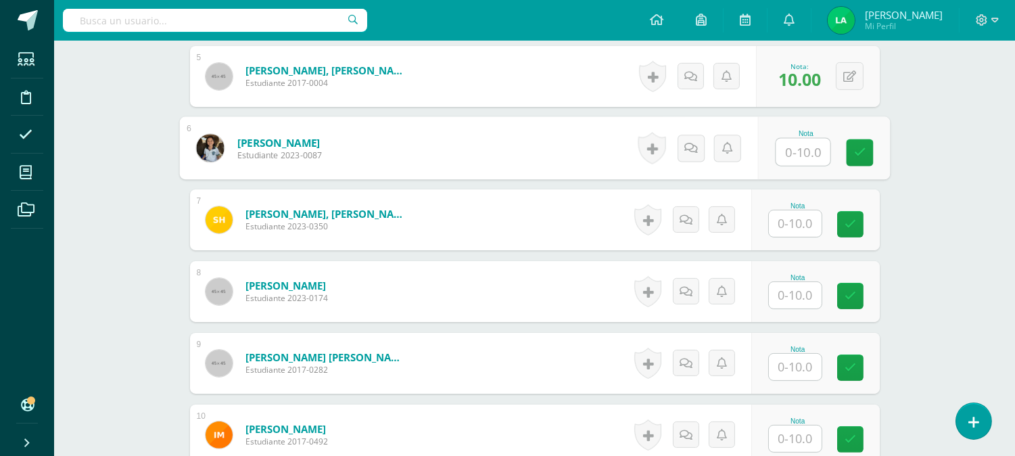
click at [800, 143] on input "text" at bounding box center [803, 152] width 54 height 27
type input "9"
click at [857, 150] on icon at bounding box center [859, 152] width 12 height 11
click at [780, 214] on input "text" at bounding box center [795, 223] width 53 height 26
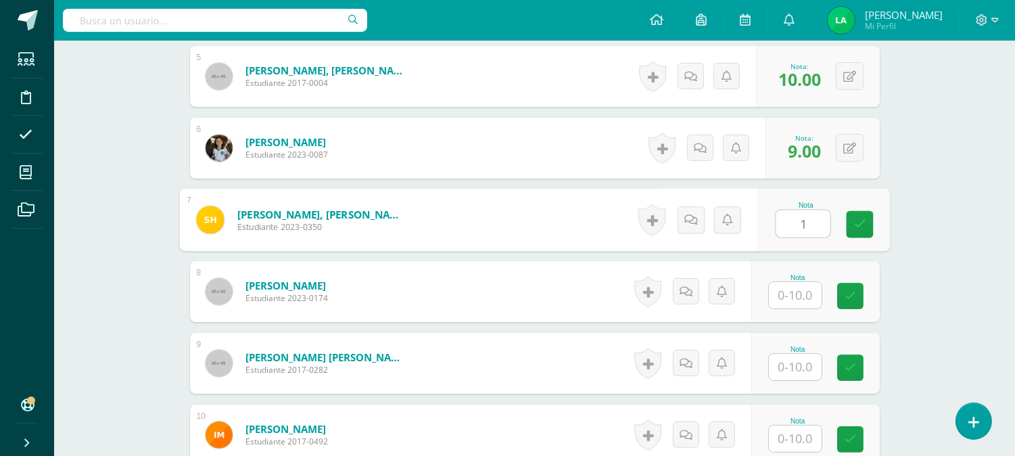
type input "10"
click at [857, 222] on icon at bounding box center [859, 223] width 12 height 11
click at [939, 295] on div "Matemáticas Primero Preprimaria "A" Herramientas Detalle de asistencias Activid…" at bounding box center [534, 362] width 961 height 2091
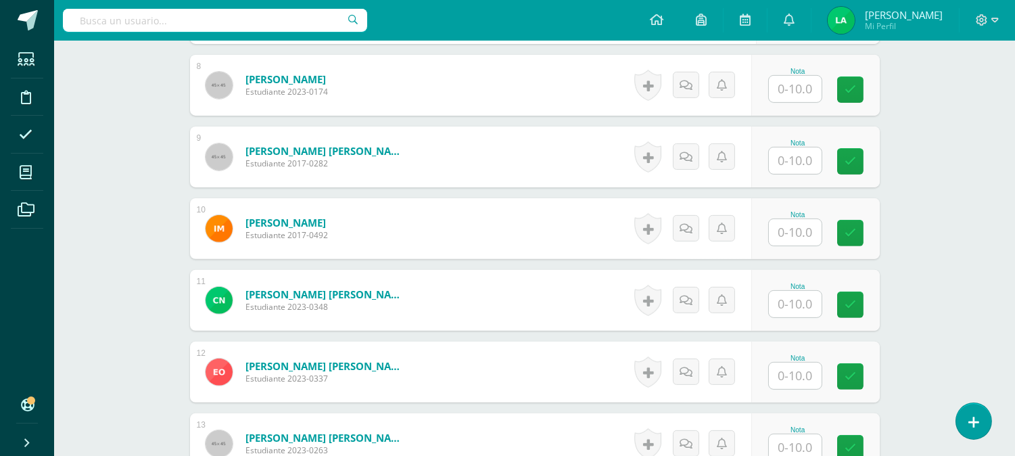
scroll to position [934, 0]
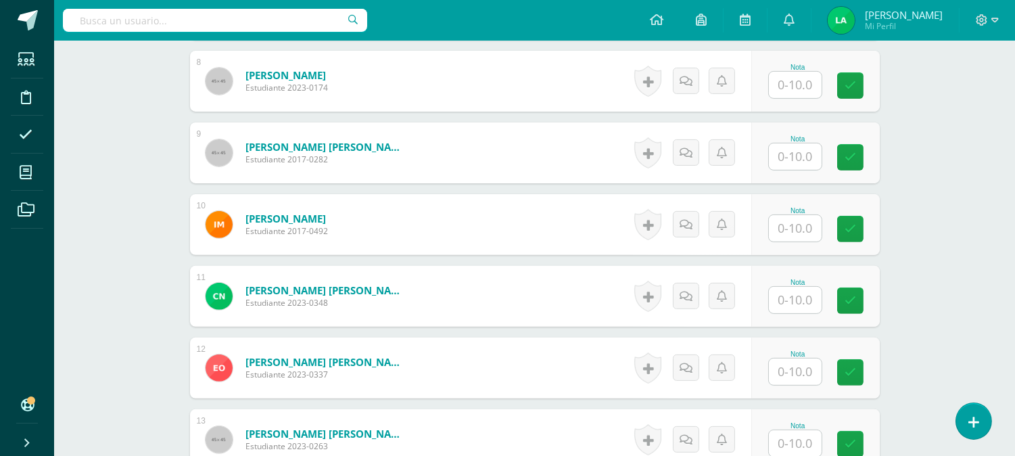
click at [962, 211] on div "Matemáticas Primero Preprimaria "A" Herramientas Detalle de asistencias Activid…" at bounding box center [534, 152] width 961 height 2091
click at [799, 91] on input "text" at bounding box center [803, 85] width 54 height 27
type input "10"
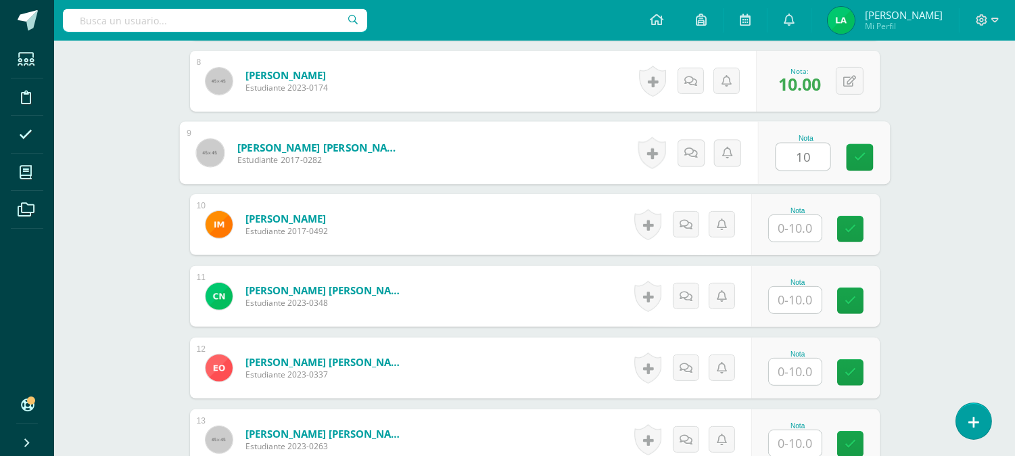
type input "10"
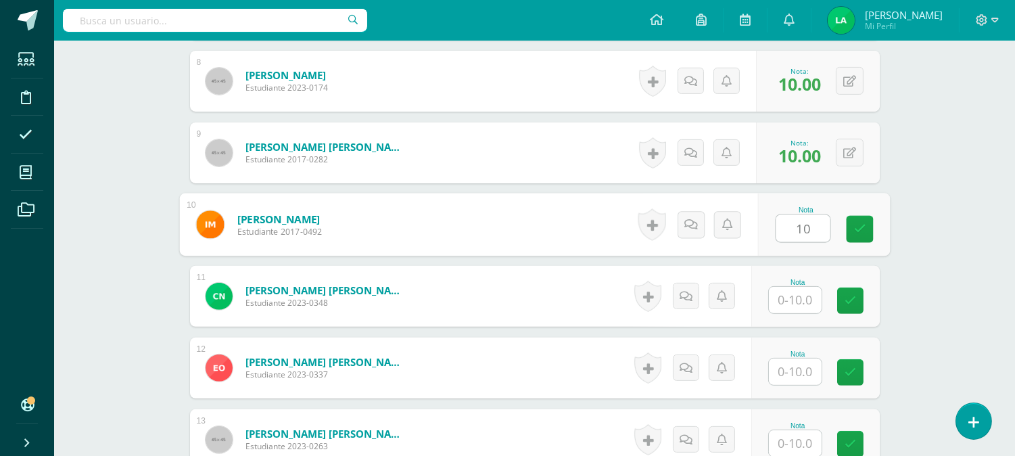
type input "10"
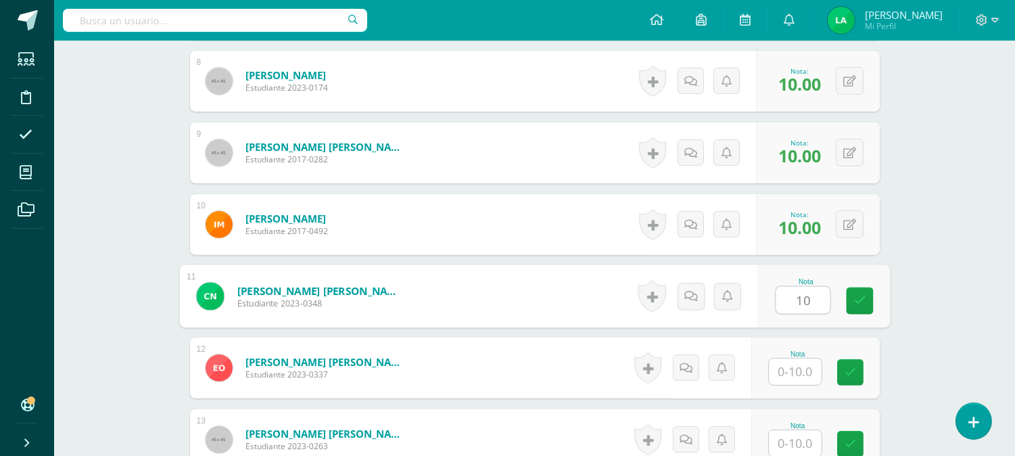
type input "10"
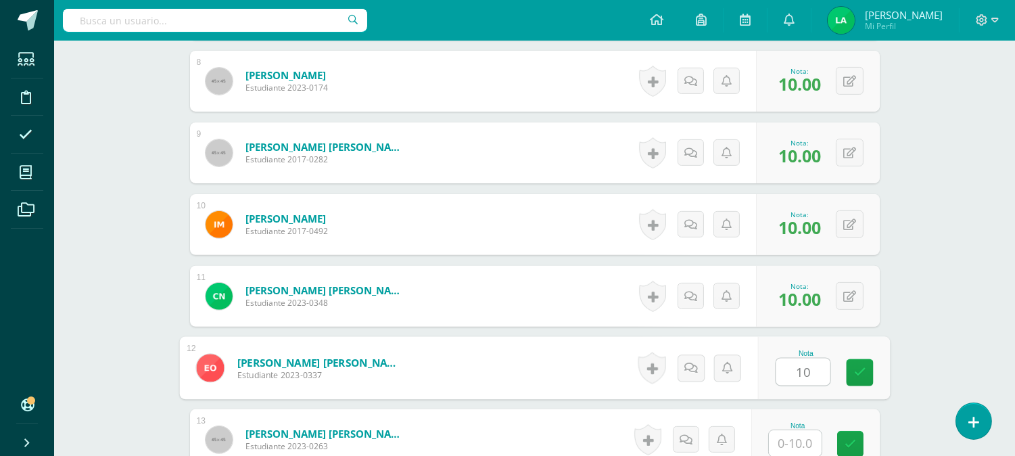
type input "10"
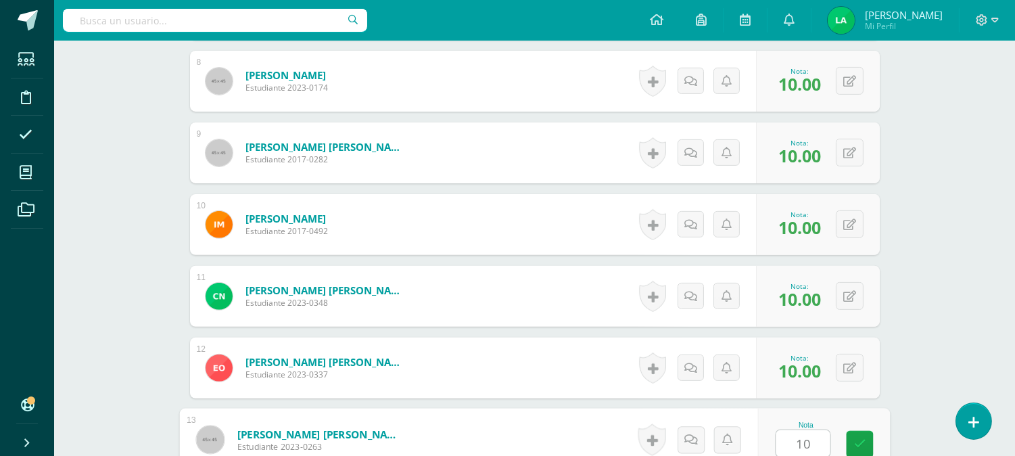
type input "10"
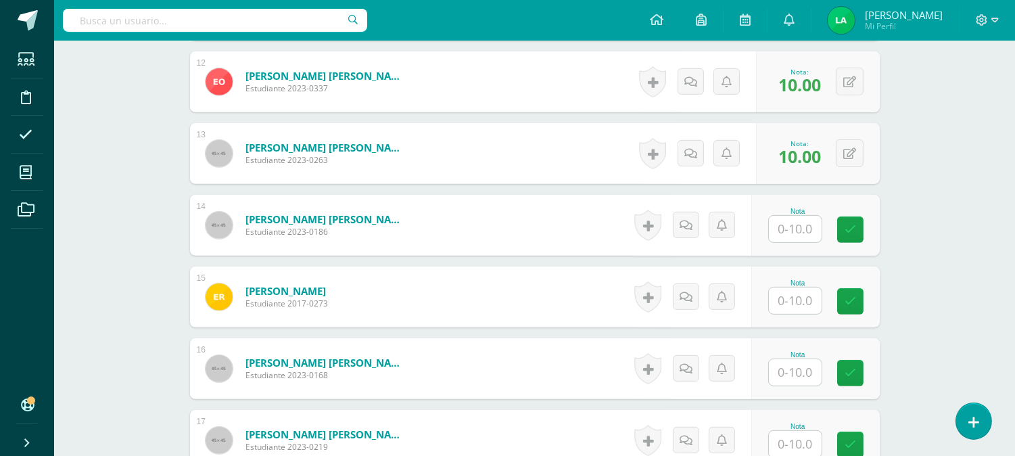
click at [812, 227] on input "text" at bounding box center [795, 229] width 53 height 26
type input "8"
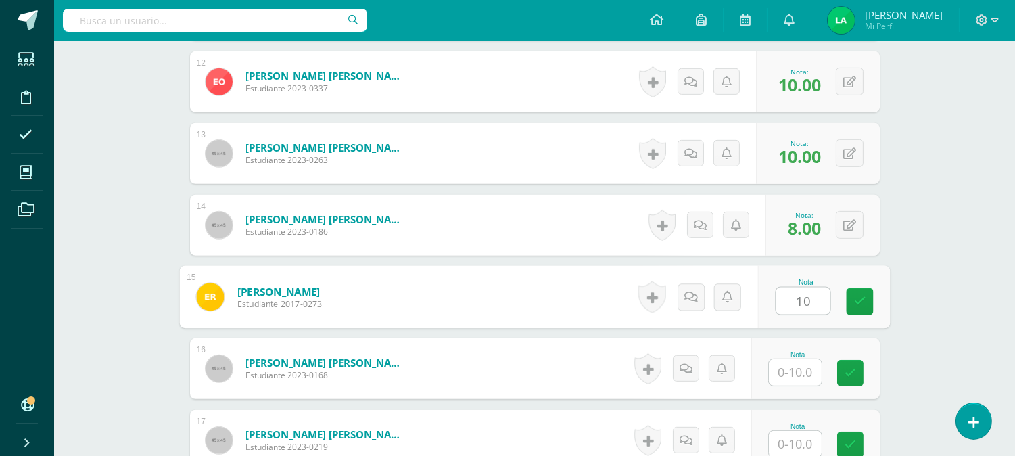
type input "10"
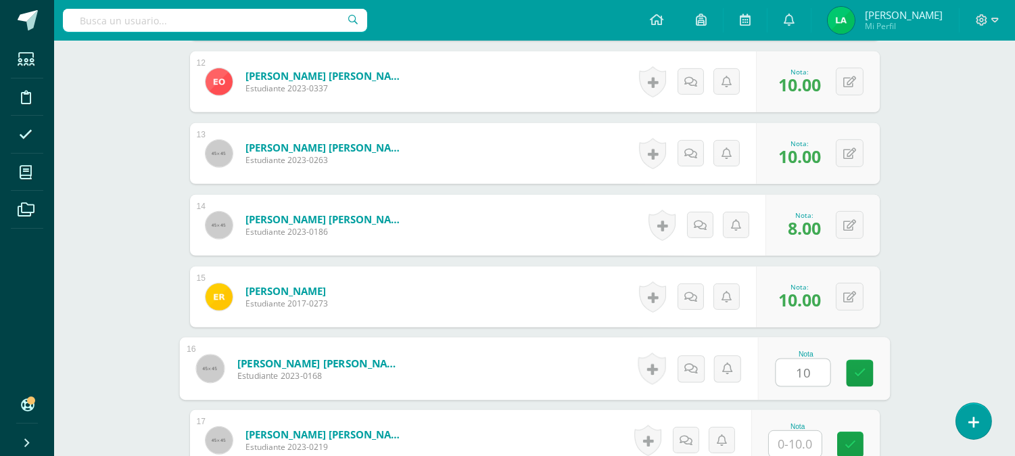
type input "10"
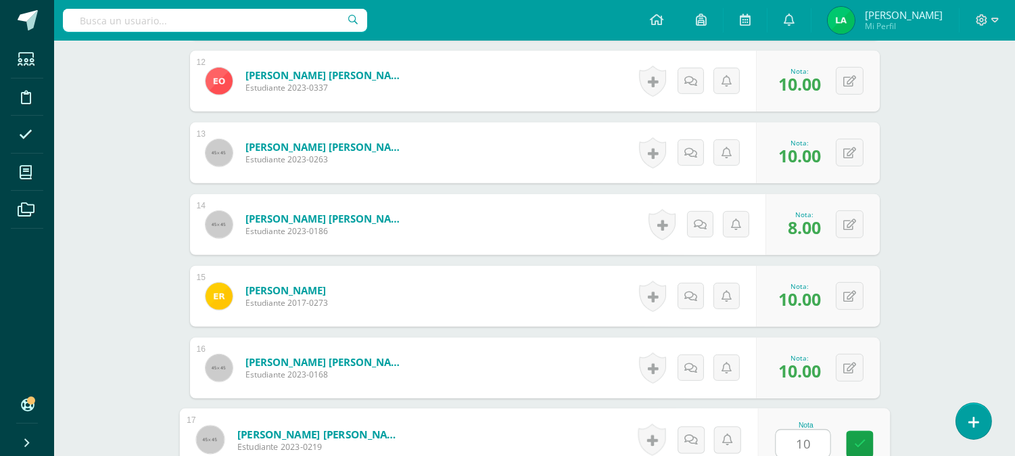
type input "10"
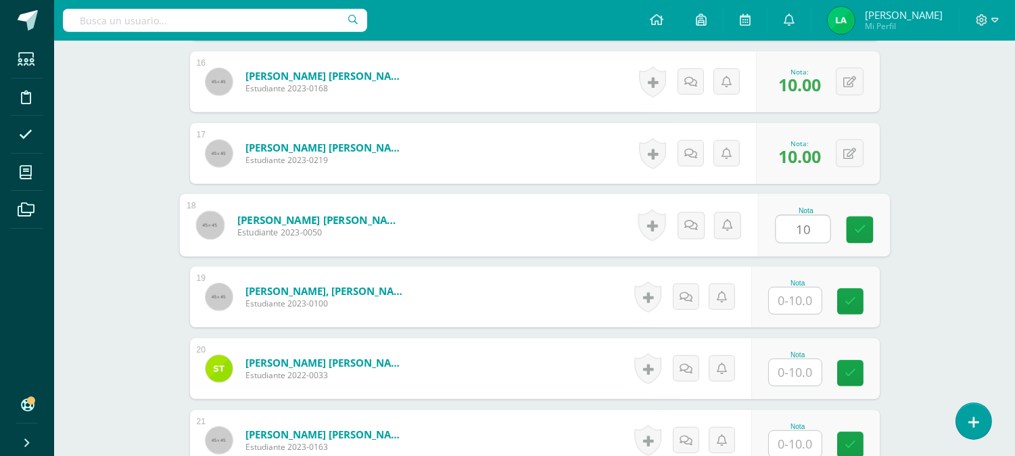
type input "10"
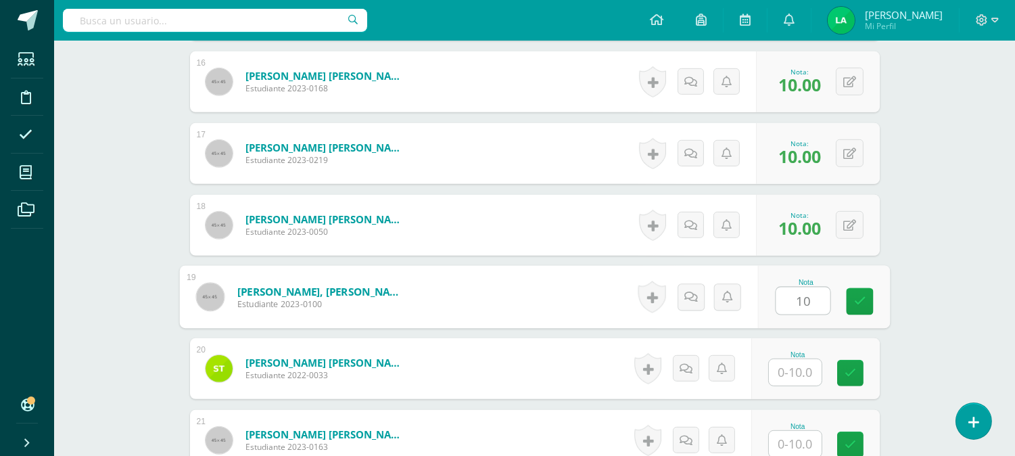
type input "10"
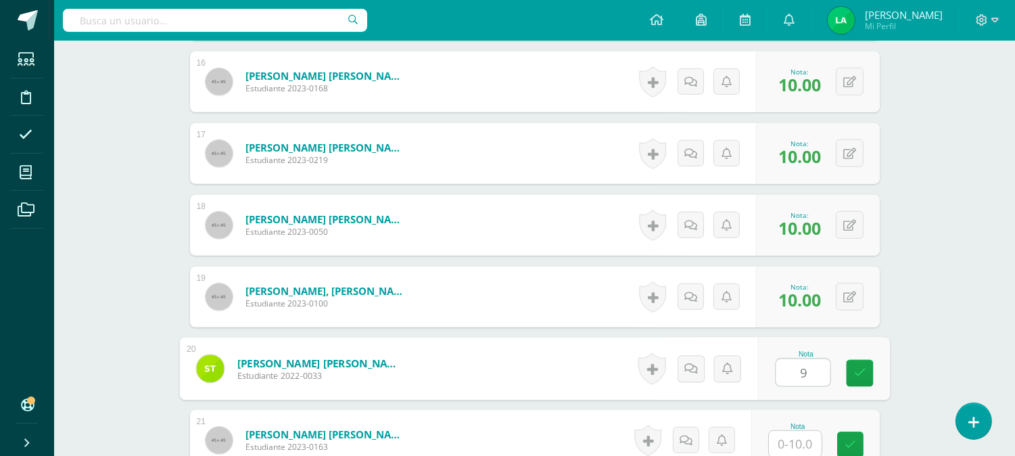
type input "9"
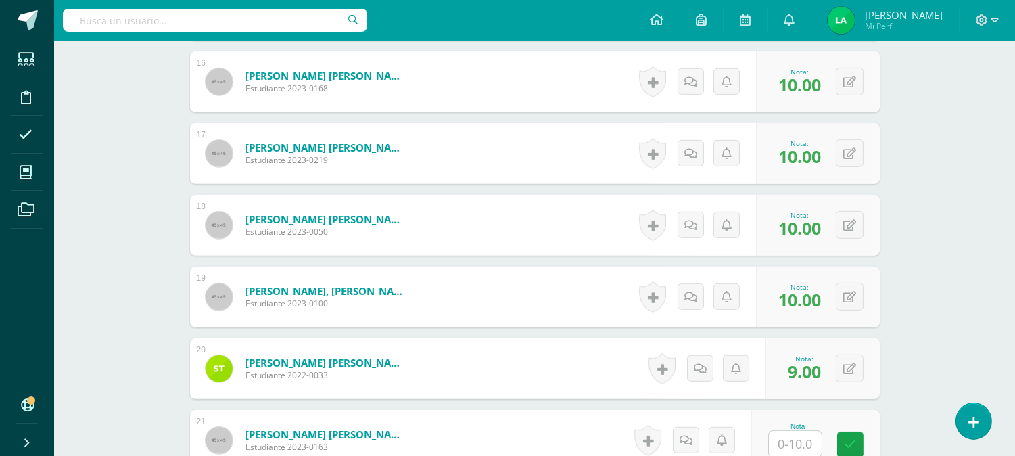
click at [810, 440] on input "text" at bounding box center [803, 444] width 54 height 27
type input "10"
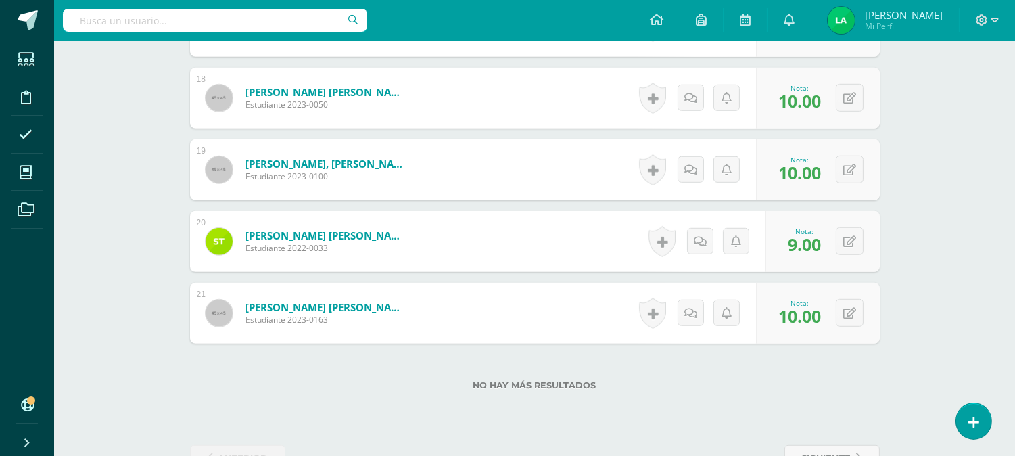
scroll to position [1645, 0]
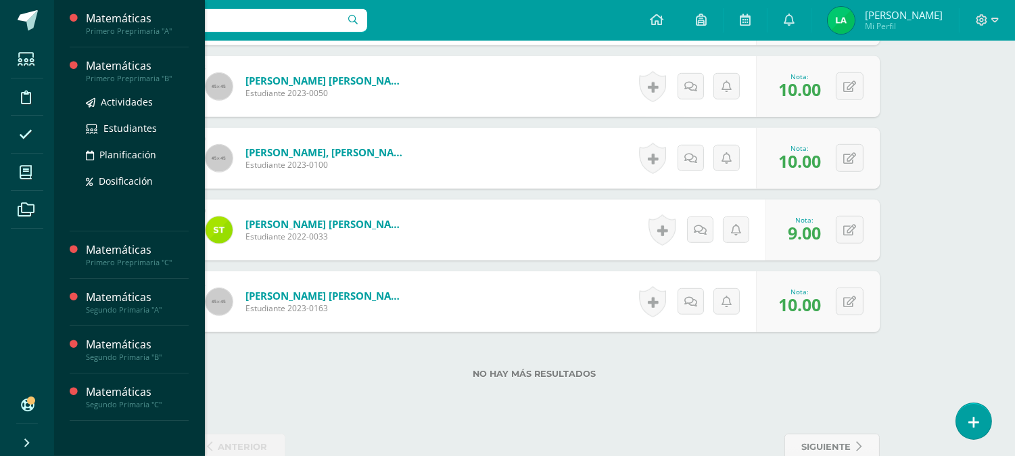
click at [137, 74] on div "Primero Preprimaria "B"" at bounding box center [137, 78] width 103 height 9
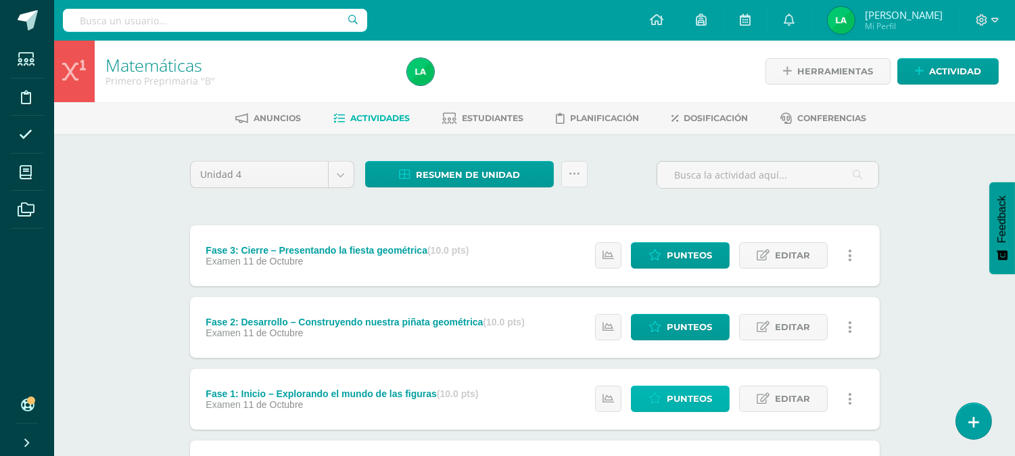
click at [665, 394] on link "Punteos" at bounding box center [680, 398] width 99 height 26
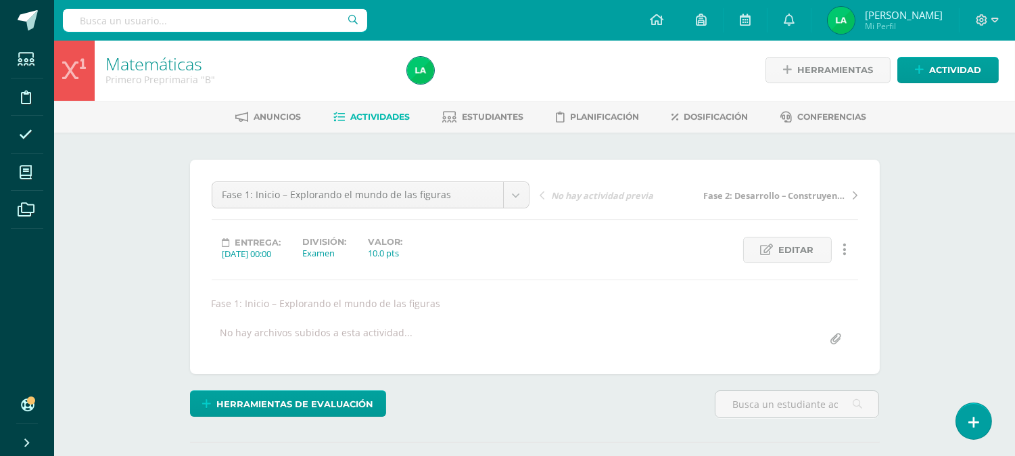
scroll to position [2, 0]
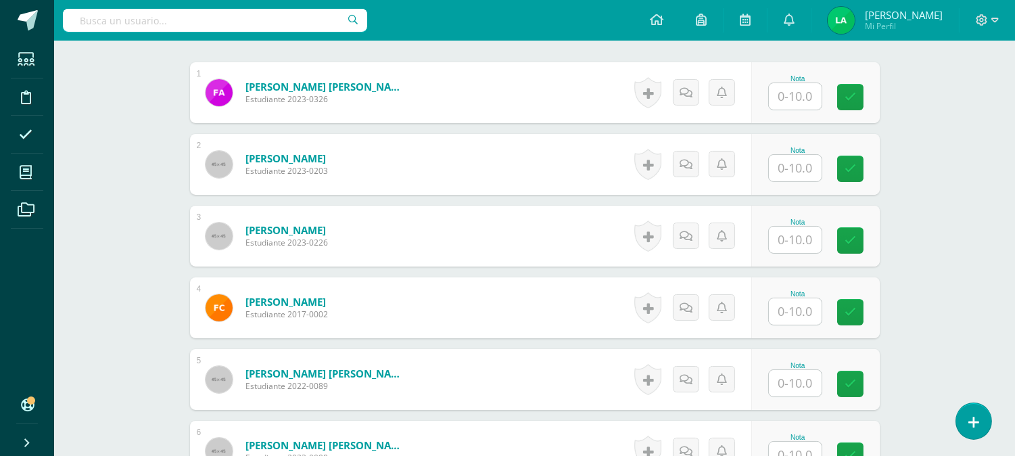
scroll to position [423, 0]
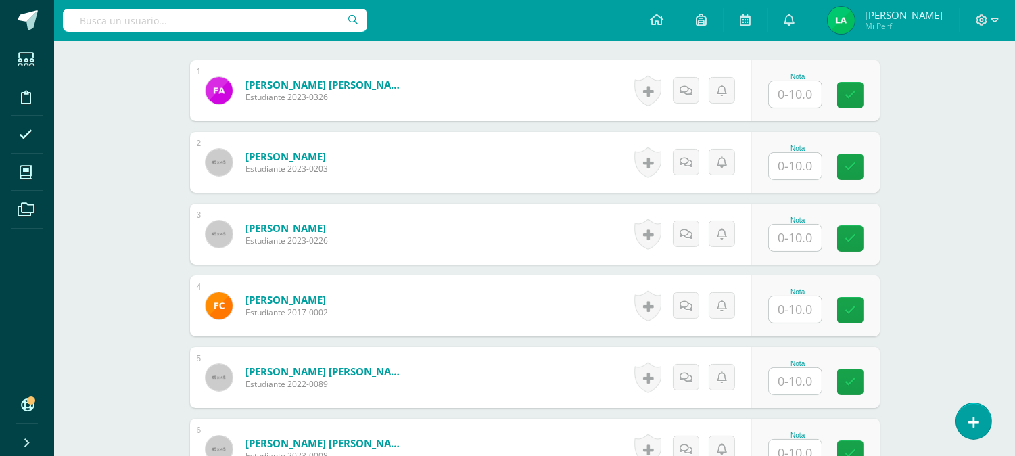
click at [808, 87] on input "text" at bounding box center [795, 94] width 53 height 26
type input "8"
click at [869, 91] on link at bounding box center [859, 95] width 27 height 27
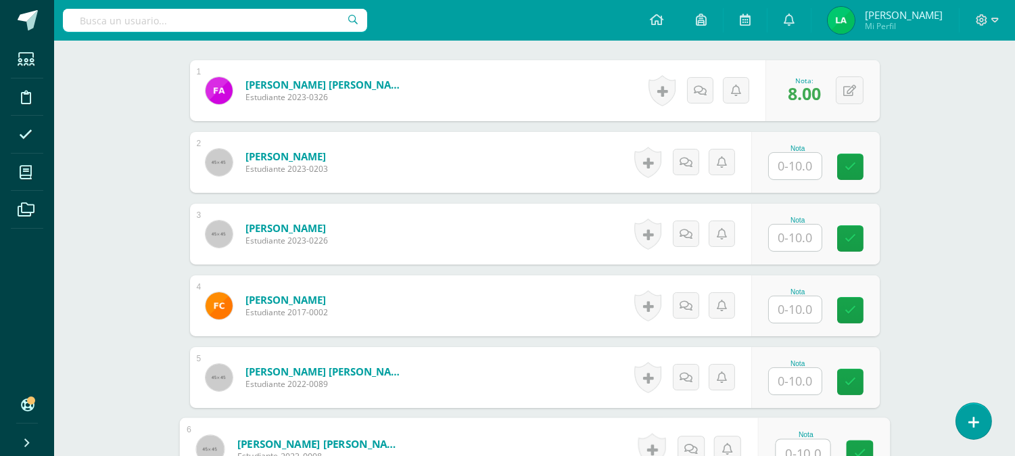
click at [801, 442] on input "text" at bounding box center [803, 452] width 54 height 27
type input "9"
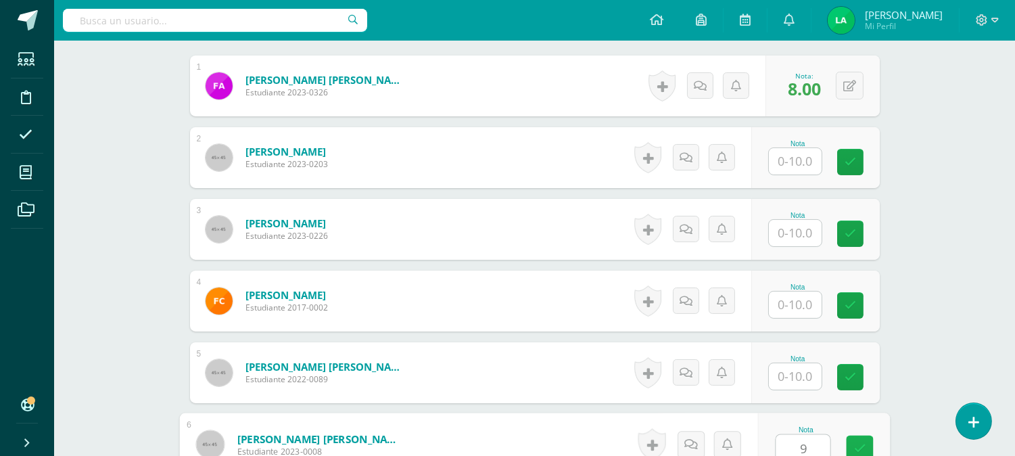
click at [859, 443] on icon at bounding box center [859, 448] width 12 height 11
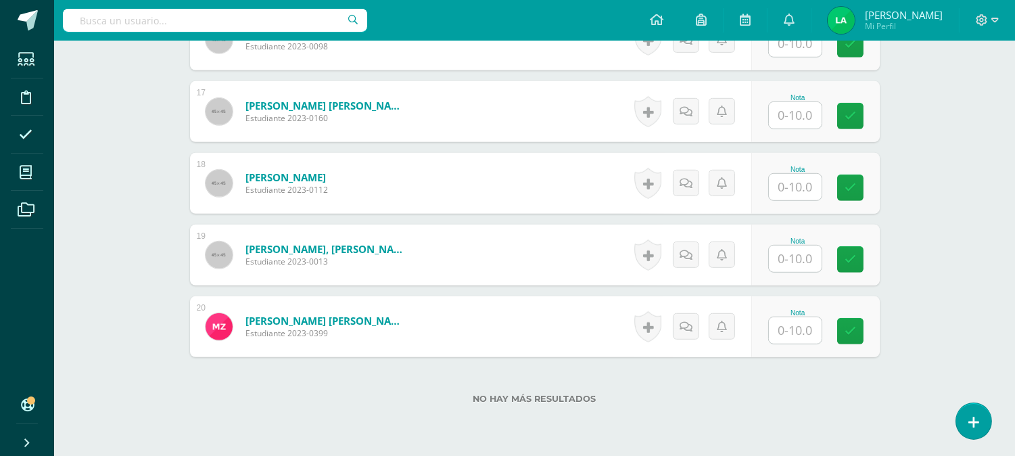
scroll to position [1604, 0]
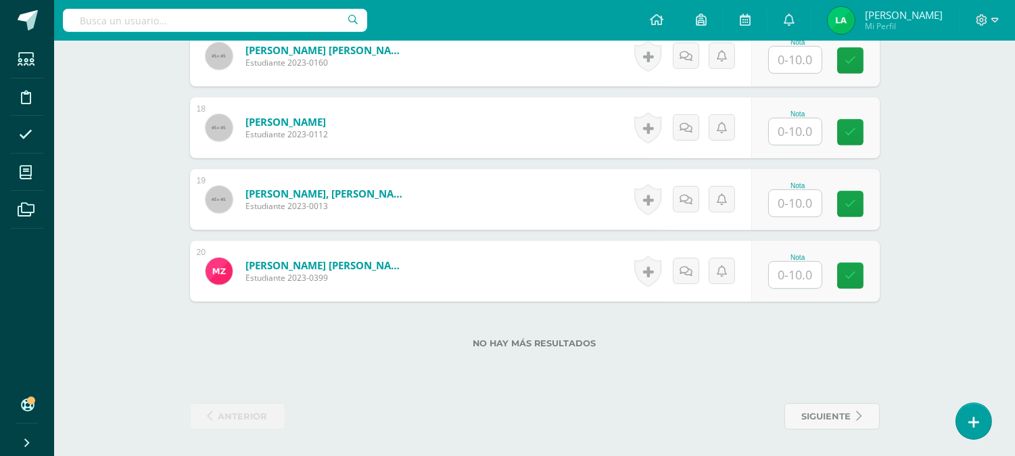
click at [806, 273] on input "text" at bounding box center [795, 275] width 53 height 26
type input "8"
click at [857, 272] on icon at bounding box center [859, 275] width 12 height 11
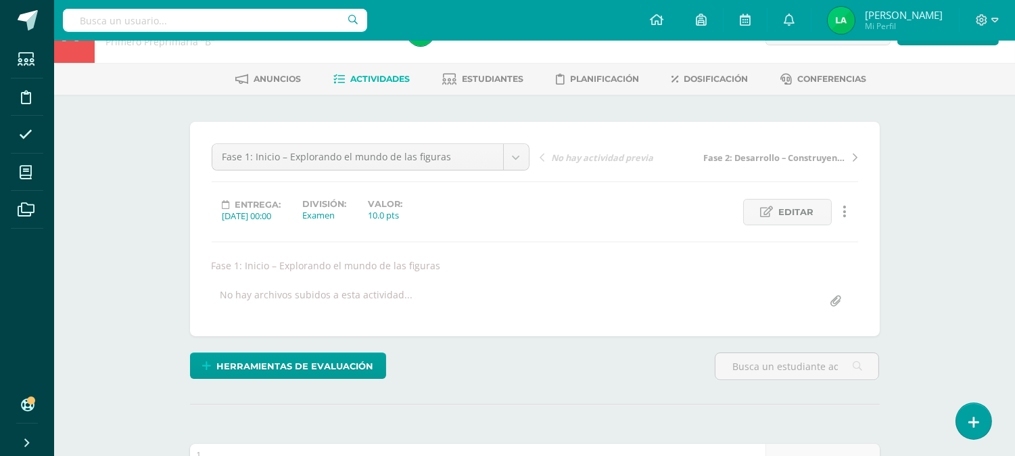
scroll to position [0, 0]
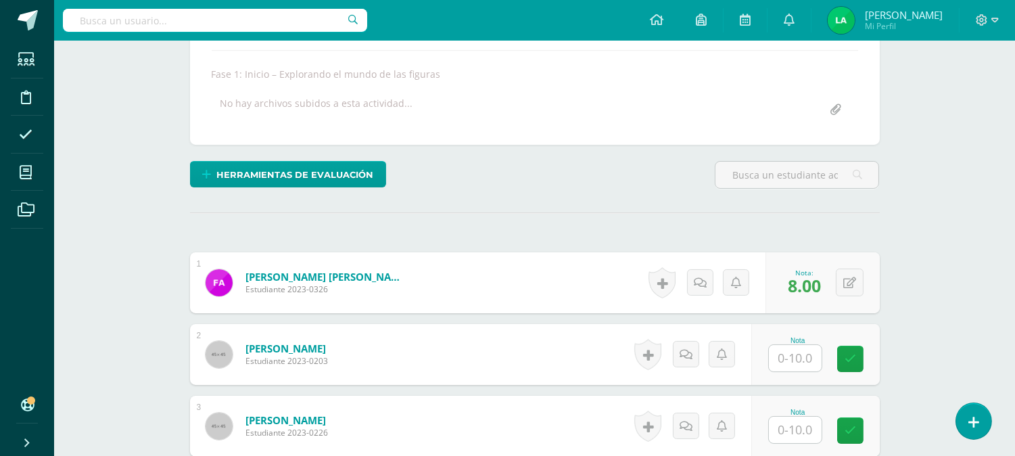
scroll to position [240, 0]
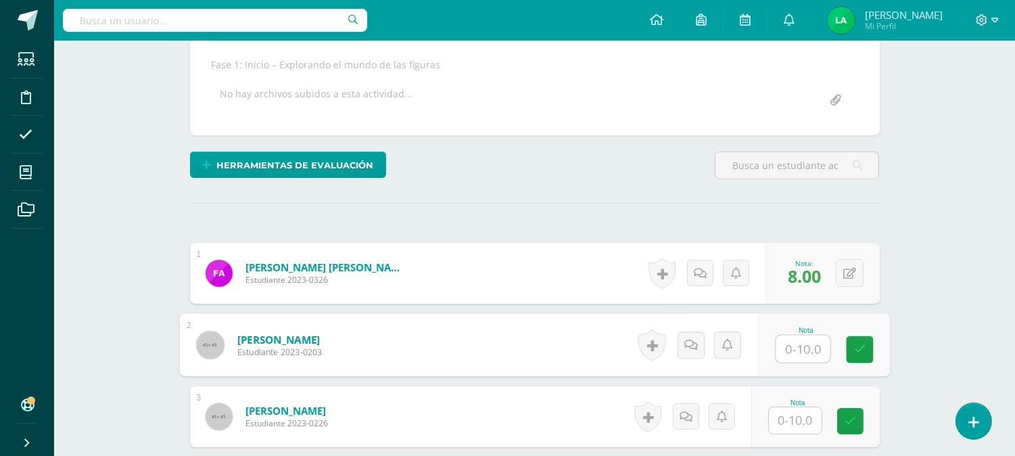
click at [802, 342] on input "text" at bounding box center [803, 348] width 54 height 27
type input "10"
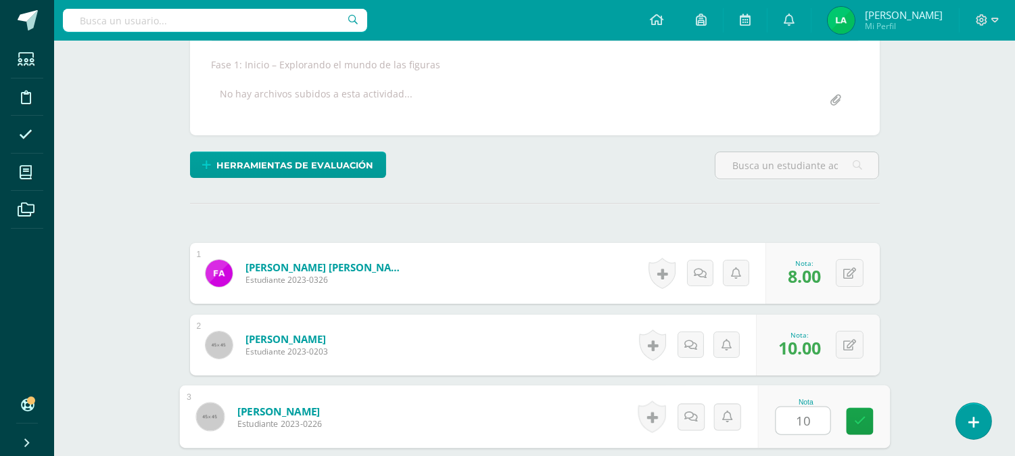
type input "10"
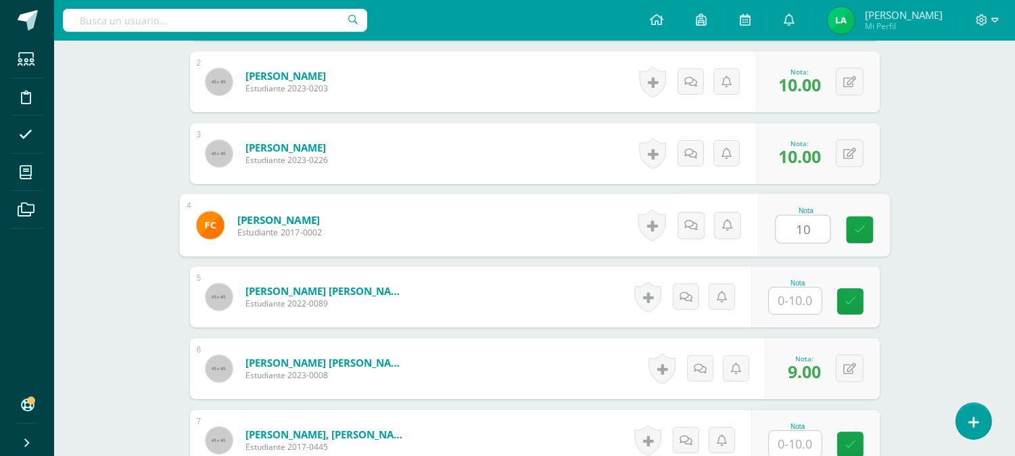
type input "10"
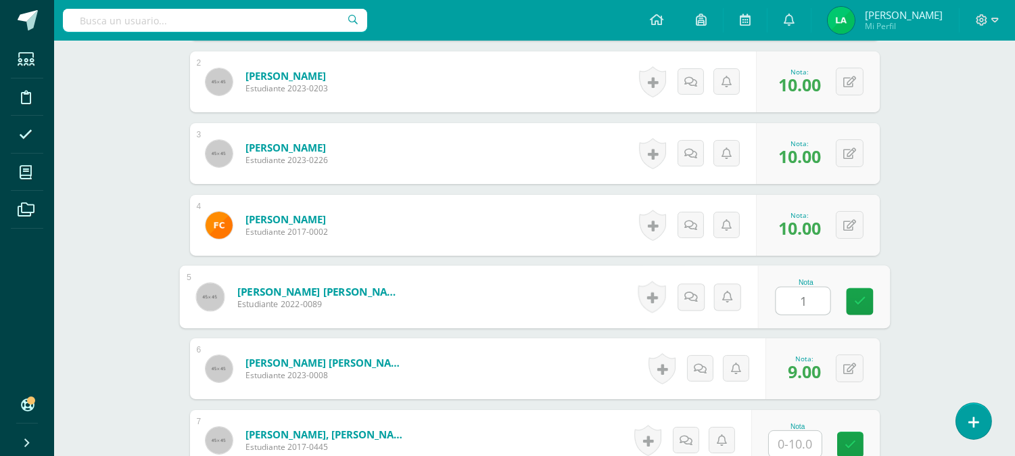
type input "10"
click at [799, 441] on input "text" at bounding box center [795, 444] width 53 height 26
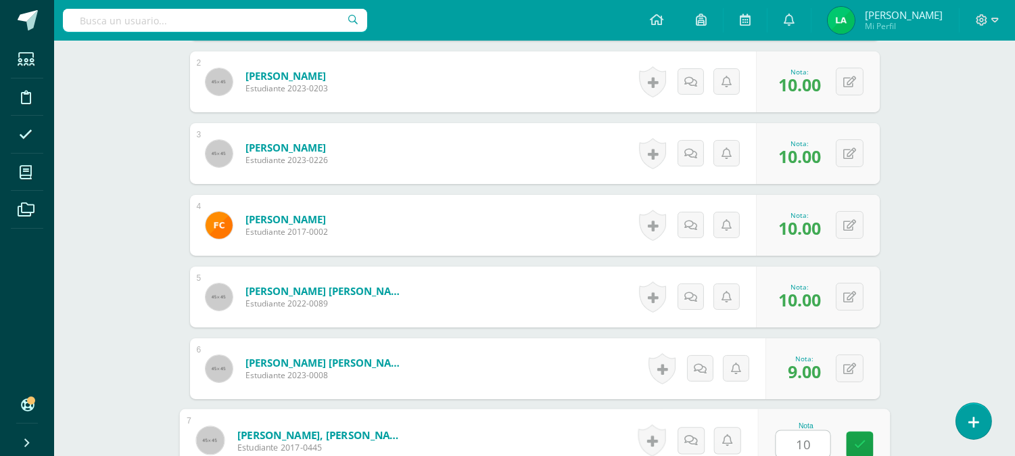
type input "10"
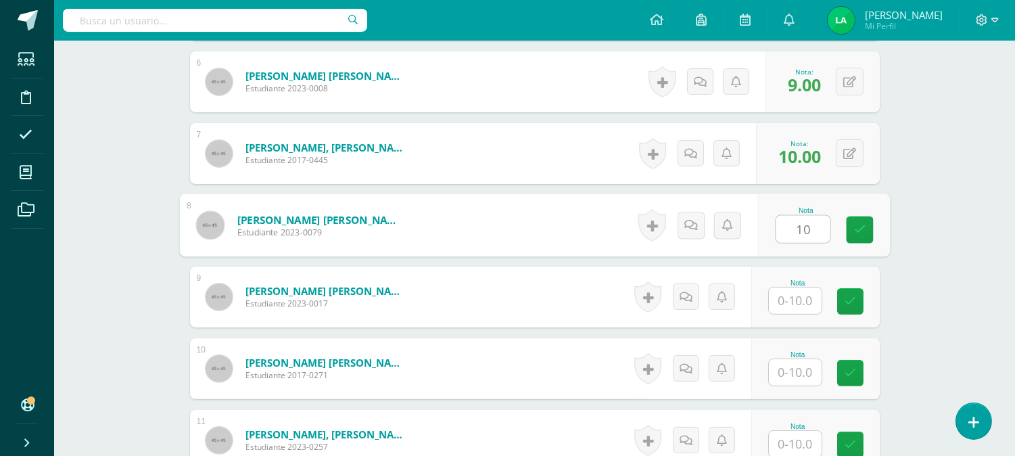
type input "10"
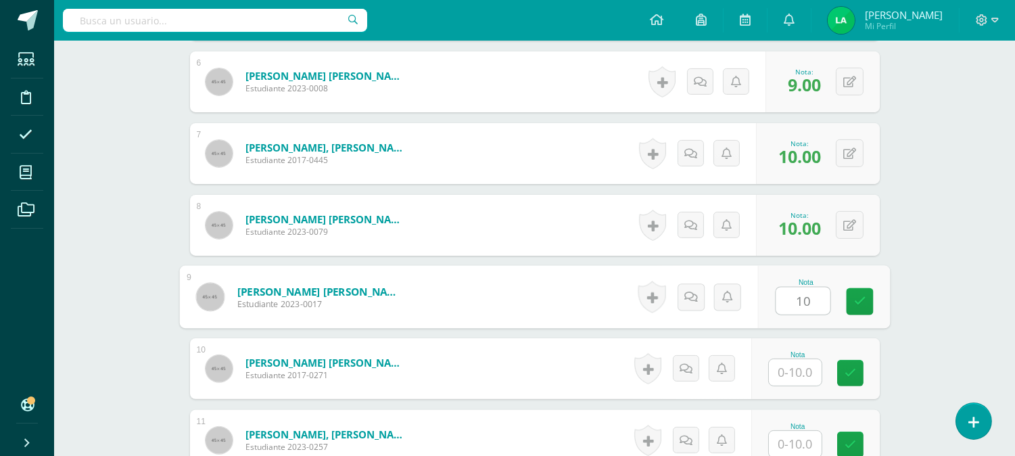
type input "10"
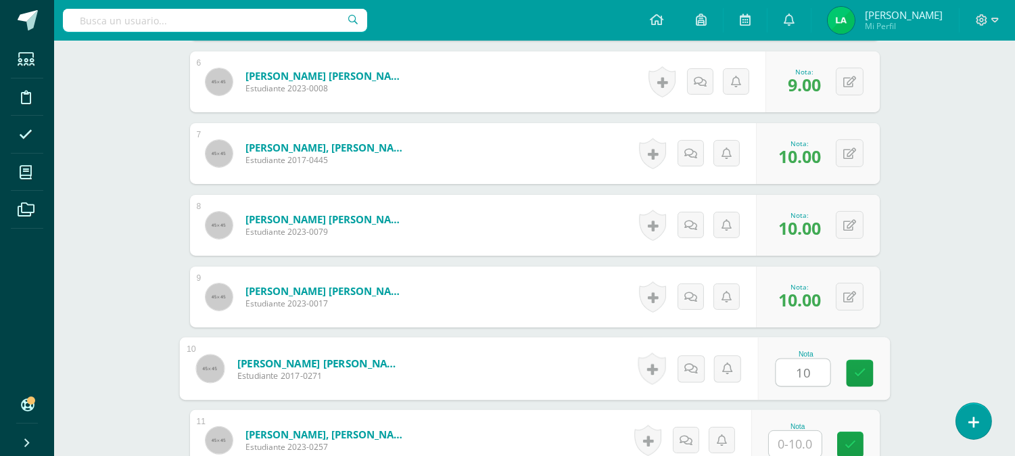
type input "10"
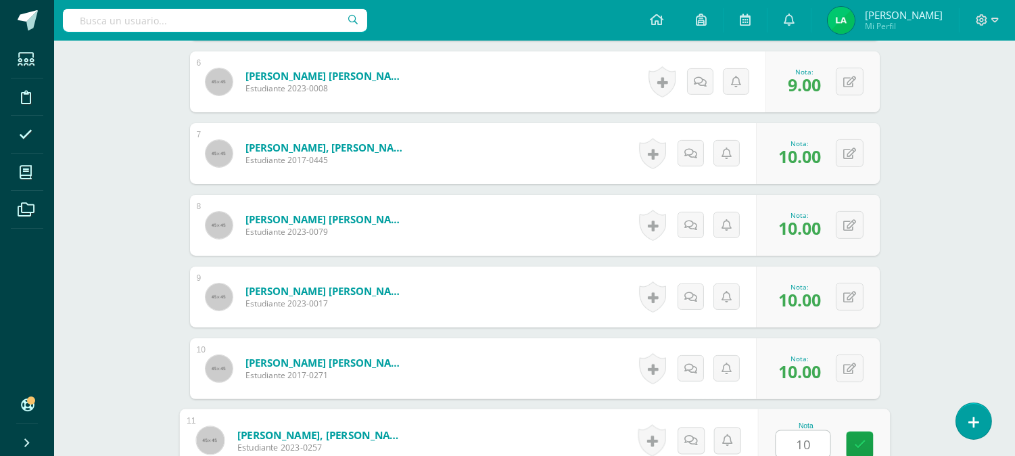
type input "10"
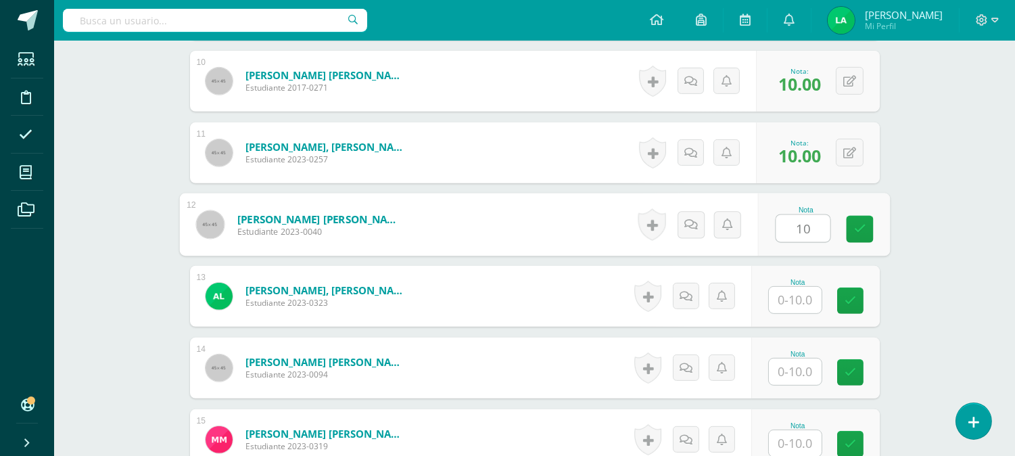
type input "10"
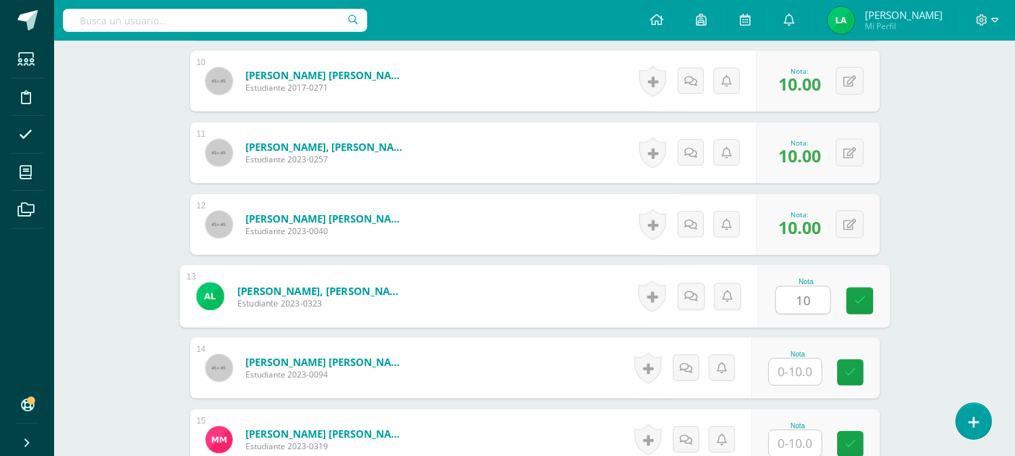
type input "10"
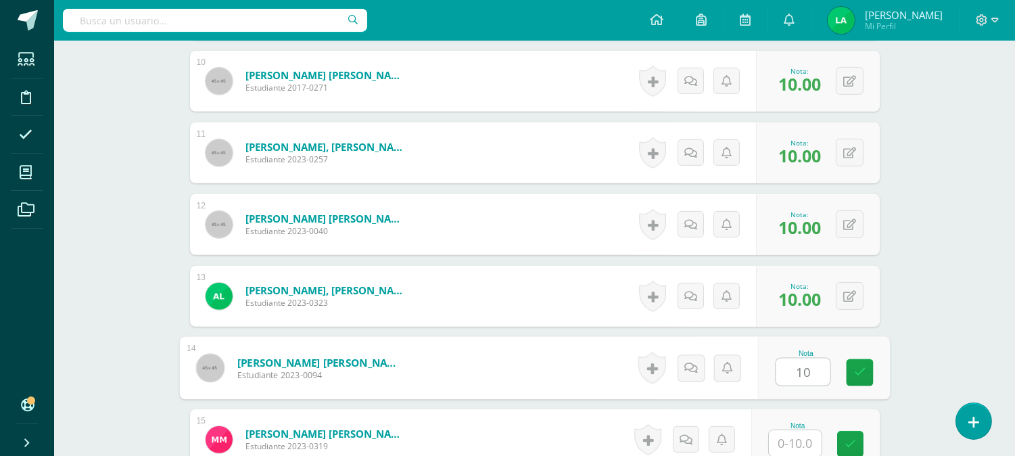
type input "10"
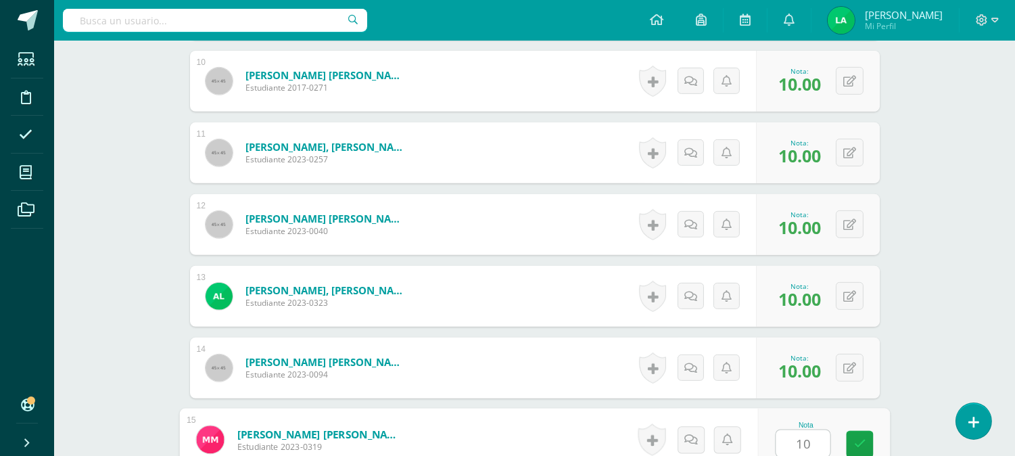
type input "10"
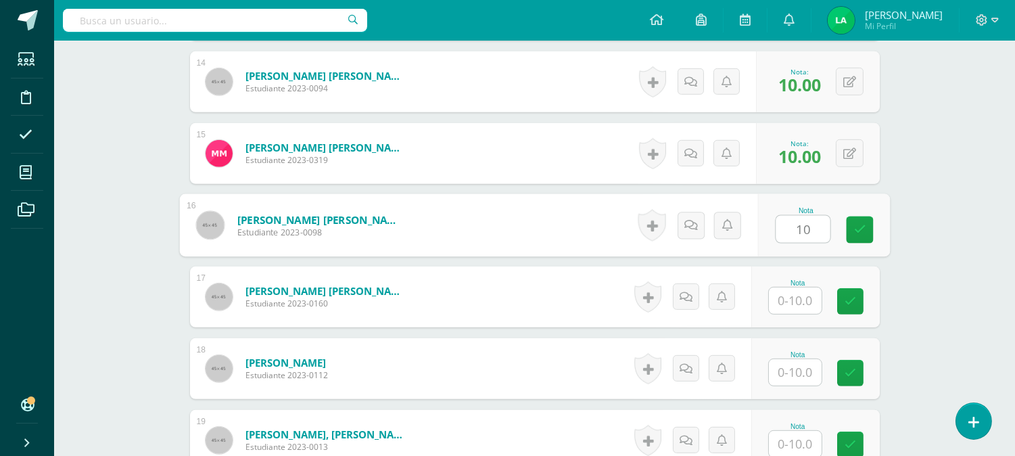
type input "10"
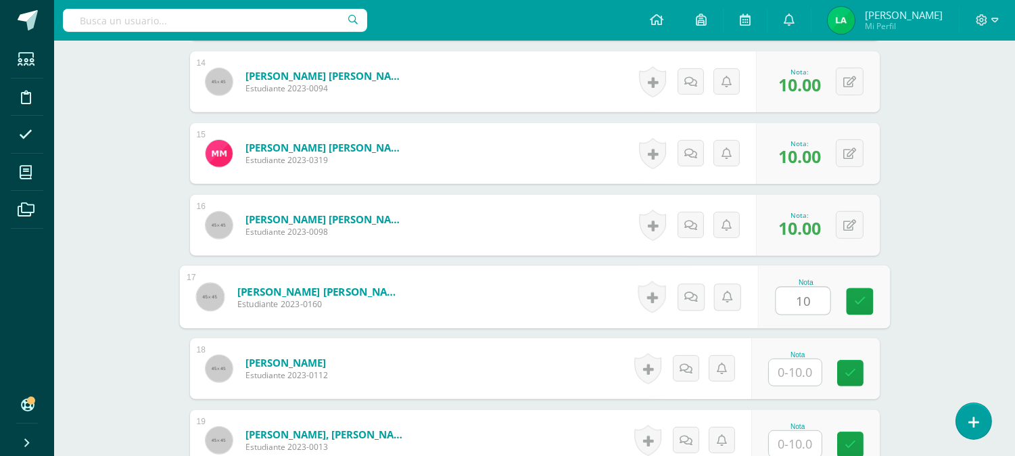
type input "10"
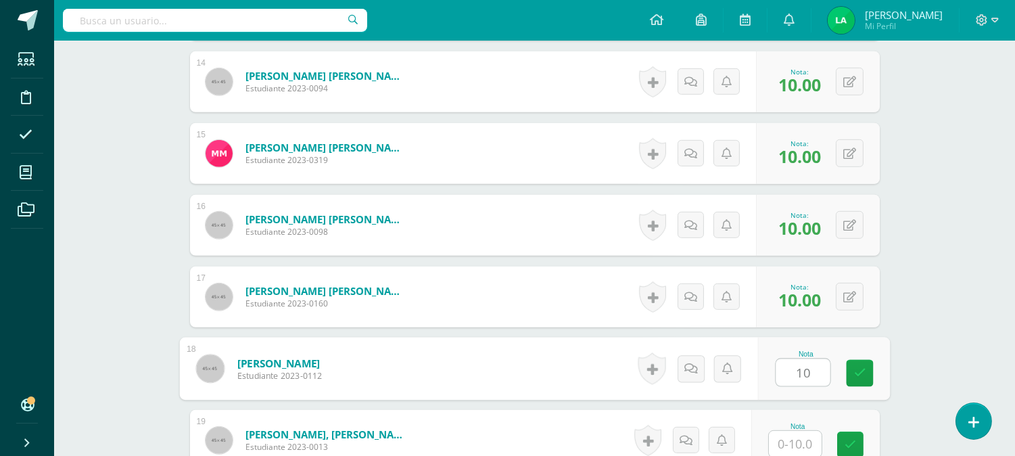
type input "10"
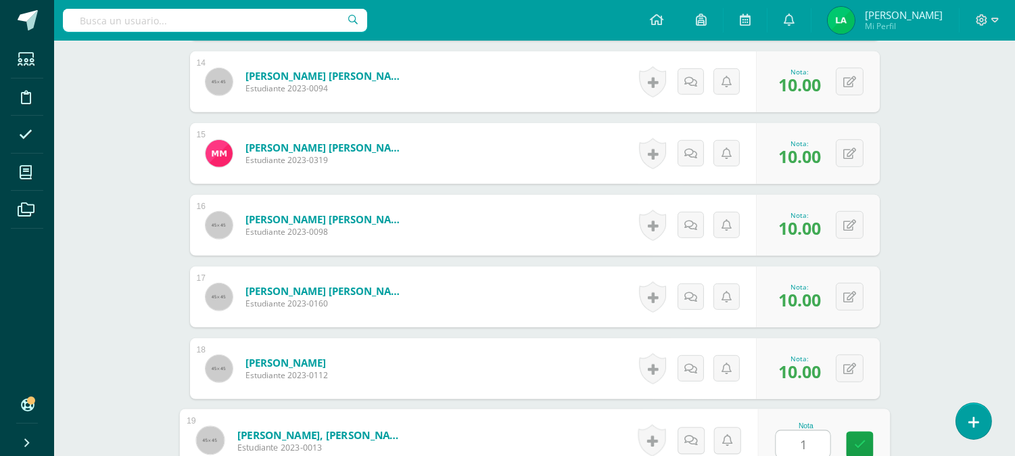
type input "10"
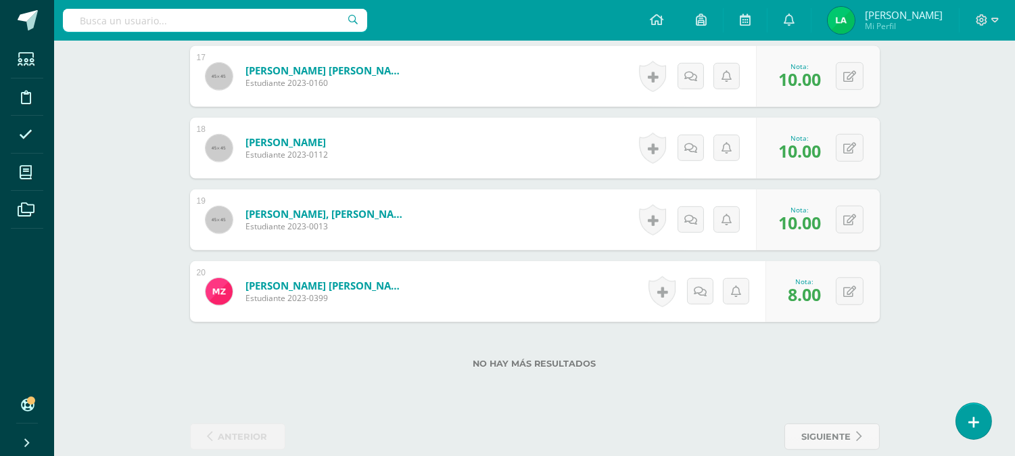
scroll to position [1598, 0]
